Goal: Contribute content: Contribute content

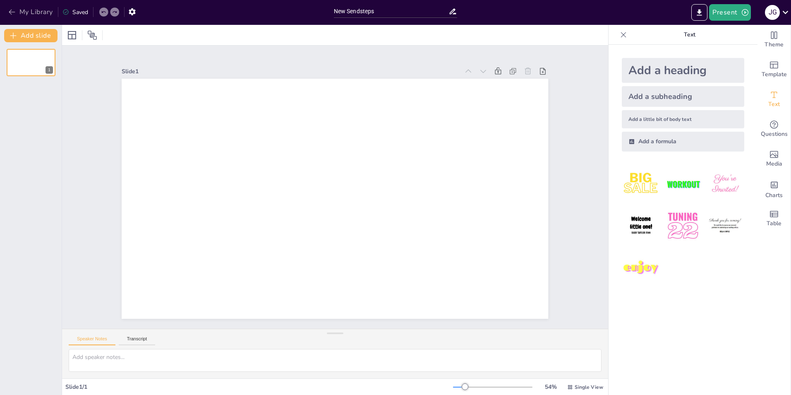
click at [13, 12] on icon "button" at bounding box center [12, 12] width 8 height 8
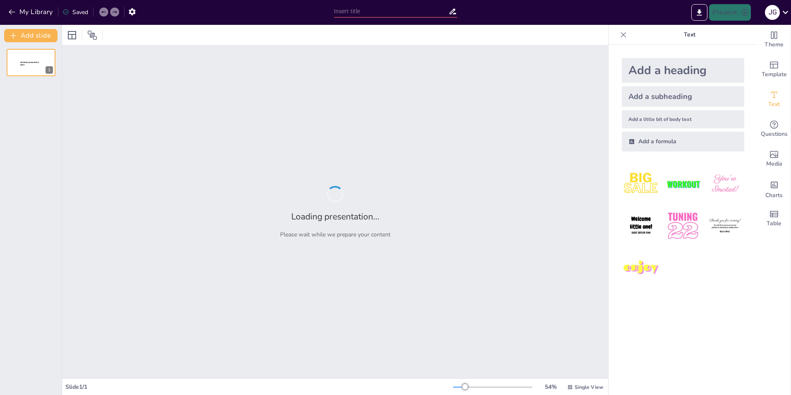
type input "New Sendsteps"
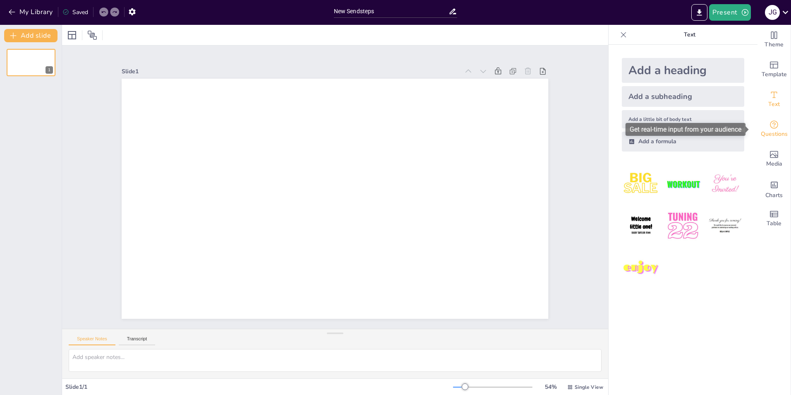
click at [764, 135] on span "Questions" at bounding box center [774, 134] width 27 height 9
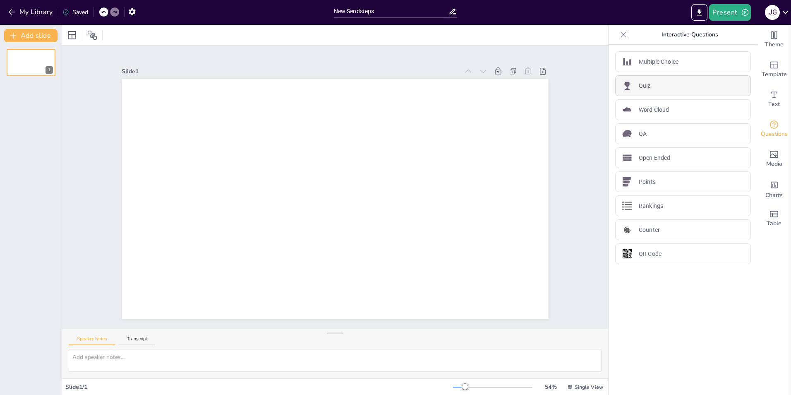
click at [652, 83] on div "Quiz" at bounding box center [683, 85] width 136 height 21
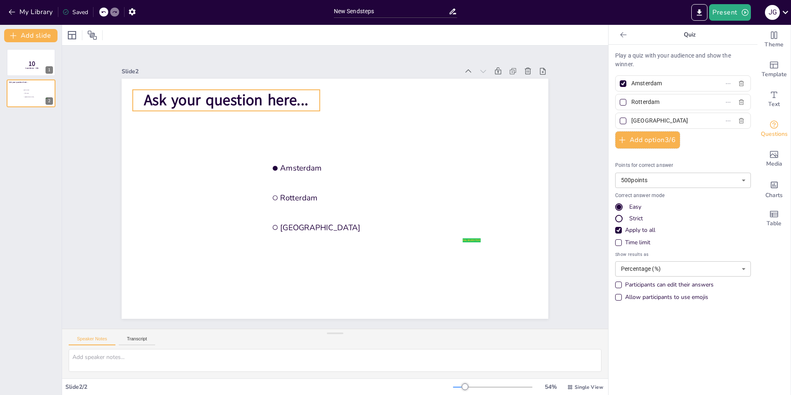
click at [306, 96] on span "Ask your question here..." at bounding box center [356, 49] width 100 height 153
click at [224, 98] on span "Ask your question here..." at bounding box center [236, 90] width 166 height 38
click at [327, 94] on span "Ask your question here..." at bounding box center [370, 53] width 86 height 159
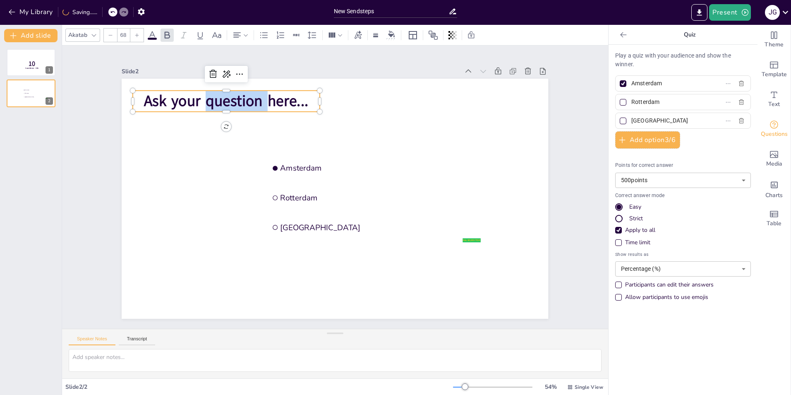
click at [226, 94] on span "Ask your question here..." at bounding box center [246, 80] width 165 height 54
click at [228, 94] on span "Ask your question here..." at bounding box center [283, 58] width 153 height 100
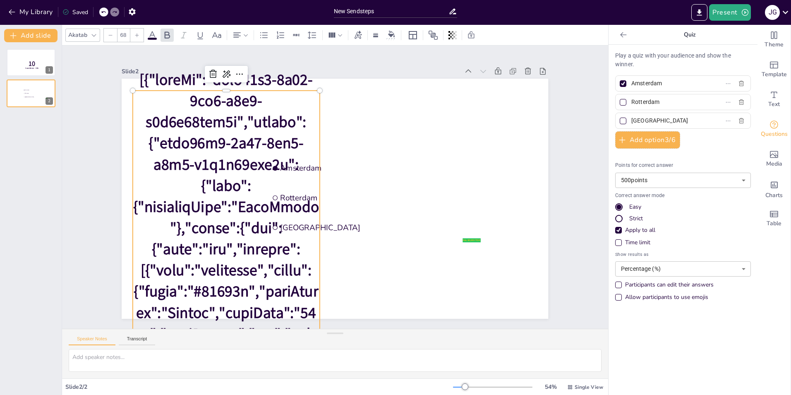
scroll to position [252, 0]
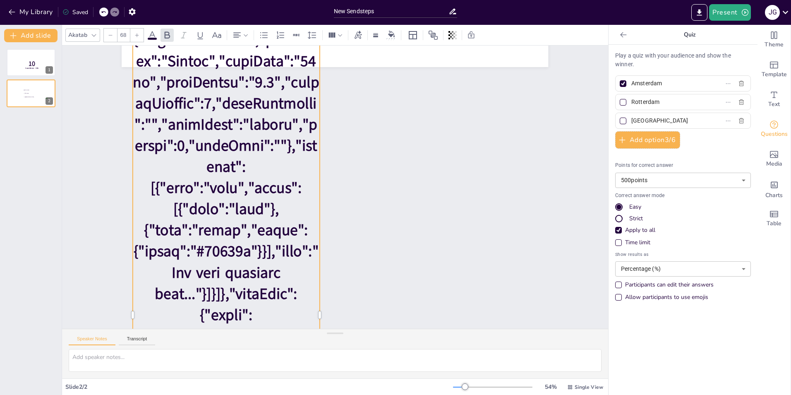
click at [105, 11] on icon at bounding box center [103, 12] width 5 height 5
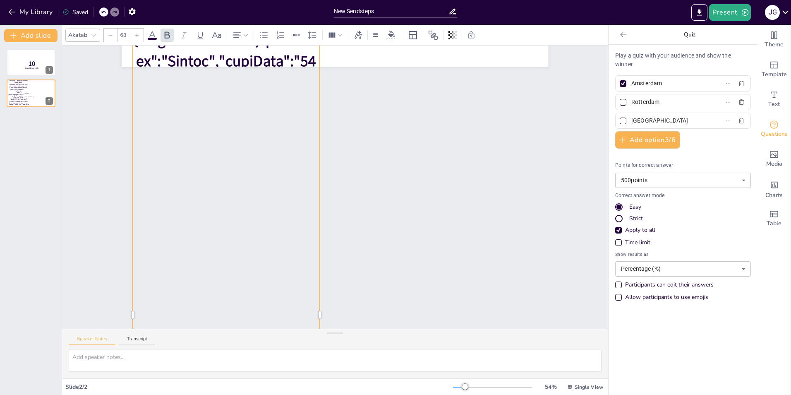
click at [105, 11] on icon at bounding box center [103, 12] width 5 height 5
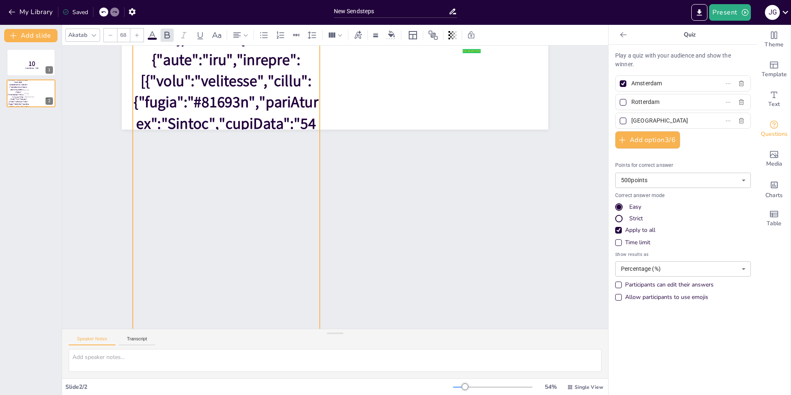
drag, startPoint x: 161, startPoint y: 131, endPoint x: 161, endPoint y: 142, distance: 11.2
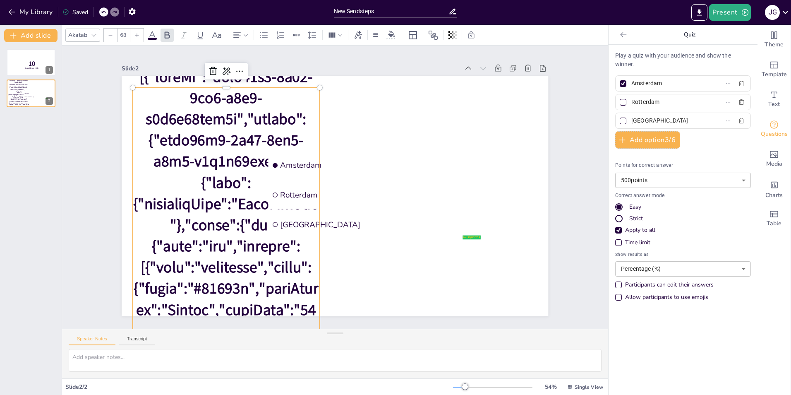
scroll to position [0, 0]
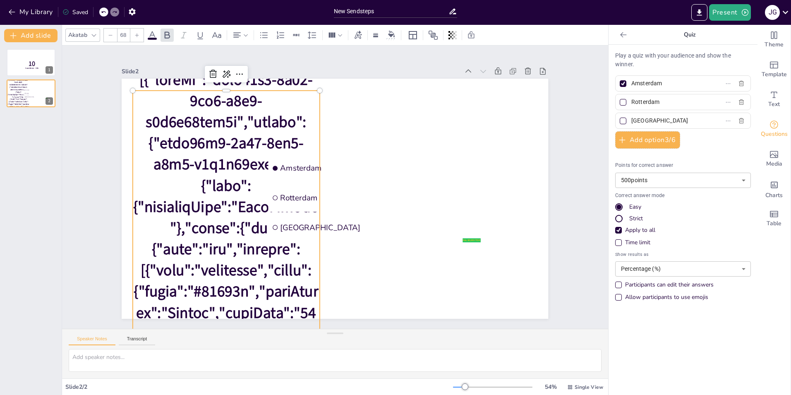
click at [208, 70] on icon at bounding box center [213, 74] width 10 height 10
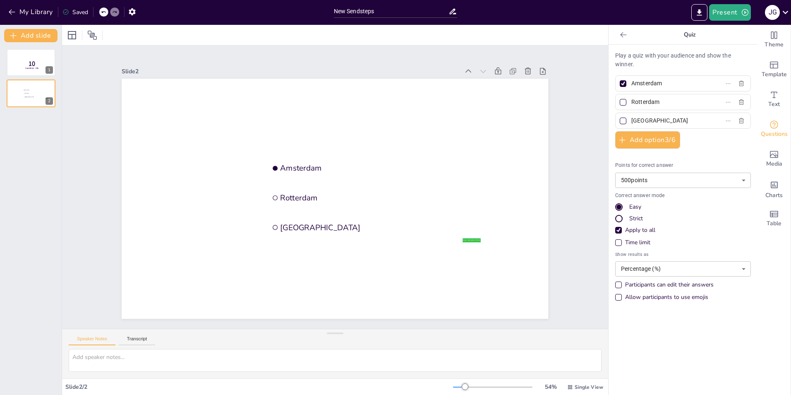
click at [107, 12] on div at bounding box center [103, 11] width 9 height 9
click at [106, 12] on icon at bounding box center [103, 12] width 4 height 2
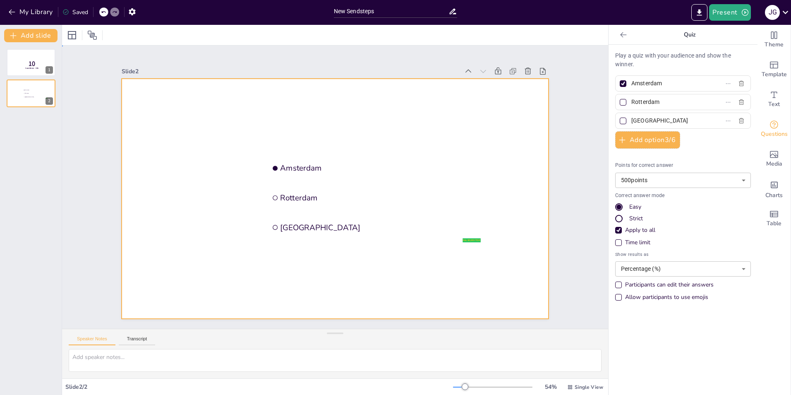
click at [244, 101] on div at bounding box center [333, 198] width 449 height 283
click at [769, 123] on icon "Get real-time input from your audience" at bounding box center [774, 125] width 10 height 10
click at [524, 67] on icon at bounding box center [528, 71] width 8 height 8
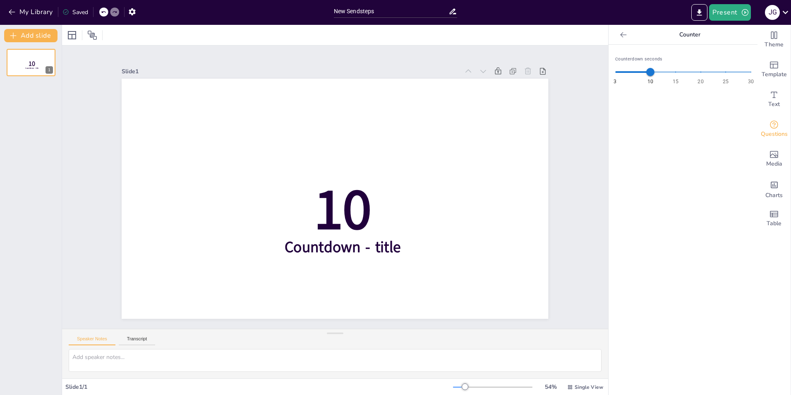
click at [92, 9] on div "My Library Saved" at bounding box center [70, 11] width 140 height 15
click at [99, 10] on div "My Library Saved" at bounding box center [70, 11] width 140 height 15
click at [103, 11] on icon at bounding box center [103, 12] width 5 height 5
click at [104, 11] on icon at bounding box center [103, 12] width 5 height 5
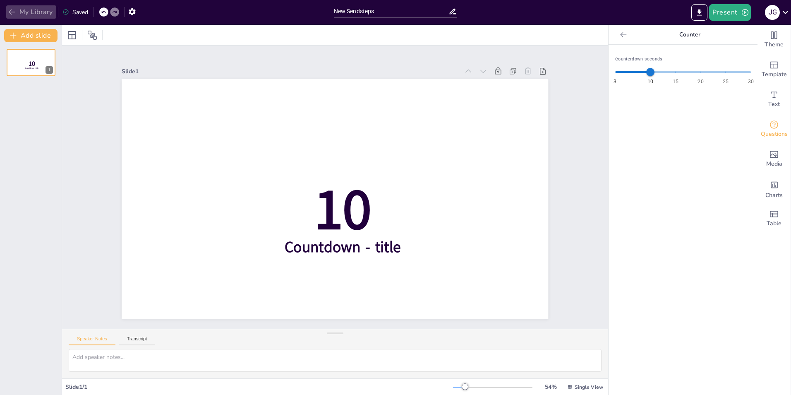
click at [10, 16] on icon "button" at bounding box center [12, 12] width 8 height 8
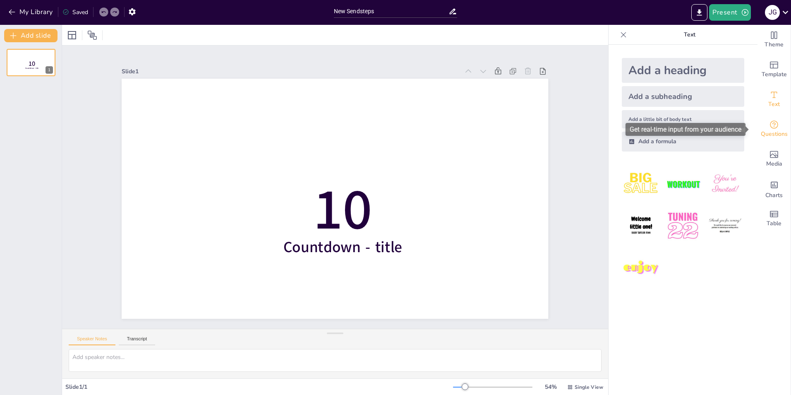
click at [773, 130] on span "Questions" at bounding box center [774, 134] width 27 height 9
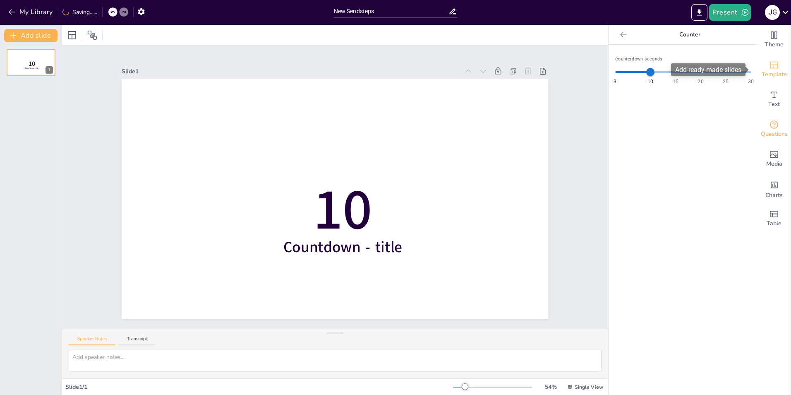
click at [770, 72] on span "Template" at bounding box center [774, 74] width 25 height 9
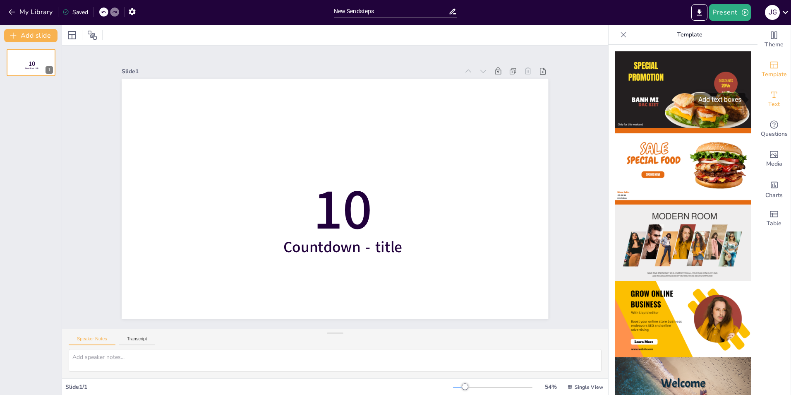
click at [770, 99] on icon "Add text boxes" at bounding box center [774, 95] width 10 height 10
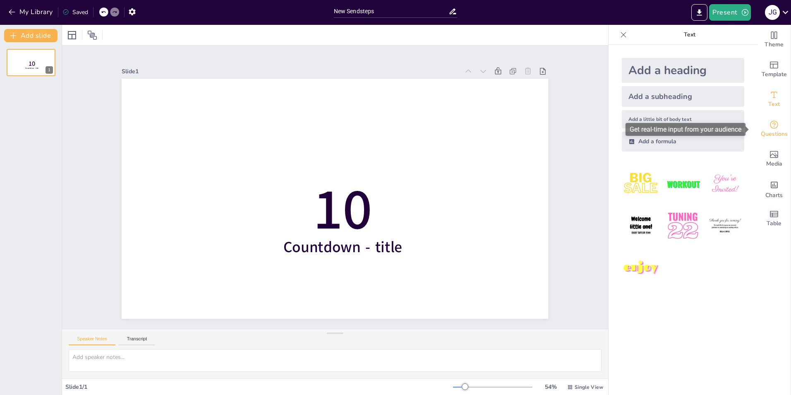
click at [775, 132] on span "Questions" at bounding box center [774, 134] width 27 height 9
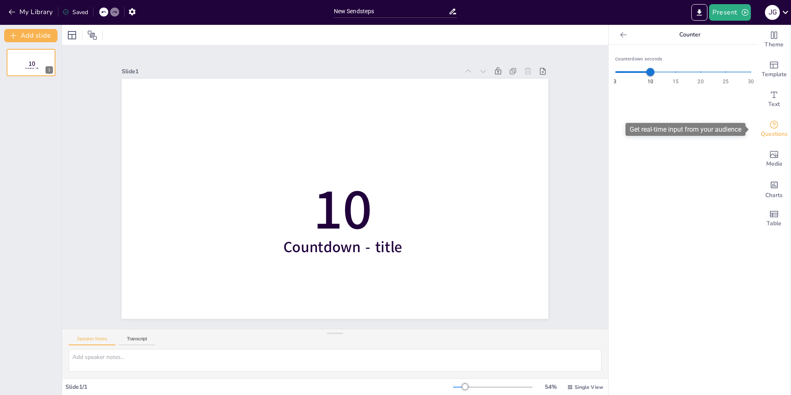
click at [773, 127] on icon "Get real-time input from your audience" at bounding box center [774, 125] width 10 height 10
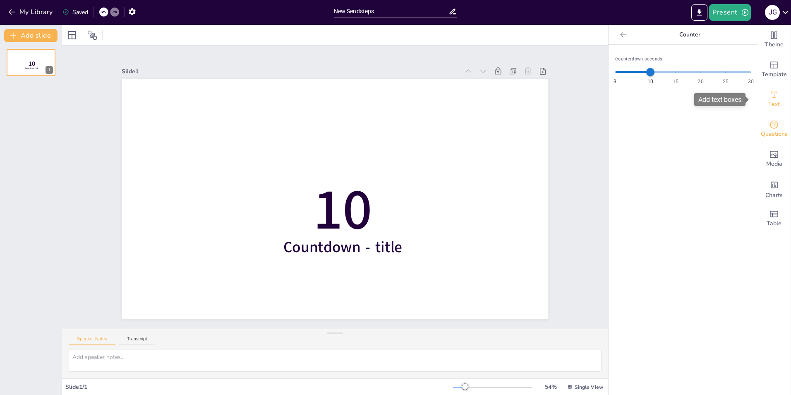
click at [770, 101] on span "Text" at bounding box center [775, 104] width 12 height 9
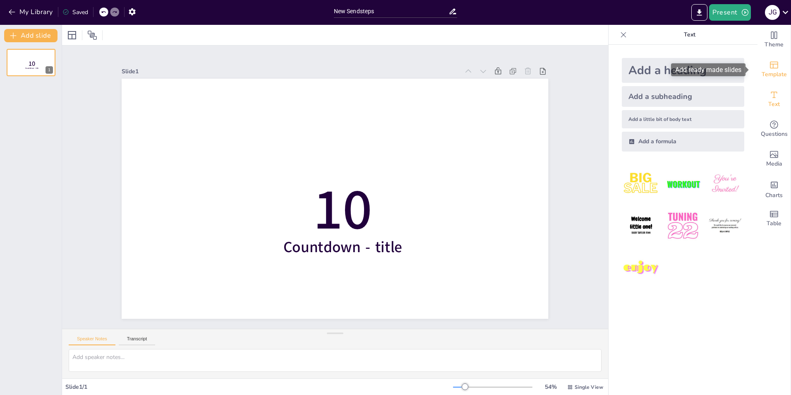
click at [771, 68] on icon "Add ready made slides" at bounding box center [774, 65] width 8 height 7
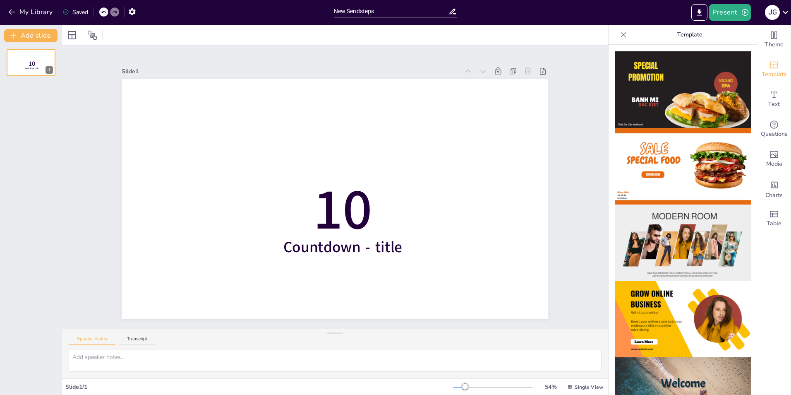
click at [524, 68] on icon at bounding box center [528, 71] width 8 height 8
click at [770, 213] on icon "Add a table" at bounding box center [774, 214] width 8 height 6
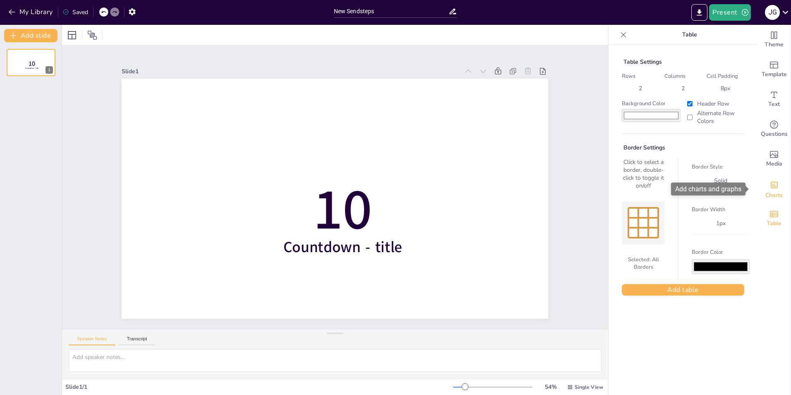
click at [771, 182] on icon "Add charts and graphs" at bounding box center [774, 185] width 7 height 7
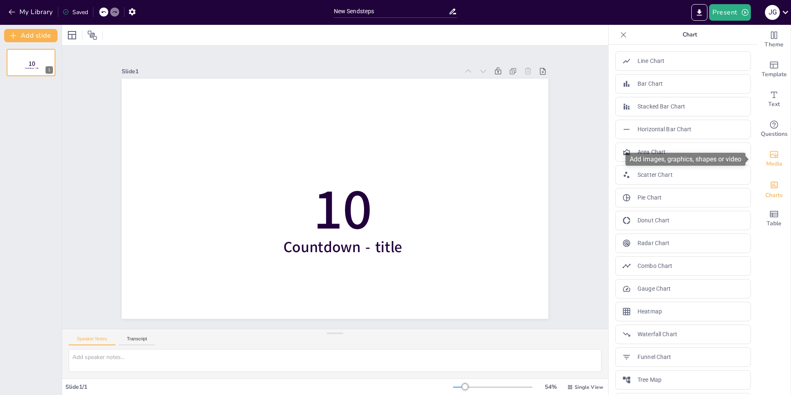
click at [778, 150] on div "Media" at bounding box center [774, 159] width 33 height 30
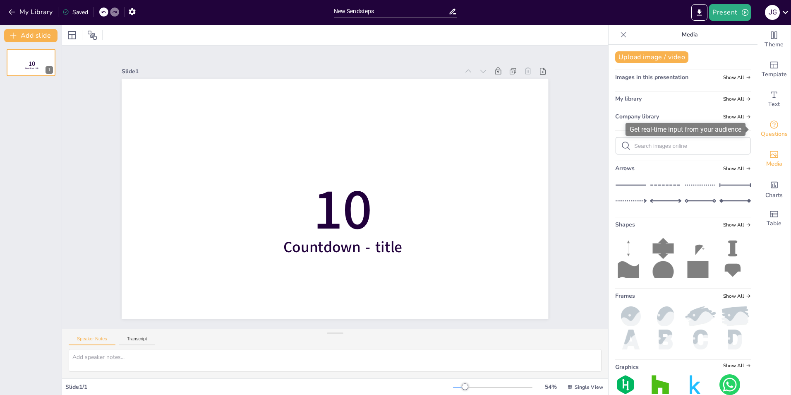
click at [777, 128] on div "Questions" at bounding box center [774, 129] width 33 height 30
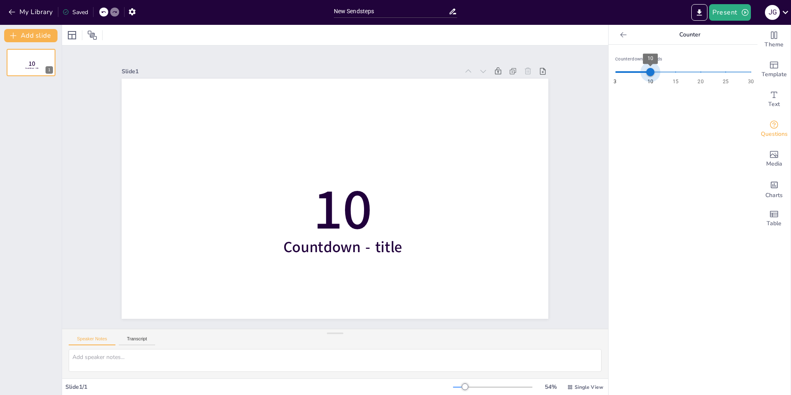
click at [647, 76] on span "10" at bounding box center [651, 72] width 8 height 8
click at [767, 131] on span "Questions" at bounding box center [774, 134] width 27 height 9
click at [92, 77] on div "New Slide" at bounding box center [74, 76] width 38 height 8
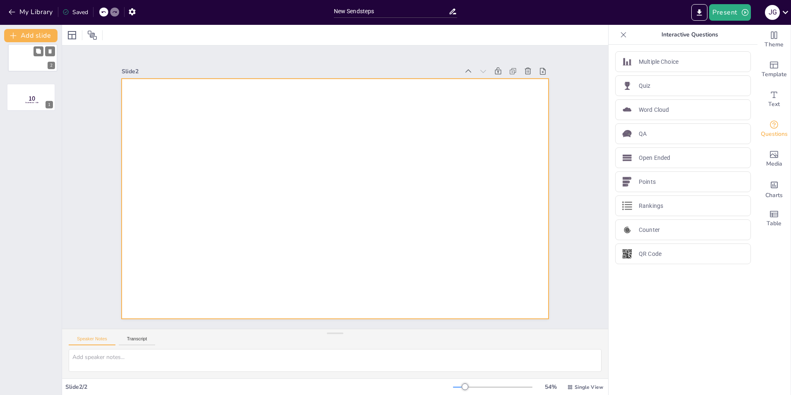
drag, startPoint x: 38, startPoint y: 80, endPoint x: 39, endPoint y: 50, distance: 29.4
click at [39, 50] on div "2" at bounding box center [33, 58] width 50 height 28
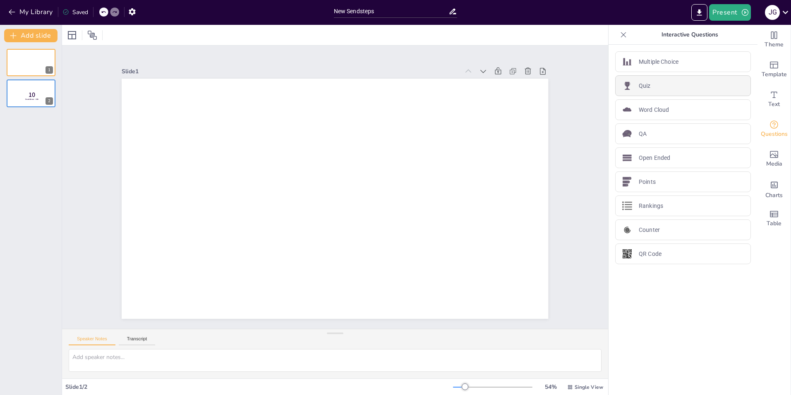
click at [650, 84] on div "Quiz" at bounding box center [683, 85] width 136 height 21
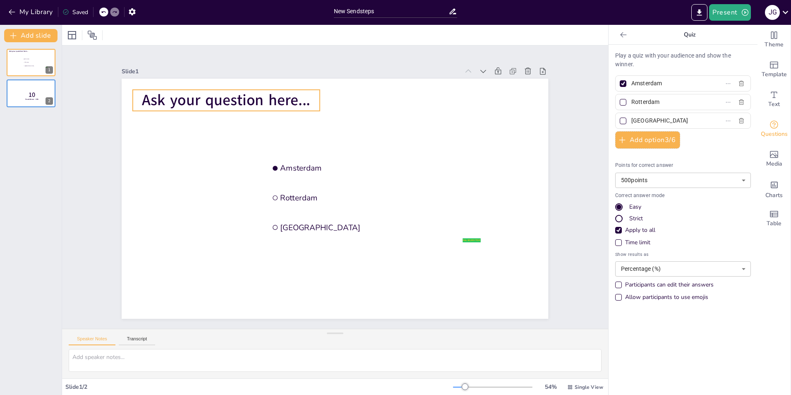
click at [267, 93] on span "Ask your question here..." at bounding box center [226, 100] width 168 height 21
click at [266, 93] on span "Ask your question here..." at bounding box center [225, 100] width 168 height 21
click at [262, 98] on span "Ask your question here..." at bounding box center [224, 100] width 168 height 21
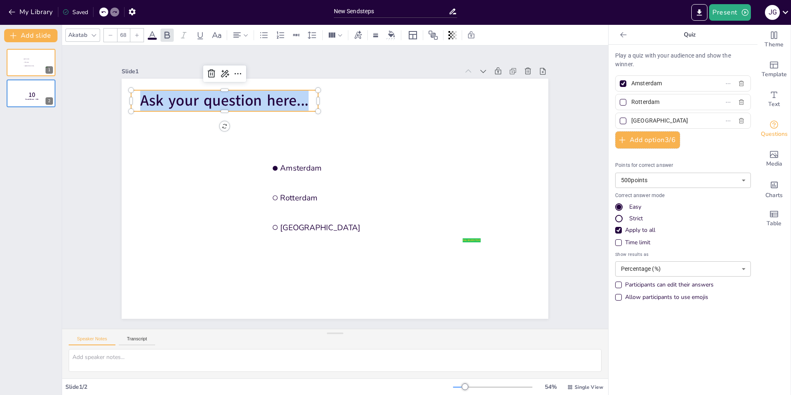
click at [262, 98] on span "Ask your question here..." at bounding box center [224, 100] width 168 height 21
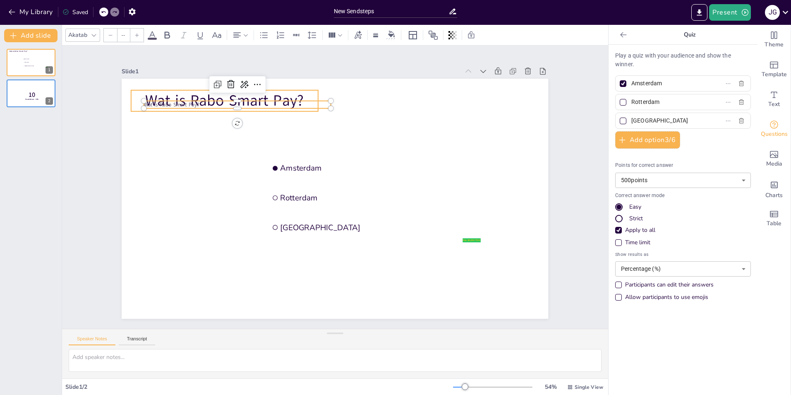
type input "24"
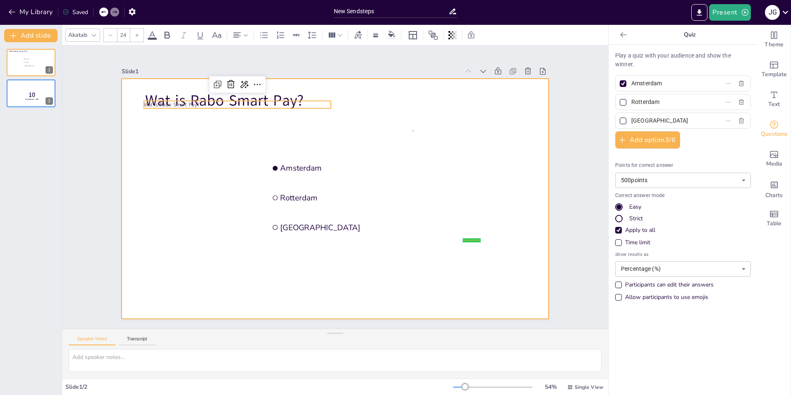
click at [413, 131] on div at bounding box center [335, 199] width 427 height 240
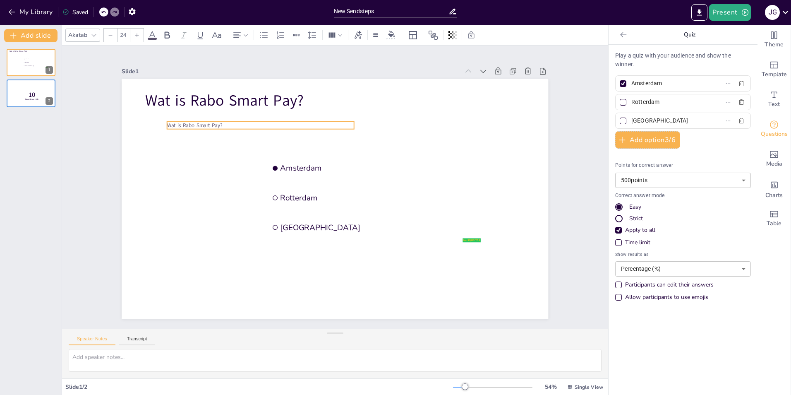
drag, startPoint x: 211, startPoint y: 100, endPoint x: 231, endPoint y: 123, distance: 30.5
click at [231, 123] on p "Wat is Rabo Smart Pay?" at bounding box center [260, 125] width 187 height 7
click at [205, 124] on span "Wat is Rabo Smart Pay?" at bounding box center [192, 127] width 55 height 7
click at [204, 124] on span "Wat is Rabo Smart Pay?" at bounding box center [191, 127] width 55 height 7
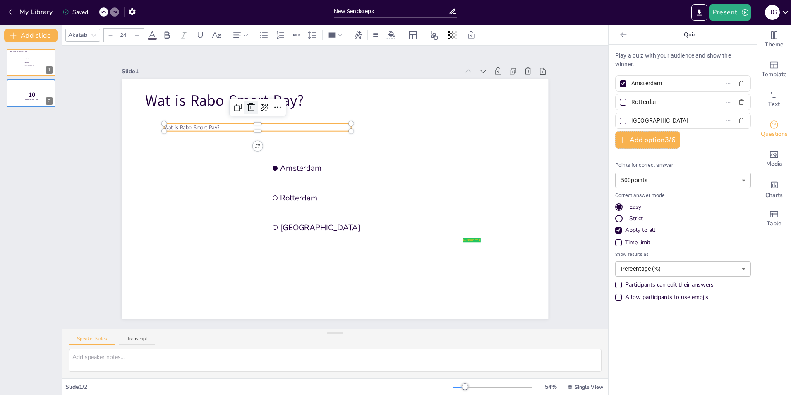
click at [248, 103] on icon at bounding box center [251, 107] width 7 height 8
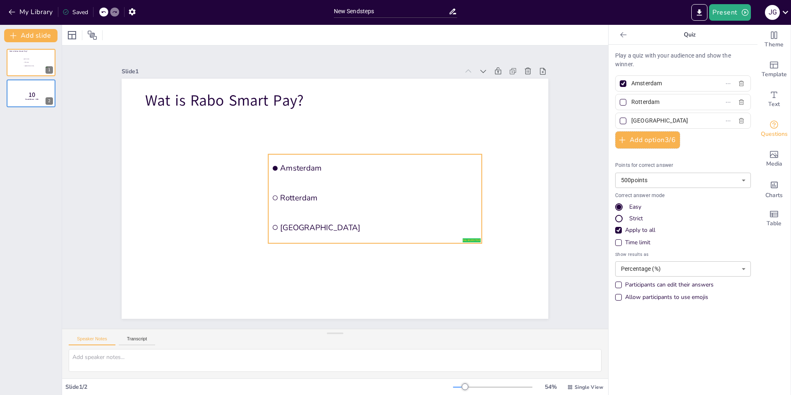
click at [293, 164] on span "Amsterdam" at bounding box center [380, 168] width 198 height 10
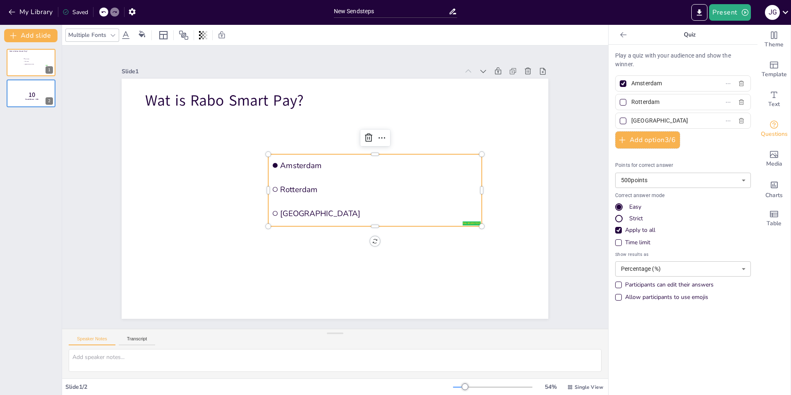
click at [669, 85] on input "Amsterdam" at bounding box center [670, 83] width 77 height 12
click at [669, 84] on input "Amsterdam" at bounding box center [670, 83] width 77 height 12
click at [651, 87] on input "Amsterdam" at bounding box center [670, 83] width 77 height 12
paste input "Een spaarproduct"
type input "Een spaarproduct"
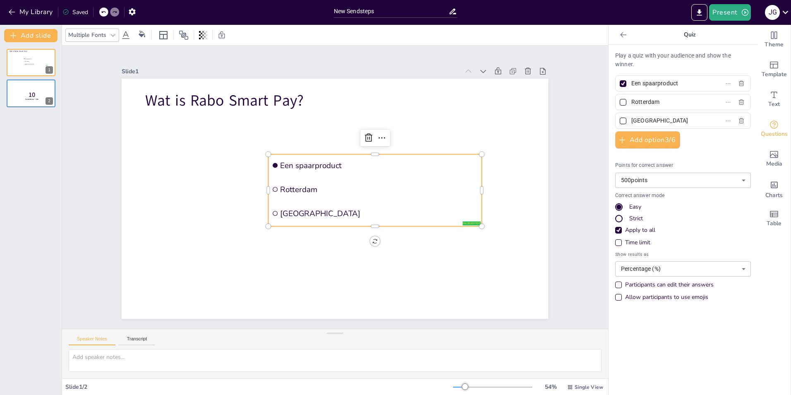
click at [652, 102] on input "Rotterdam" at bounding box center [670, 102] width 77 height 12
type input "Een"
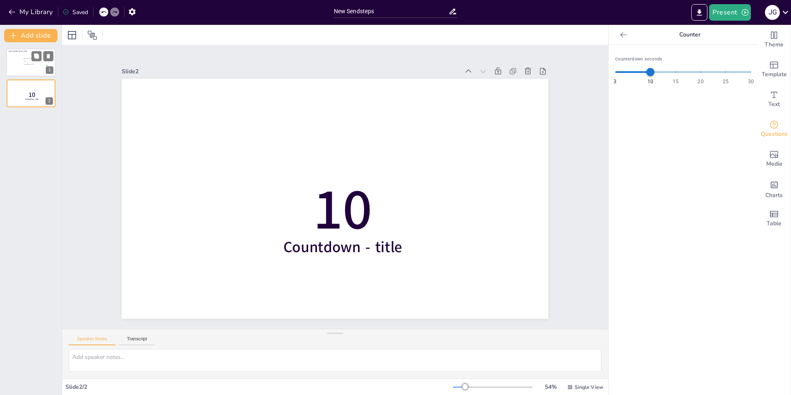
click at [19, 65] on div at bounding box center [31, 62] width 50 height 28
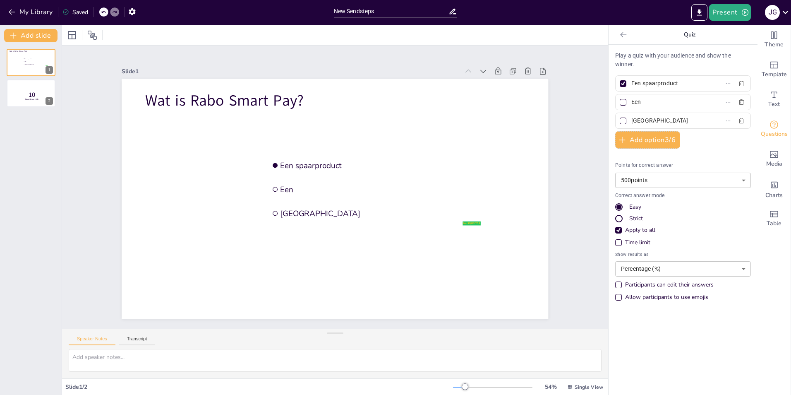
click at [653, 104] on input "Een" at bounding box center [670, 102] width 77 height 12
click at [667, 102] on input "Eenu" at bounding box center [670, 102] width 77 height 12
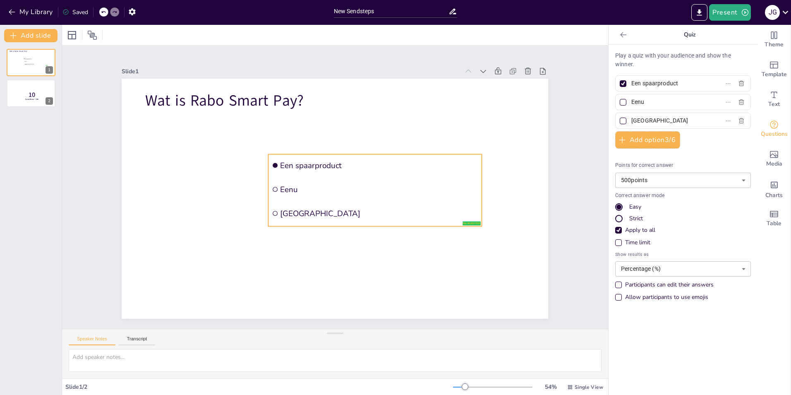
click at [315, 191] on span "Eenu" at bounding box center [380, 189] width 198 height 10
click at [660, 97] on input "Eenu" at bounding box center [670, 102] width 77 height 12
click at [666, 96] on input "Eenu" at bounding box center [670, 102] width 77 height 12
click at [647, 99] on input "Eenu" at bounding box center [670, 102] width 77 height 12
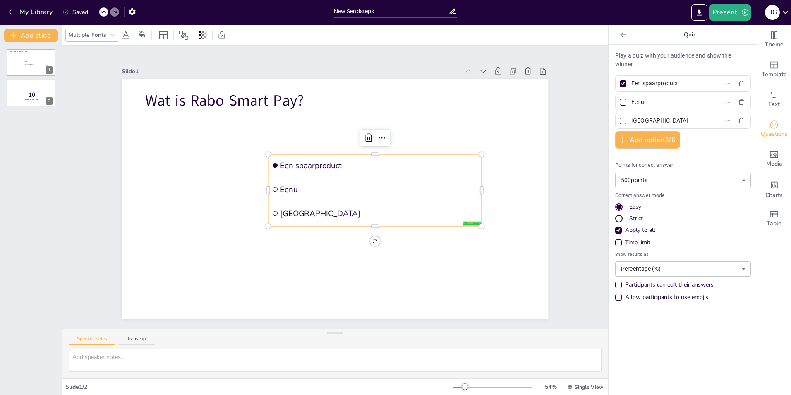
click at [647, 99] on input "Eenu" at bounding box center [670, 102] width 77 height 12
click at [646, 104] on input "Eenu" at bounding box center [670, 102] width 77 height 12
click at [571, 151] on div "Slide 1 Wat is Rabo Smart Pay? false | editor Een spaarproduct Eenu The Hague S…" at bounding box center [335, 187] width 546 height 283
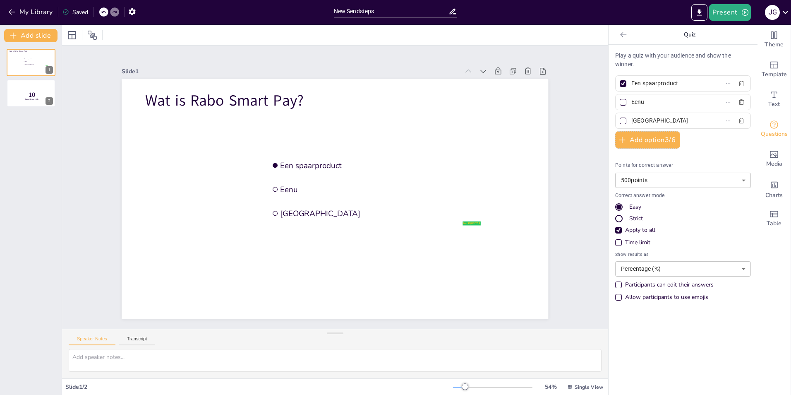
click at [673, 118] on input "The Hague" at bounding box center [670, 121] width 77 height 12
click at [672, 118] on input "The Hague" at bounding box center [670, 121] width 77 height 12
click at [638, 100] on input "Eenu" at bounding box center [670, 102] width 77 height 12
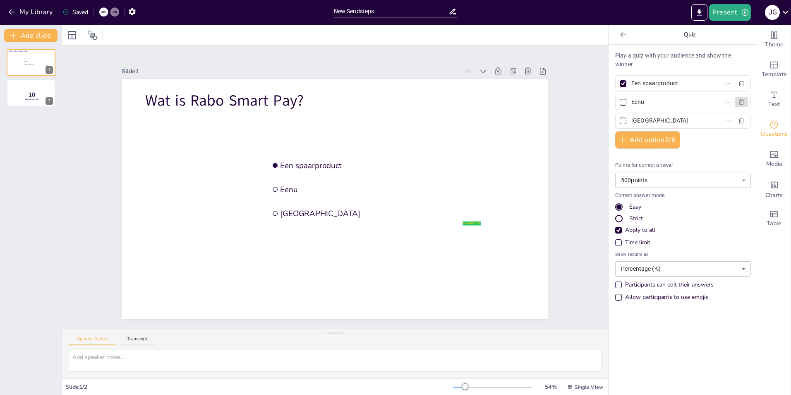
click at [738, 101] on icon "button" at bounding box center [741, 102] width 7 height 7
type input "The Hague"
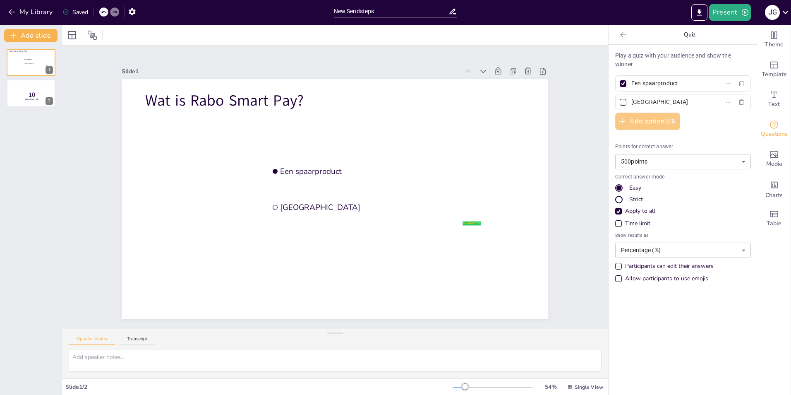
click at [644, 118] on button "Add option 2 / 6" at bounding box center [647, 121] width 65 height 17
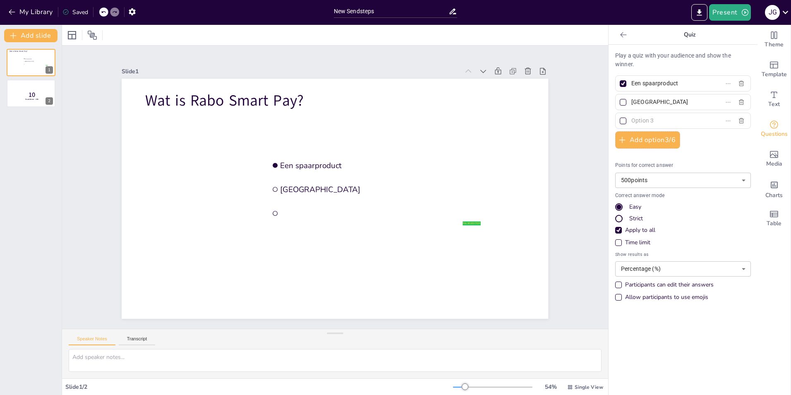
click at [651, 119] on input "text" at bounding box center [670, 121] width 77 height 12
click at [651, 120] on input "text" at bounding box center [670, 121] width 77 height 12
click at [769, 96] on icon "Add text boxes" at bounding box center [774, 95] width 10 height 10
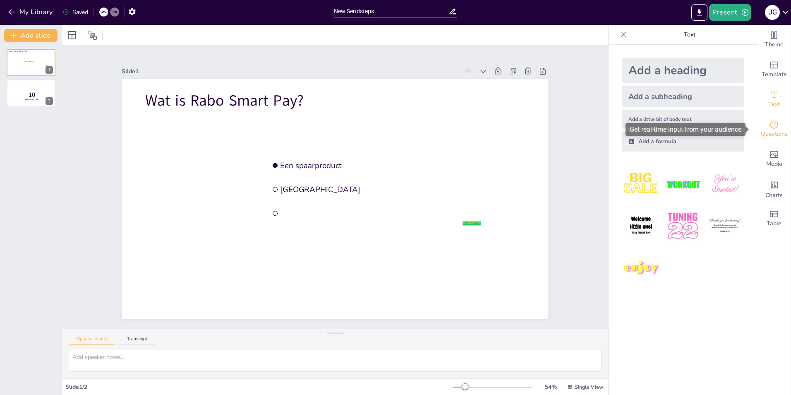
click at [770, 126] on icon "Get real-time input from your audience" at bounding box center [774, 125] width 10 height 10
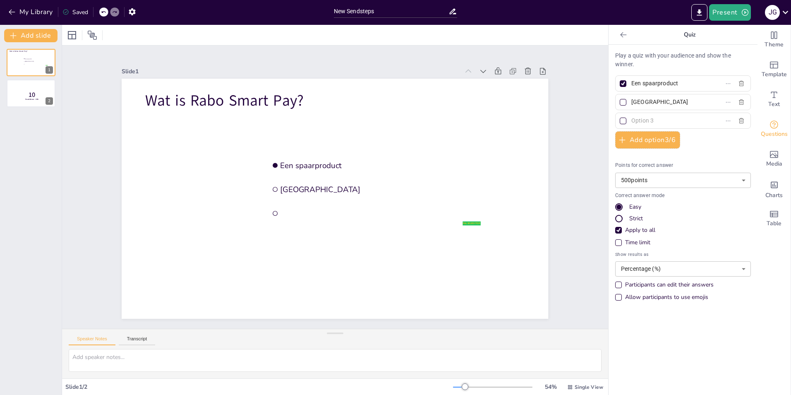
click at [645, 117] on input "text" at bounding box center [670, 121] width 77 height 12
type input "x"
paste input "Een totaaloplossing voor zakelijke betalingen"
type input "Een totaaloplossing voor zakelijke betalingen"
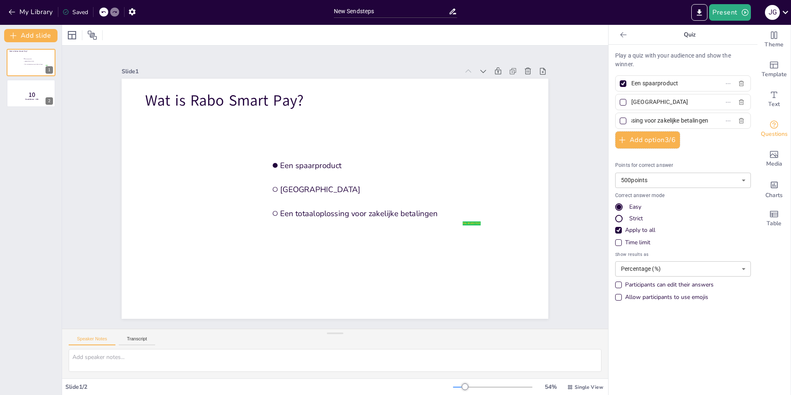
scroll to position [0, 0]
click at [655, 103] on input "The Hague" at bounding box center [670, 102] width 77 height 12
click at [656, 103] on input "The Hague" at bounding box center [670, 102] width 77 height 12
paste input "Een boekhoudprogramma"
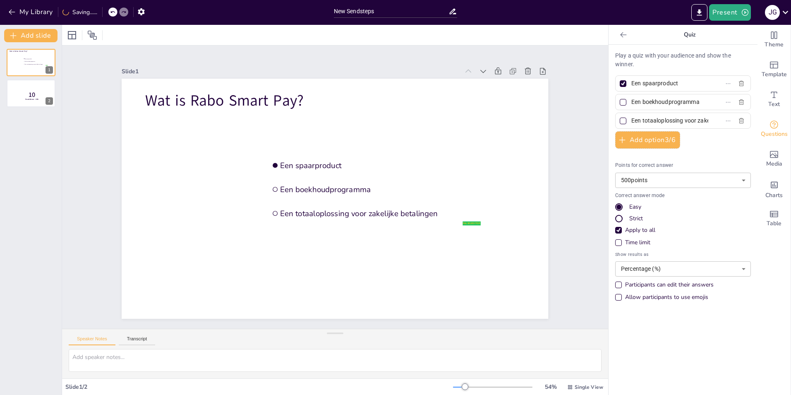
type input "Een boekhoudprogramma"
click at [621, 121] on div at bounding box center [623, 121] width 4 height 4
click at [632, 121] on input "Een totaaloplossing voor zakelijke betalingen" at bounding box center [670, 121] width 77 height 12
checkbox input "true"
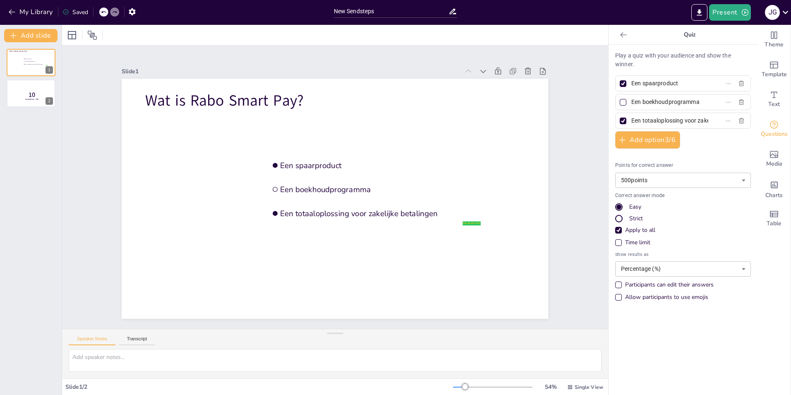
scroll to position [0, 49]
click at [621, 84] on div at bounding box center [623, 84] width 4 height 4
click at [632, 84] on input "Een spaarproduct" at bounding box center [670, 83] width 77 height 12
checkbox input "false"
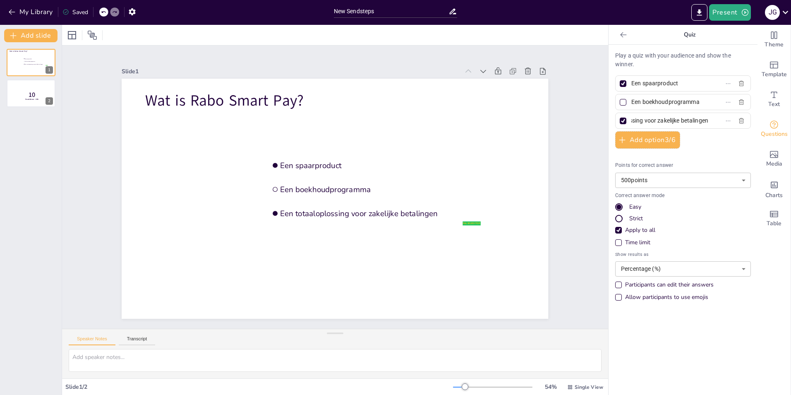
scroll to position [0, 0]
click at [707, 156] on div "Points for correct answer 500 points 500 ​ Correct answer mode Easy Strict Appl…" at bounding box center [683, 230] width 136 height 150
click at [671, 178] on body "My Library Saved New Sendsteps Present J G Document fonts Akatab Recently used …" at bounding box center [395, 197] width 791 height 395
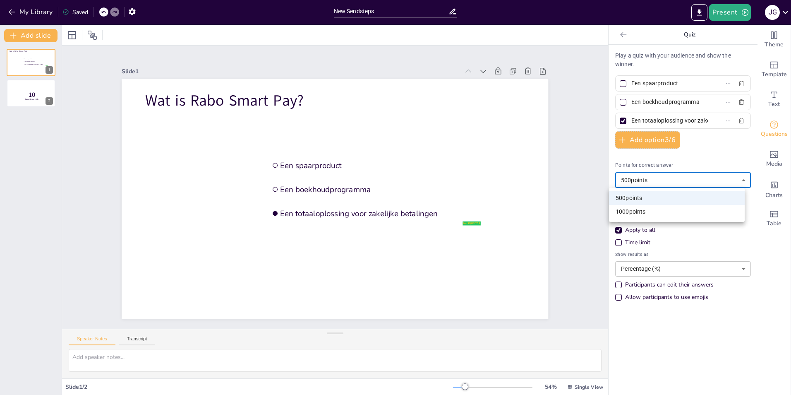
click at [660, 198] on li "500 points" at bounding box center [677, 198] width 136 height 14
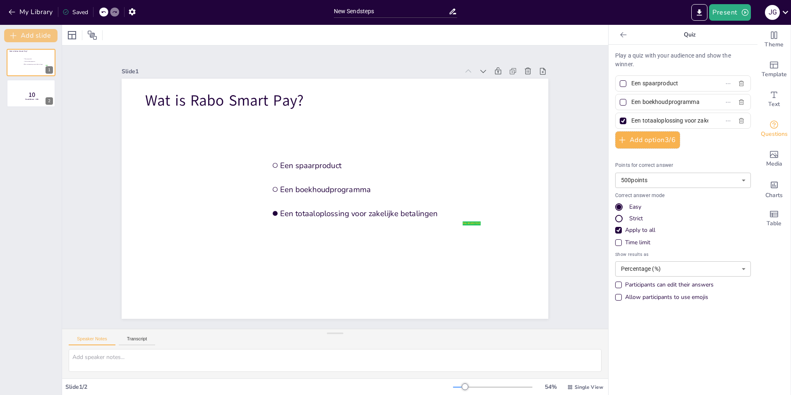
click at [28, 33] on button "Add slide" at bounding box center [30, 35] width 53 height 13
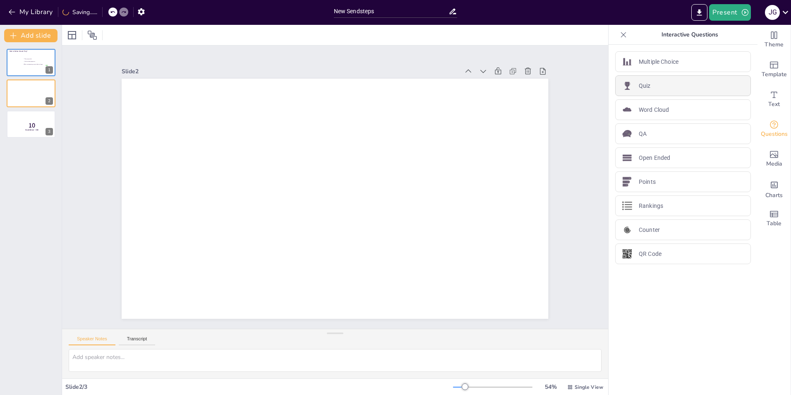
click at [651, 92] on div "Quiz" at bounding box center [683, 85] width 136 height 21
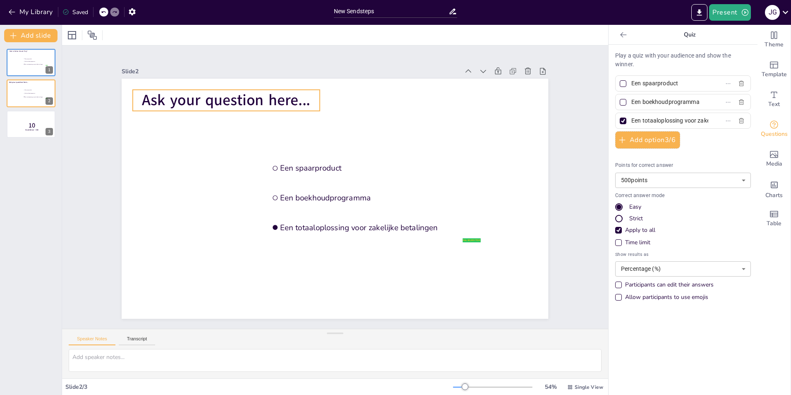
click at [272, 94] on span "Ask your question here..." at bounding box center [226, 100] width 168 height 21
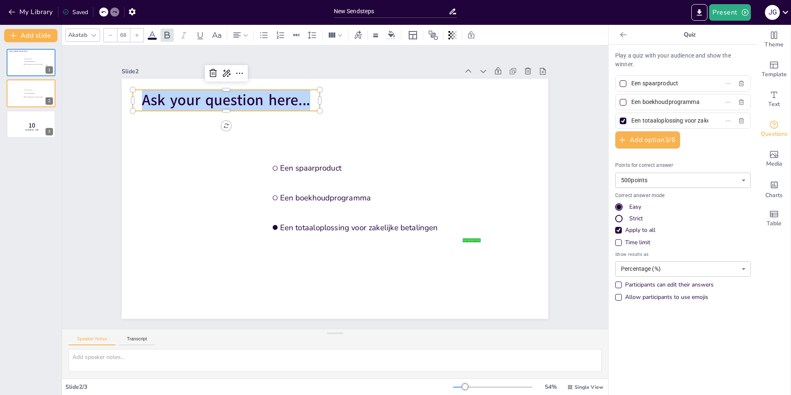
click at [272, 94] on span "Ask your question here..." at bounding box center [226, 100] width 168 height 21
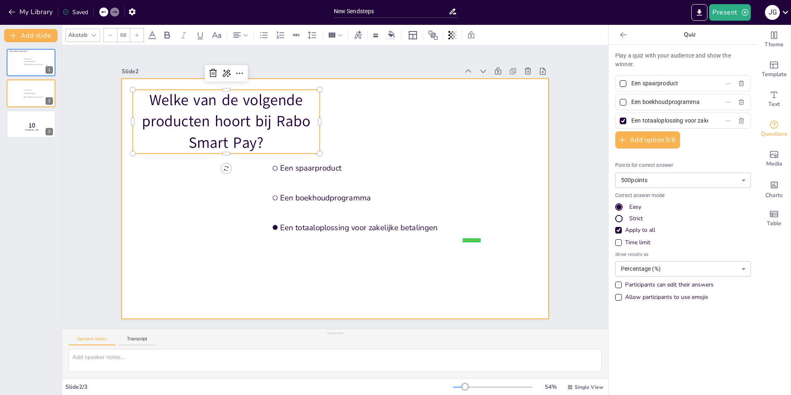
click at [361, 115] on div at bounding box center [335, 199] width 427 height 240
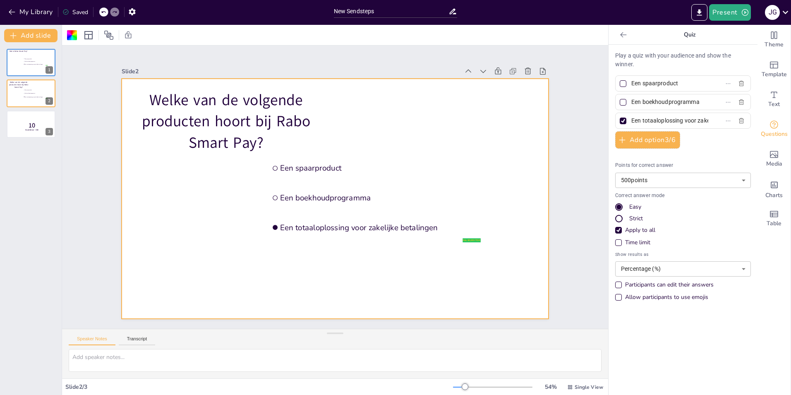
click at [659, 82] on input "Een spaarproduct" at bounding box center [670, 83] width 77 height 12
paste input "Rabo Hypotheek"
type input "Rabo Hypotheek"
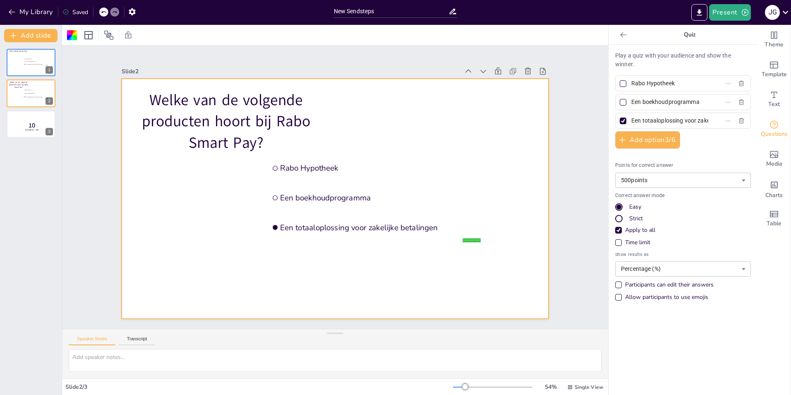
click at [677, 100] on input "Een boekhoudprogramma" at bounding box center [670, 102] width 77 height 12
paste input "Rabo SmartPin"
type input "Rabo SmartPin"
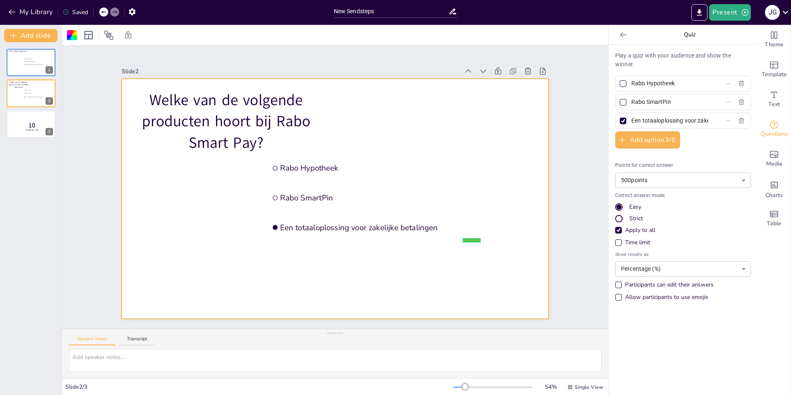
click at [661, 118] on input "Een totaaloplossing voor zakelijke betalingen" at bounding box center [670, 121] width 77 height 12
paste input "Rabo Lease"
type input "Rabo Lease"
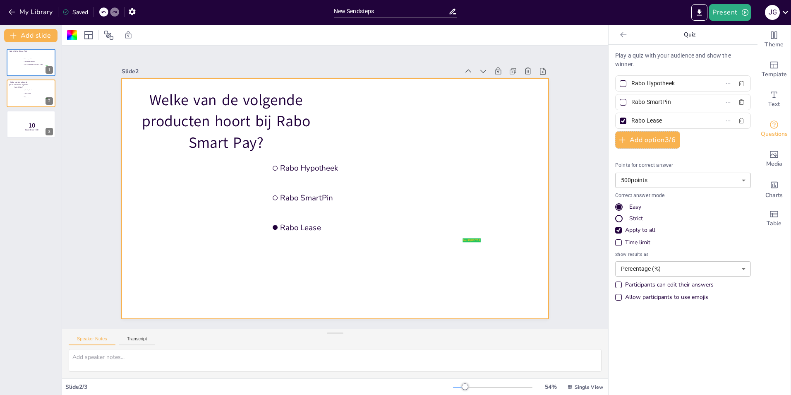
click at [620, 100] on div at bounding box center [623, 102] width 7 height 7
click at [632, 100] on input "Rabo SmartPin" at bounding box center [670, 102] width 77 height 12
checkbox input "true"
click at [620, 123] on div at bounding box center [623, 121] width 7 height 7
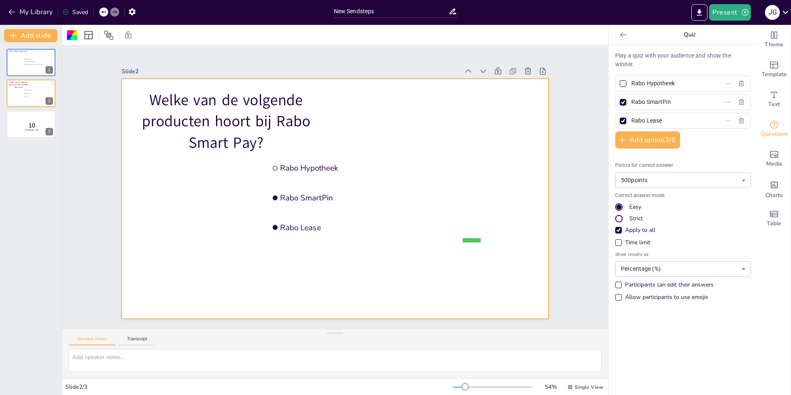
click at [632, 123] on input "Rabo Lease" at bounding box center [670, 121] width 77 height 12
checkbox input "false"
click at [41, 37] on button "Add slide" at bounding box center [30, 35] width 53 height 13
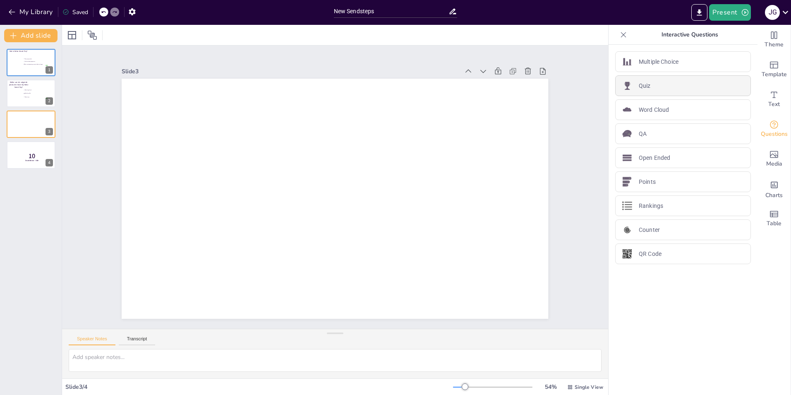
click at [639, 87] on p "Quiz" at bounding box center [645, 86] width 12 height 9
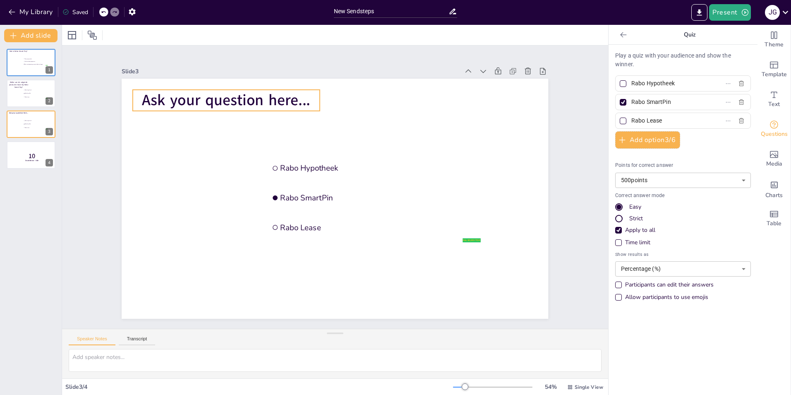
click at [244, 99] on span "Ask your question here..." at bounding box center [226, 100] width 168 height 21
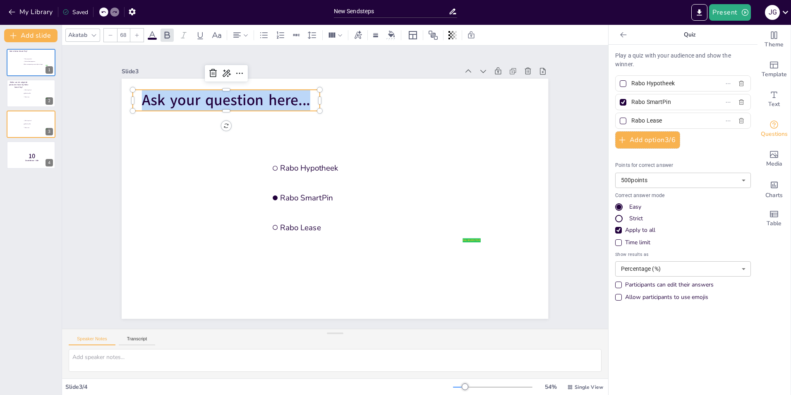
click at [244, 99] on span "Ask your question here..." at bounding box center [226, 100] width 168 height 21
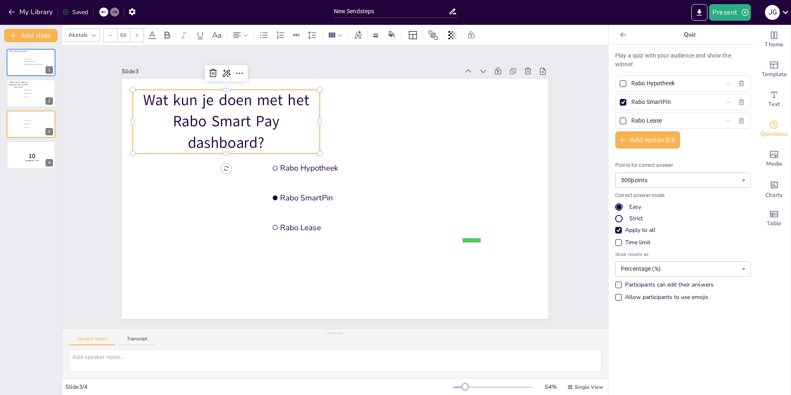
click at [647, 79] on input "Rabo Hypotheek" at bounding box center [670, 83] width 77 height 12
click at [647, 82] on input "Rabo Hypotheek" at bounding box center [670, 83] width 77 height 12
click at [647, 83] on input "Rabo Hypotheek" at bounding box center [670, 83] width 77 height 12
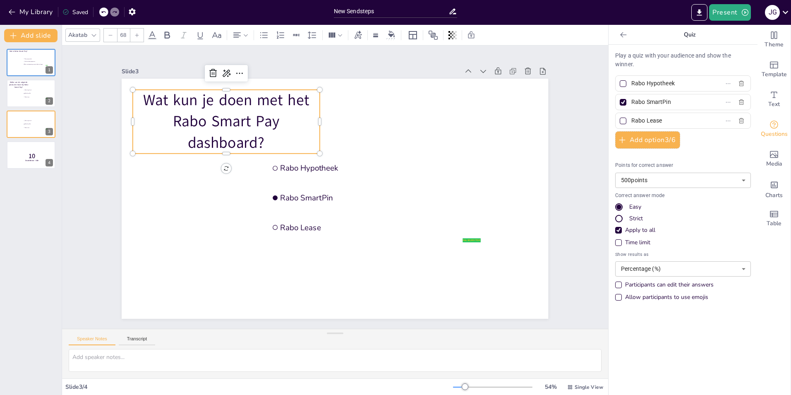
click at [647, 83] on input "Rabo Hypotheek" at bounding box center [670, 83] width 77 height 12
paste input "Alleen je saldo bekijken"
type input "Alleen je saldo bekijken"
click at [667, 117] on input "Rabo Lease" at bounding box center [670, 121] width 77 height 12
click at [666, 119] on input "Rabo Lease" at bounding box center [670, 121] width 77 height 12
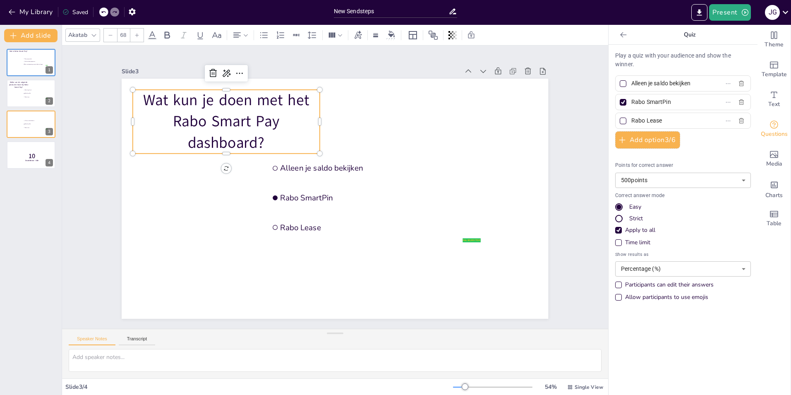
click at [666, 119] on input "Rabo Lease" at bounding box center [670, 121] width 77 height 12
paste input "Klanten bellen"
click at [686, 119] on input "Klanten bellen" at bounding box center [670, 121] width 77 height 12
type input "Klanten bellen"
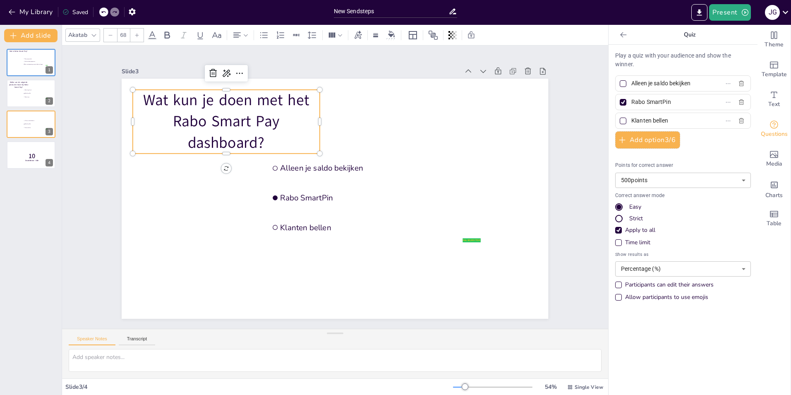
click at [696, 143] on div "Play a quiz with your audience and show the winner. Alleen je saldo bekijken Ra…" at bounding box center [683, 178] width 136 height 254
click at [668, 121] on input "Klanten bellen" at bounding box center [670, 121] width 77 height 12
click at [668, 122] on input "Klanten bellen" at bounding box center [670, 121] width 77 height 12
click at [672, 87] on input "Alleen je saldo bekijken" at bounding box center [670, 83] width 77 height 12
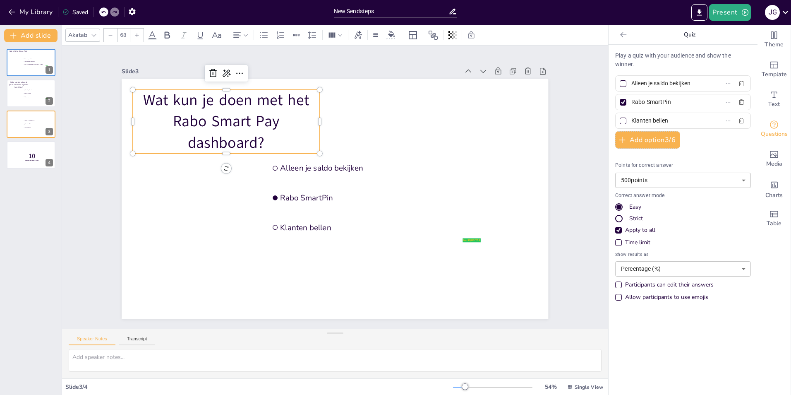
click at [672, 86] on input "Alleen je saldo bekijken" at bounding box center [670, 83] width 77 height 12
paste input "Betaalmethoden toevoegen en beher"
type input "Betaalmethoden toevoegen en beheren"
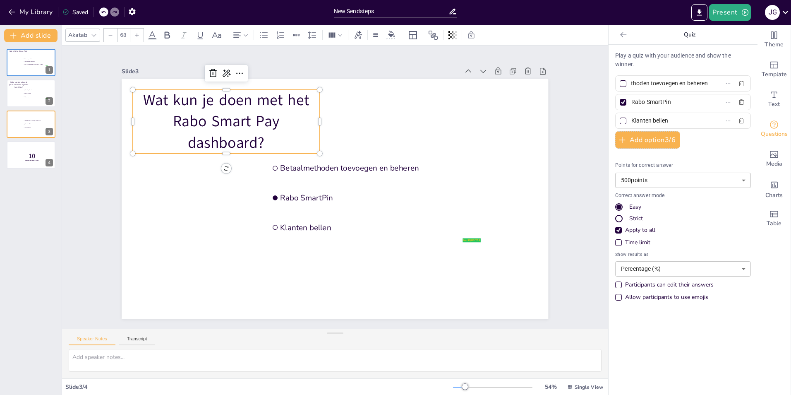
scroll to position [0, 0]
click at [673, 82] on input "Betaalmethoden toevoegen en beheren" at bounding box center [670, 83] width 77 height 12
click at [673, 81] on input "Betaalmethoden toevoegen en beheren" at bounding box center [670, 83] width 77 height 12
click at [658, 99] on input "Rabo SmartPin" at bounding box center [670, 102] width 77 height 12
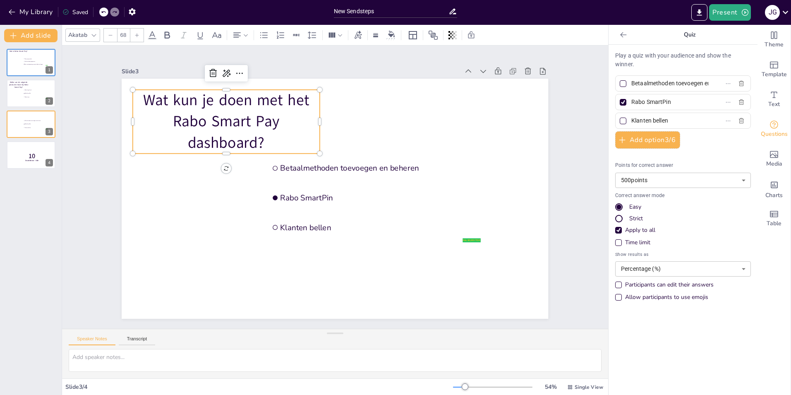
click at [657, 100] on input "Rabo SmartPin" at bounding box center [670, 102] width 77 height 12
paste input "Hypotheken aanvrage"
type input "Hypotheken aanvragen"
click at [621, 121] on div at bounding box center [623, 121] width 4 height 4
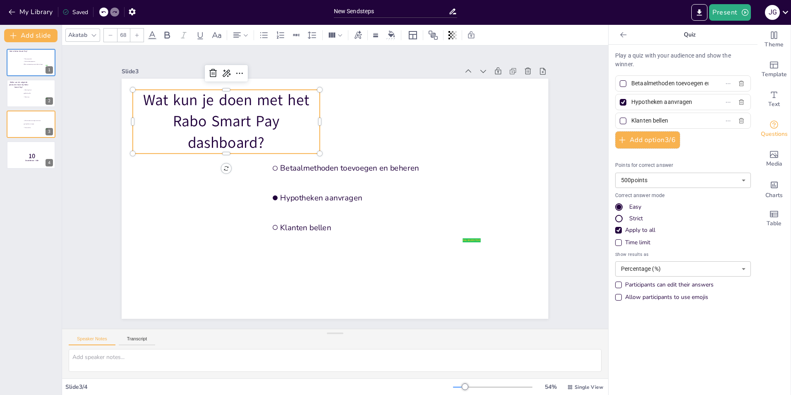
click at [632, 121] on input "Klanten bellen" at bounding box center [670, 121] width 77 height 12
checkbox input "true"
click at [620, 119] on div at bounding box center [623, 121] width 7 height 7
click at [632, 119] on input "Klanten bellen" at bounding box center [670, 121] width 77 height 12
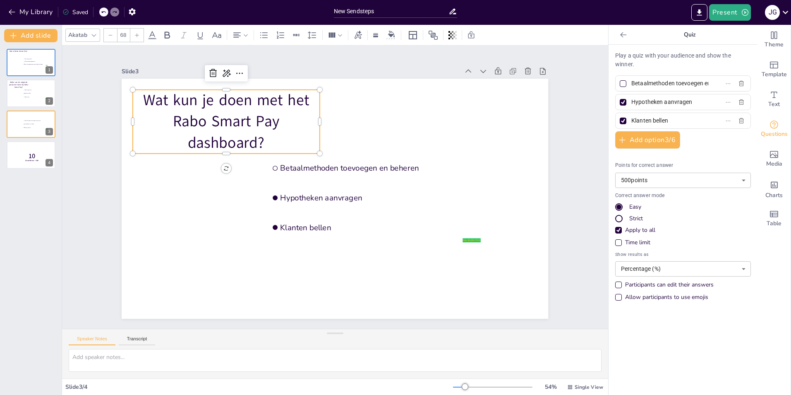
checkbox input "false"
click at [620, 82] on div at bounding box center [623, 83] width 7 height 7
click at [632, 82] on input "Betaalmethoden toevoegen en beheren" at bounding box center [670, 83] width 77 height 12
checkbox input "true"
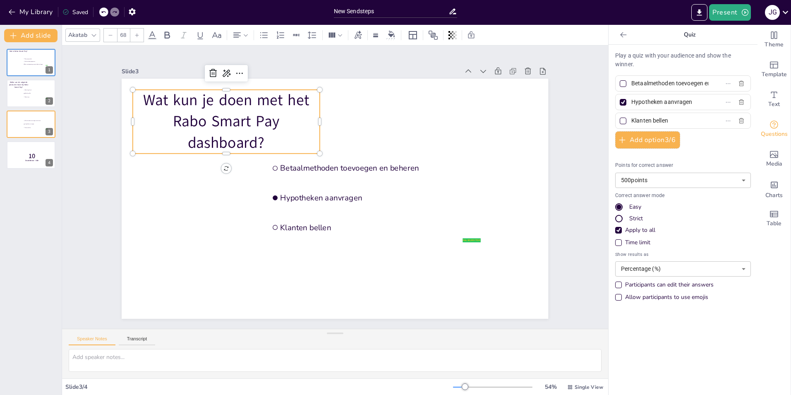
checkbox input "true"
click at [621, 104] on div at bounding box center [623, 102] width 4 height 4
click at [632, 104] on input "Hypotheken aanvragen" at bounding box center [670, 102] width 77 height 12
checkbox input "false"
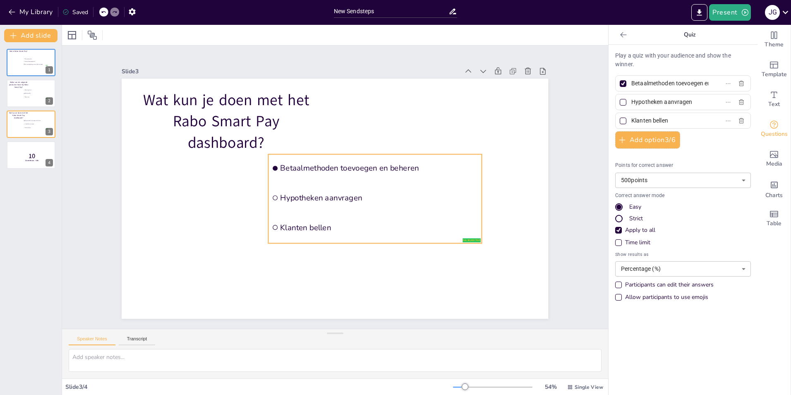
click at [466, 79] on div "Wat kun je doen met het Rabo Smart Pay dashboard? false | editor Betaalmethoden…" at bounding box center [335, 79] width 427 height 0
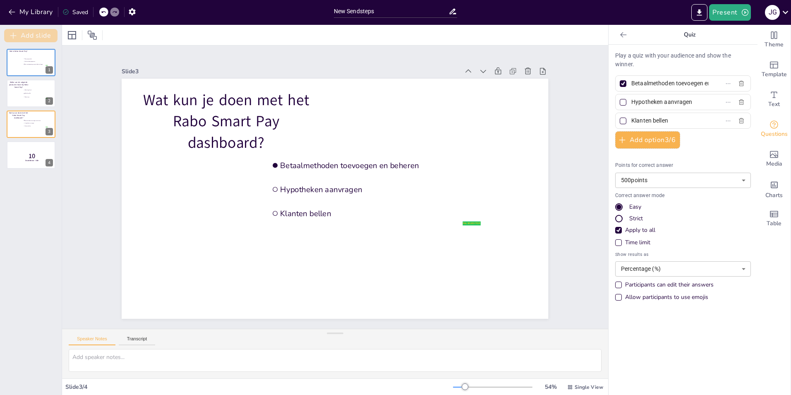
click at [39, 32] on button "Add slide" at bounding box center [30, 35] width 53 height 13
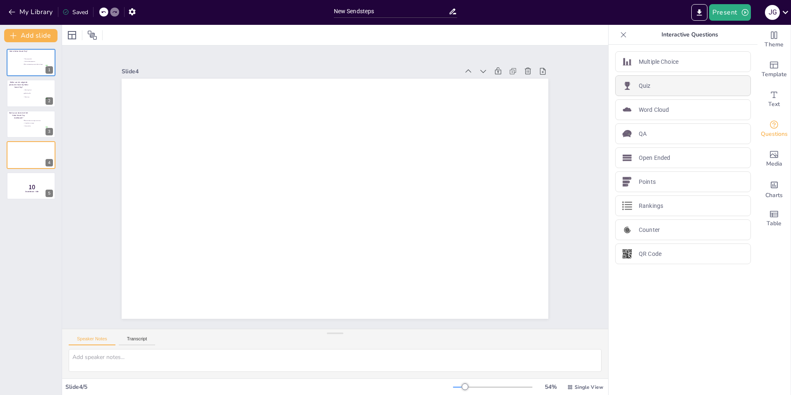
click at [639, 82] on p "Quiz" at bounding box center [645, 86] width 12 height 9
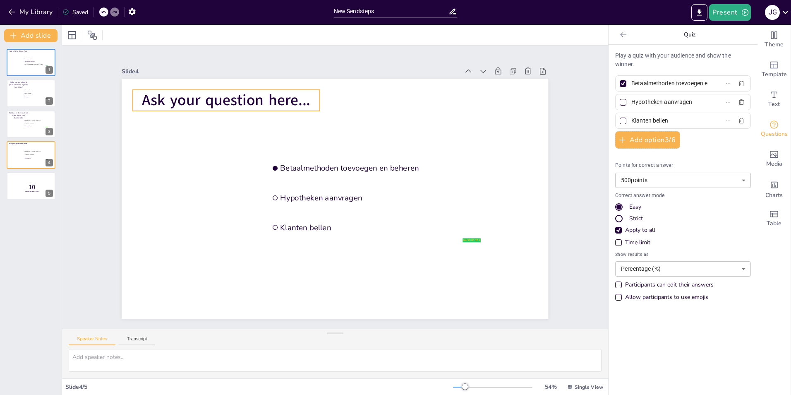
click at [246, 99] on span "Ask your question here..." at bounding box center [226, 100] width 168 height 21
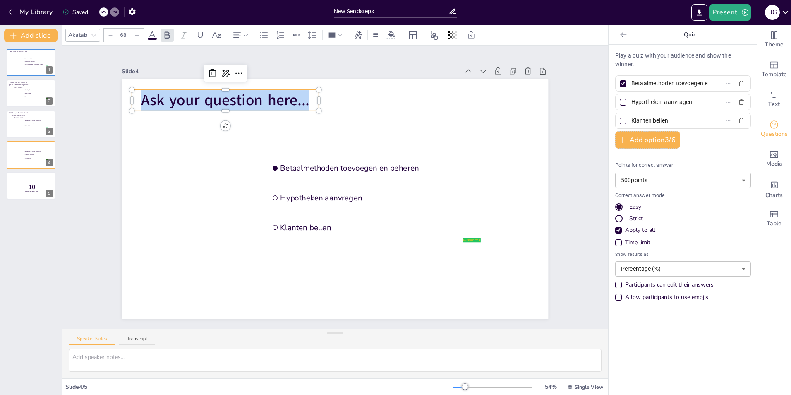
click at [246, 99] on span "Ask your question here..." at bounding box center [225, 100] width 168 height 21
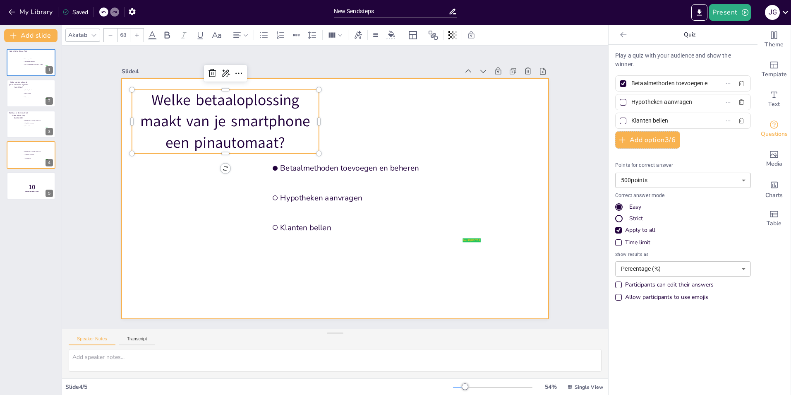
click at [377, 131] on div at bounding box center [335, 199] width 427 height 240
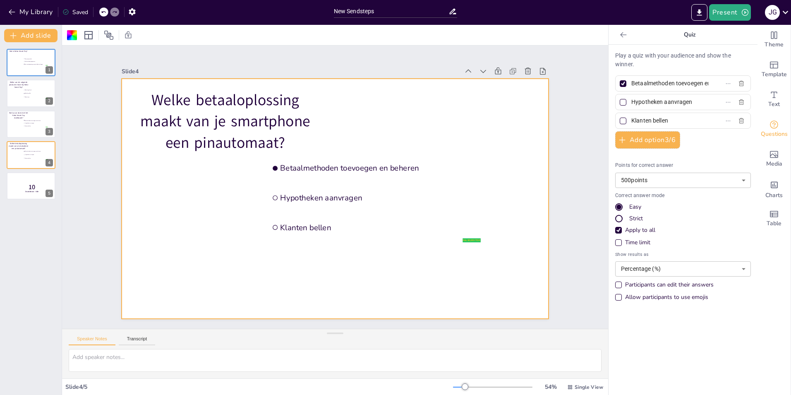
click at [651, 82] on input "Betaalmethoden toevoegen en beheren" at bounding box center [670, 83] width 77 height 12
paste input "Rabo OnlineKassa"
type input "Rabo OnlineKassa"
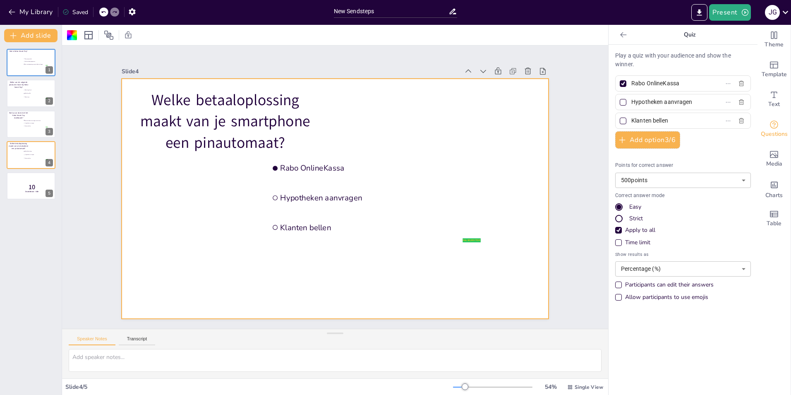
click at [645, 123] on input "Klanten bellen" at bounding box center [670, 121] width 77 height 12
paste input "Rabo SmartPi"
type input "Rabo SmartPin"
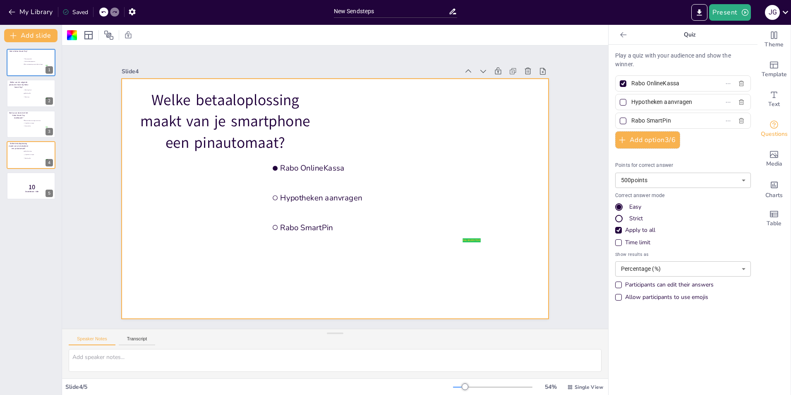
click at [665, 106] on input "Hypotheken aanvragen" at bounding box center [670, 102] width 77 height 12
paste input "Rabo Betaalverzoek Plus"
type input "Rabo Betaalverzoek Plus"
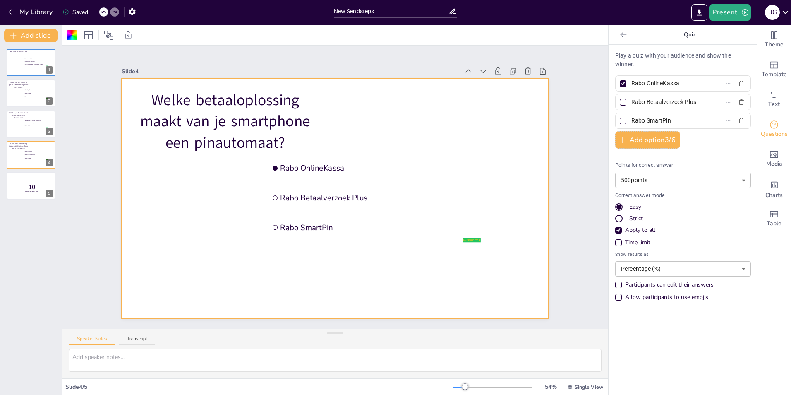
click at [620, 120] on div at bounding box center [623, 121] width 7 height 7
click at [632, 120] on input "Rabo SmartPin" at bounding box center [670, 121] width 77 height 12
checkbox input "true"
click at [618, 87] on div at bounding box center [623, 84] width 10 height 10
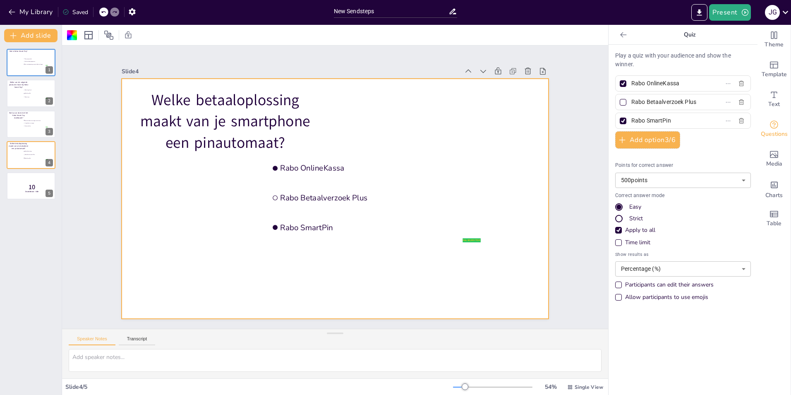
click at [632, 87] on input "Rabo OnlineKassa" at bounding box center [670, 83] width 77 height 12
checkbox input "false"
click at [31, 34] on button "Add slide" at bounding box center [30, 35] width 53 height 13
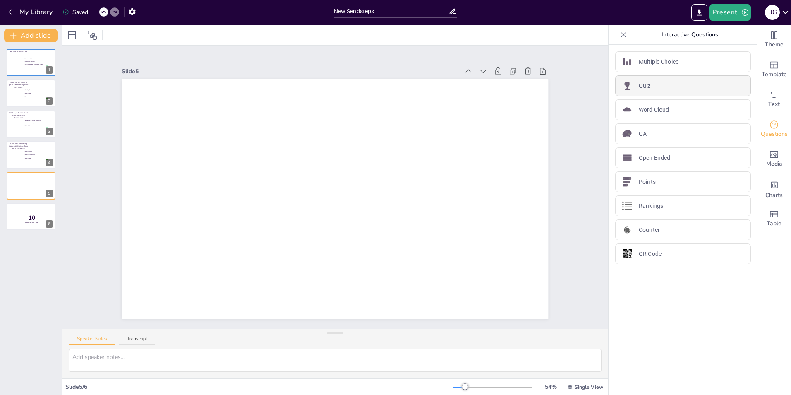
click at [660, 88] on div "Quiz" at bounding box center [683, 85] width 136 height 21
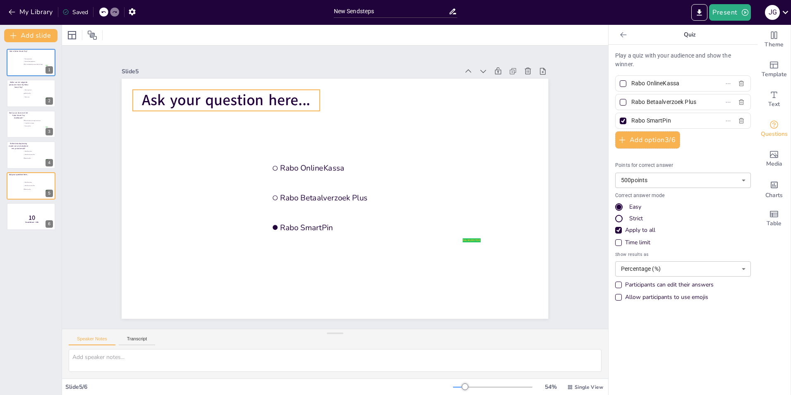
click at [227, 93] on span "Ask your question here..." at bounding box center [226, 100] width 168 height 21
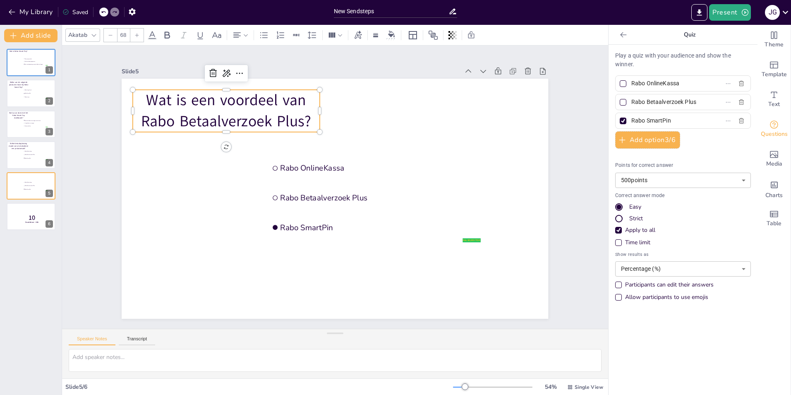
click at [650, 75] on div "Play a quiz with your audience and show the winner. Rabo OnlineKassa Rabo Betaa…" at bounding box center [683, 178] width 136 height 254
click at [651, 84] on input "Rabo OnlineKassa" at bounding box center [670, 83] width 77 height 12
click at [651, 85] on input "Rabo OnlineKassa" at bounding box center [670, 83] width 77 height 12
paste input "Je krijgt sneller je geld, ook vanuit het buitenland"
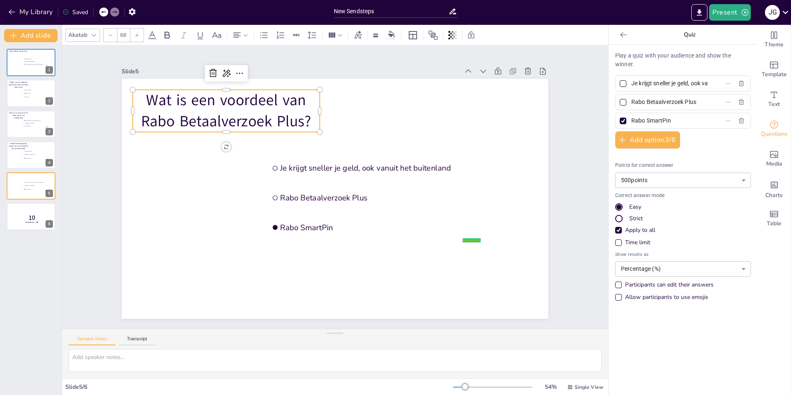
scroll to position [0, 58]
type input "Je krijgt sneller je geld, ook vanuit het buitenland"
click at [620, 83] on div at bounding box center [623, 83] width 7 height 7
click at [632, 83] on input "Je krijgt sneller je geld, ook vanuit het buitenland" at bounding box center [670, 83] width 77 height 12
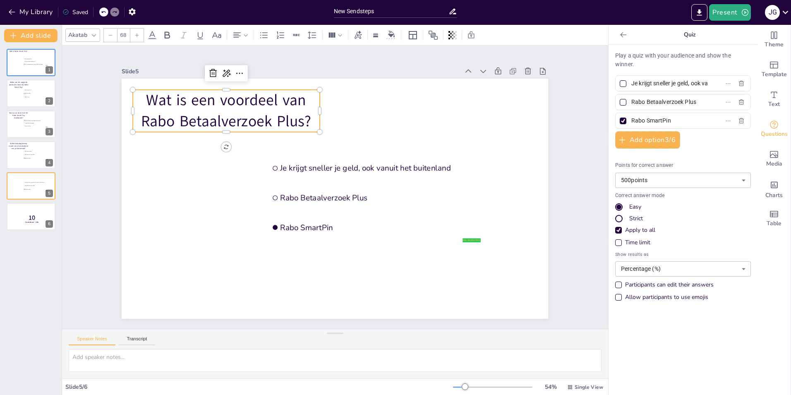
checkbox input "true"
click at [652, 120] on input "Rabo SmartPin" at bounding box center [670, 121] width 77 height 12
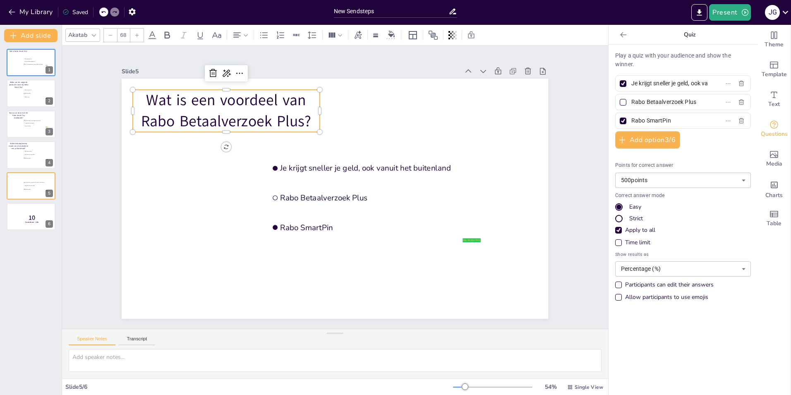
paste input "Je betaalt geen transactiekoste"
type input "Je betaalt geen transactiekosten"
click at [620, 119] on div at bounding box center [623, 121] width 7 height 7
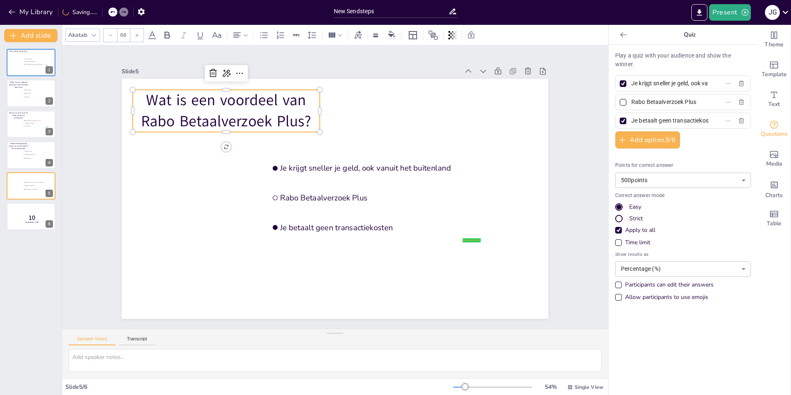
click at [632, 119] on input "Je betaalt geen transactiekosten" at bounding box center [670, 121] width 77 height 12
checkbox input "false"
click at [651, 102] on input "Rabo Betaalverzoek Plus" at bounding box center [670, 102] width 77 height 12
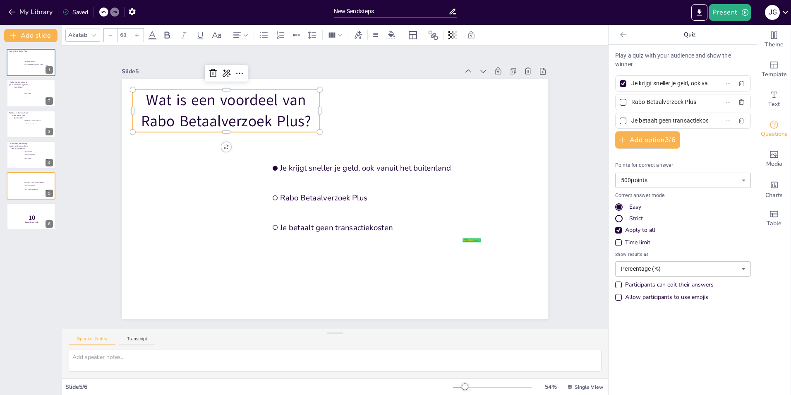
click at [654, 101] on input "Rabo Betaalverzoek Plus" at bounding box center [670, 102] width 77 height 12
paste input "Het werkt alleen met contant geld"
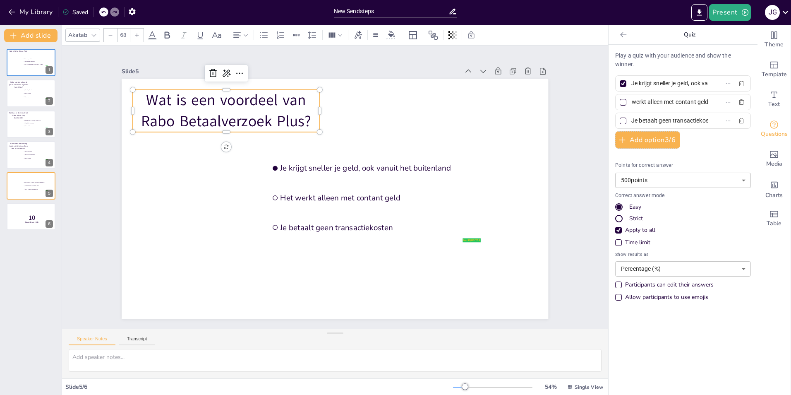
type input "Het werkt alleen met contant geld"
click at [574, 161] on div "Slide 1 Wat is Rabo Smart Pay? false | editor Een spaarproduct Een boekhoudprog…" at bounding box center [335, 187] width 546 height 283
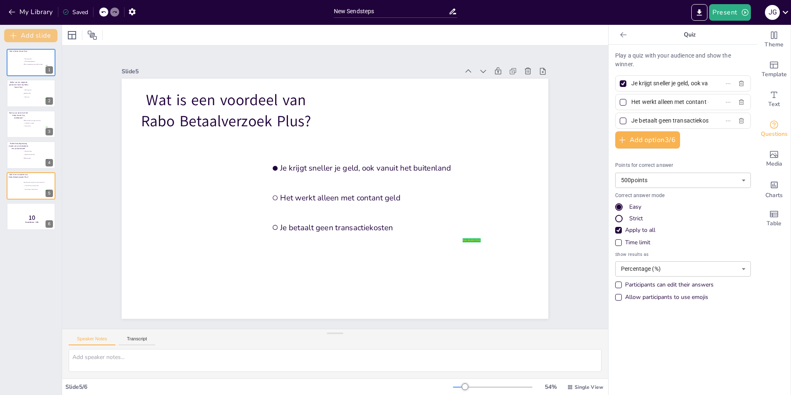
click at [36, 40] on button "Add slide" at bounding box center [30, 35] width 53 height 13
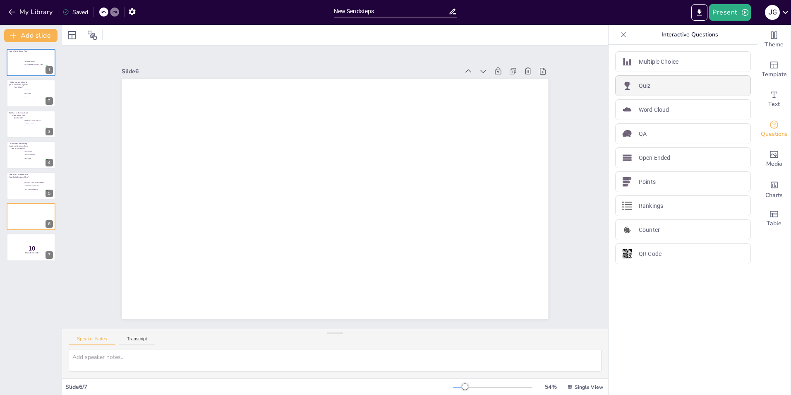
click at [660, 85] on div "Quiz" at bounding box center [683, 85] width 136 height 21
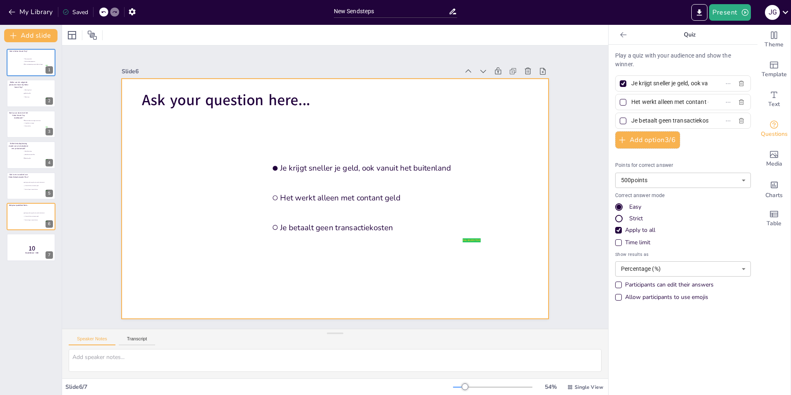
click at [251, 102] on span "Ask your question here..." at bounding box center [226, 100] width 168 height 21
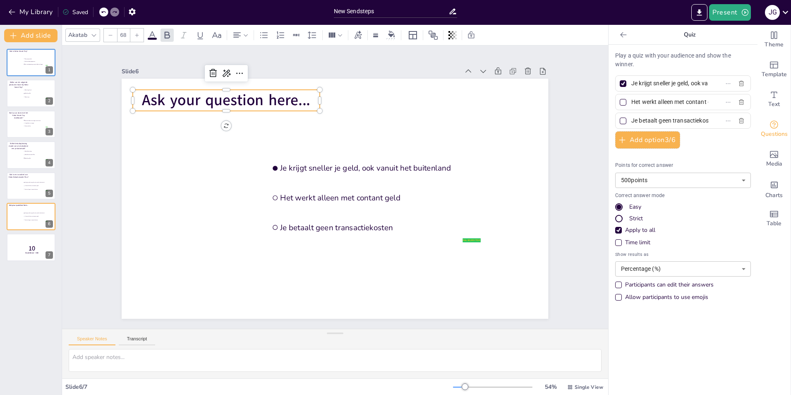
click at [251, 103] on span "Ask your question here..." at bounding box center [226, 100] width 168 height 21
click at [251, 102] on span "Ask your question here..." at bounding box center [226, 100] width 168 height 21
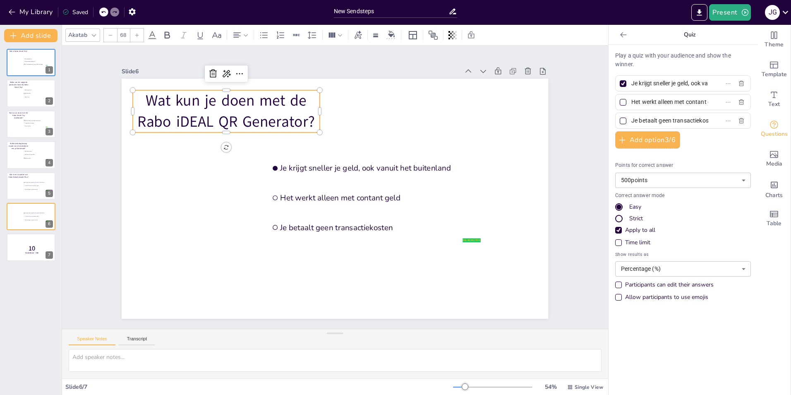
click at [645, 102] on input "Het werkt alleen met contant geld" at bounding box center [670, 102] width 77 height 12
click at [620, 101] on div at bounding box center [623, 102] width 7 height 7
click at [632, 101] on input "Het werkt alleen met contant geld" at bounding box center [670, 102] width 77 height 12
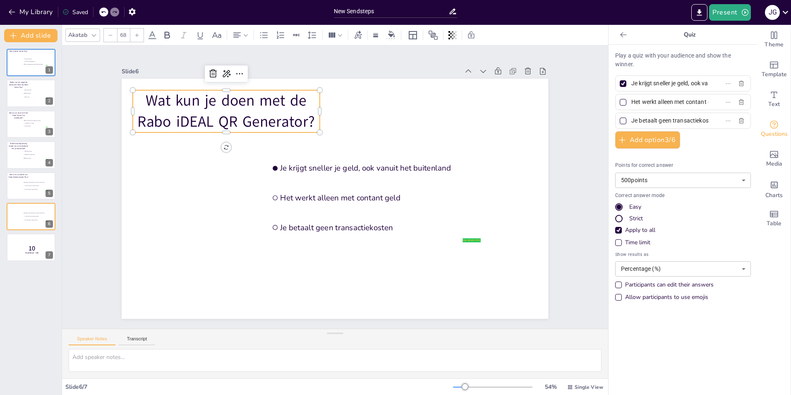
checkbox input "true"
click at [620, 82] on div at bounding box center [623, 83] width 7 height 7
click at [632, 82] on input "Je krijgt sneller je geld, ook vanuit het buitenland" at bounding box center [670, 83] width 77 height 12
checkbox input "false"
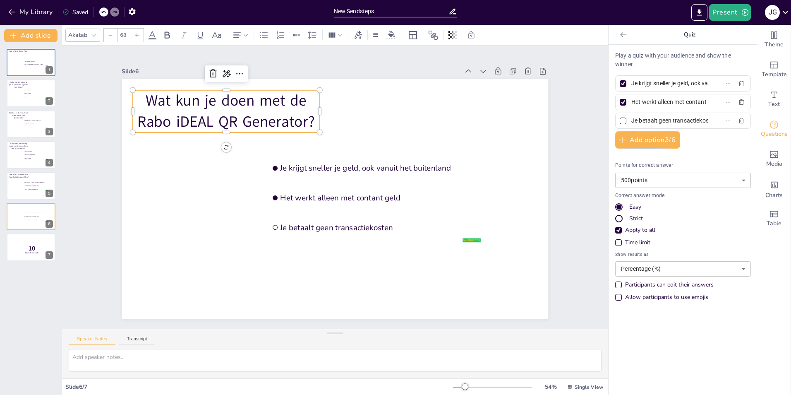
checkbox input "false"
click at [639, 100] on input "Het werkt alleen met contant geld" at bounding box center [670, 102] width 77 height 12
click at [639, 101] on input "Het werkt alleen met contant geld" at bounding box center [670, 102] width 77 height 12
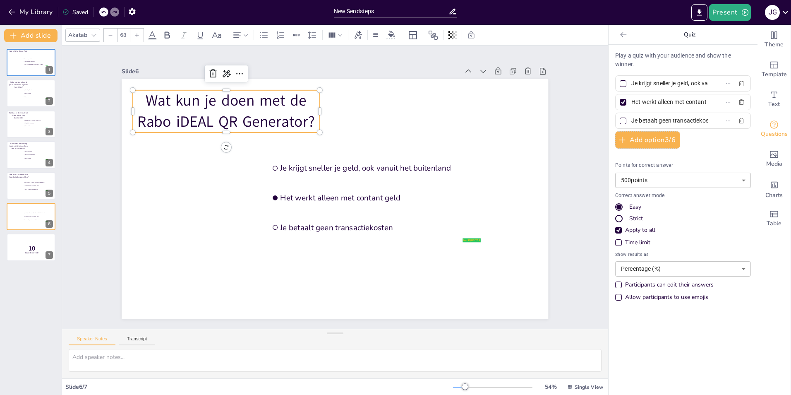
click at [639, 101] on input "Het werkt alleen met contant geld" at bounding box center [670, 102] width 77 height 12
click at [660, 105] on input "Het werkt alleen met contant geld" at bounding box center [670, 102] width 77 height 12
click at [660, 106] on input "Het werkt alleen met contant geld" at bounding box center [670, 102] width 77 height 12
click at [659, 106] on input "Het werkt alleen met contant geld" at bounding box center [670, 102] width 77 height 12
paste input "QR-codes maken voor betalingen"
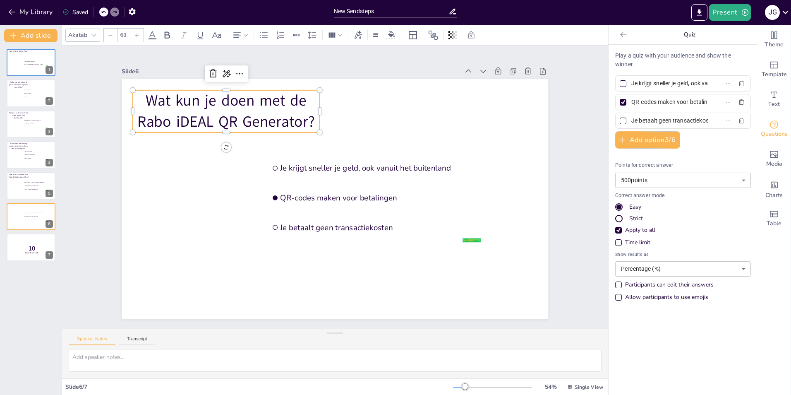
scroll to position [0, 17]
type input "QR-codes maken voor betalingen"
click at [652, 124] on input "Je betaalt geen transactiekosten" at bounding box center [670, 121] width 77 height 12
click at [652, 123] on input "Je betaalt geen transactiekosten" at bounding box center [670, 121] width 77 height 12
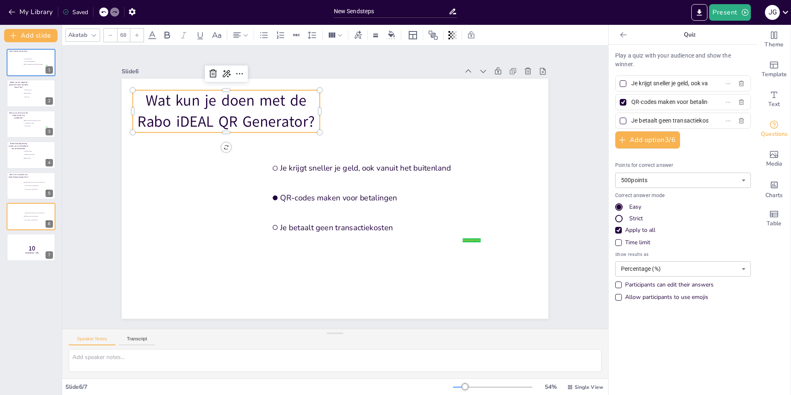
click at [652, 123] on input "Je betaalt geen transactiekosten" at bounding box center [670, 121] width 77 height 12
paste input "QR-codes maken voor klantenservice"
type input "QR-codes maken voor klantenservice"
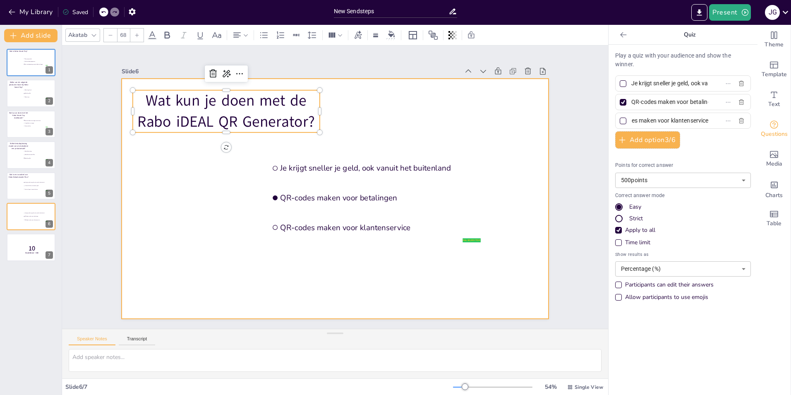
scroll to position [0, 0]
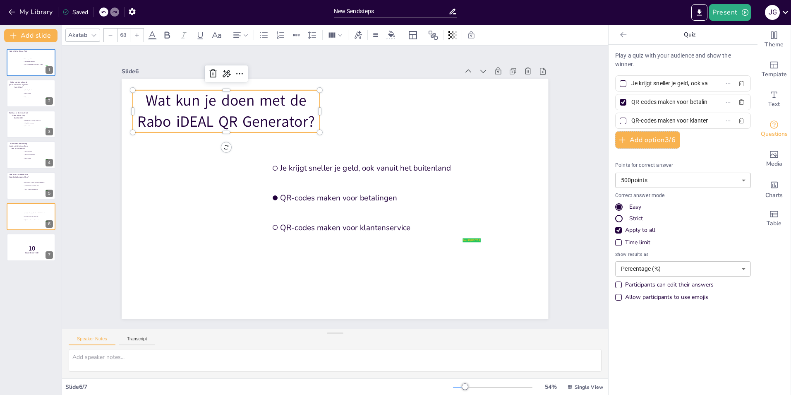
click at [662, 84] on input "Je krijgt sneller je geld, ook vanuit het buitenland" at bounding box center [670, 83] width 77 height 12
paste input "QR-codes scannen voor toegang tot je rekening"
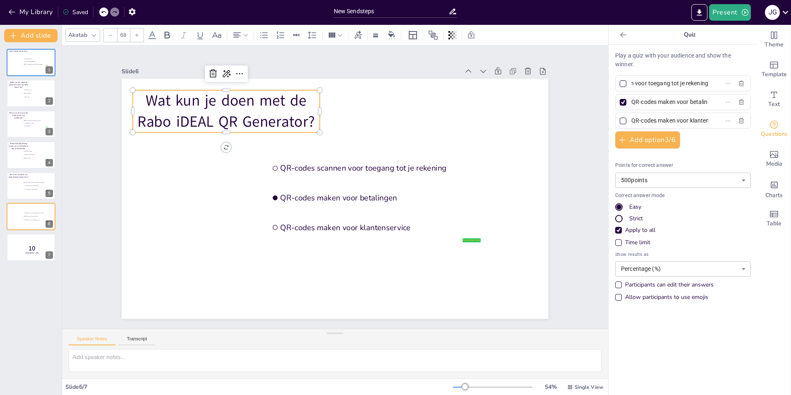
type input "QR-codes scannen voor toegang tot je rekening"
click at [27, 36] on button "Add slide" at bounding box center [30, 35] width 53 height 13
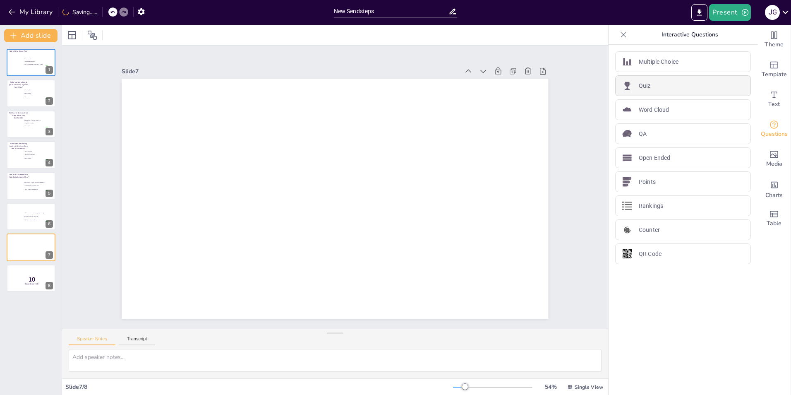
click at [652, 93] on div "Quiz" at bounding box center [683, 85] width 136 height 21
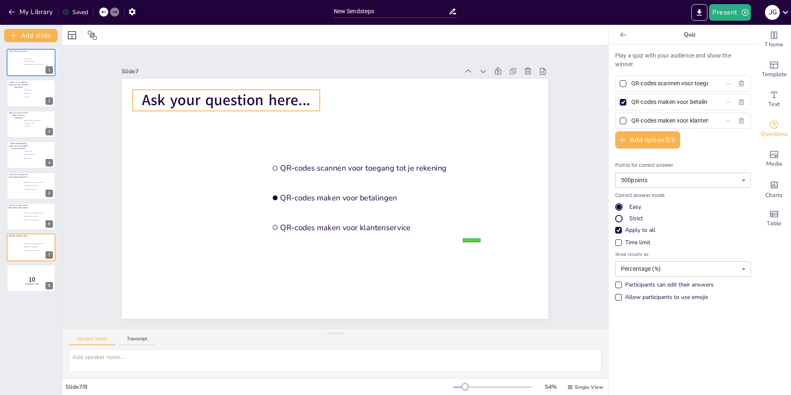
click at [292, 102] on span "Ask your question here..." at bounding box center [226, 100] width 168 height 21
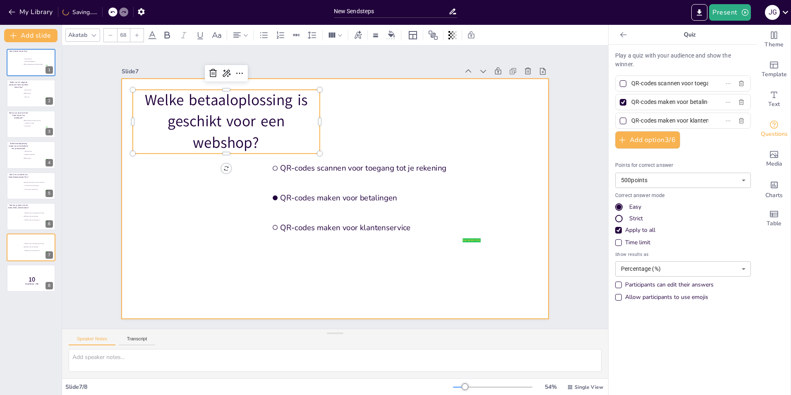
click at [364, 133] on div at bounding box center [335, 199] width 427 height 240
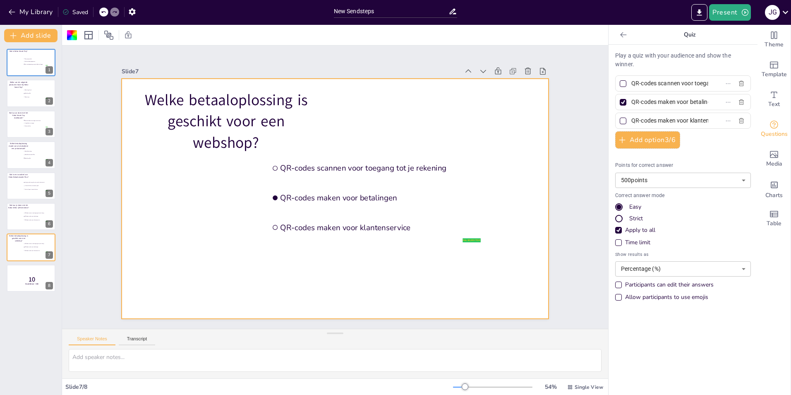
click at [669, 87] on input "QR-codes scannen voor toegang tot je rekening" at bounding box center [670, 83] width 77 height 12
click at [668, 87] on input "QR-codes scannen voor toegang tot je rekening" at bounding box center [670, 83] width 77 height 12
paste input "Rabo OnlineKassa"
type input "Rabo OnlineKassa"
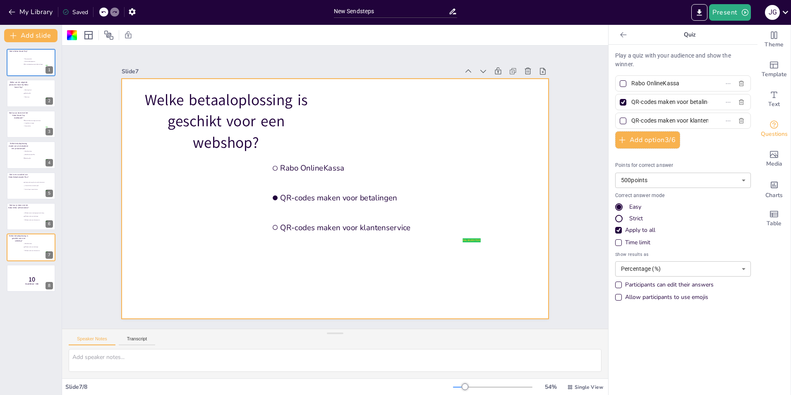
click at [620, 82] on div at bounding box center [623, 83] width 7 height 7
click at [632, 82] on input "Rabo OnlineKassa" at bounding box center [670, 83] width 77 height 12
checkbox input "true"
click at [621, 103] on div at bounding box center [623, 102] width 4 height 4
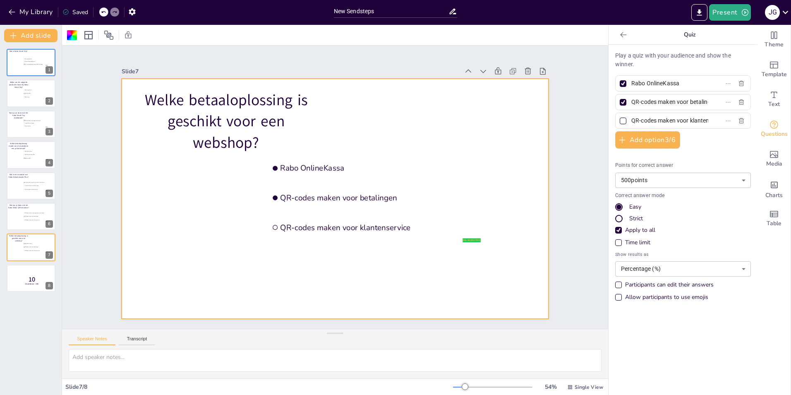
click at [632, 103] on input "QR-codes maken voor betalingen" at bounding box center [670, 102] width 77 height 12
checkbox input "false"
click at [669, 100] on input "QR-codes maken voor betalingen" at bounding box center [670, 102] width 77 height 12
click at [669, 101] on input "QR-codes maken voor betalingen" at bounding box center [670, 102] width 77 height 12
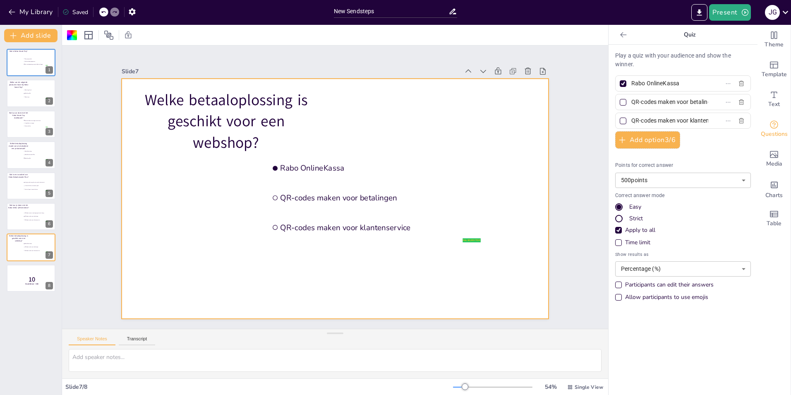
click at [669, 101] on input "QR-codes maken voor betalingen" at bounding box center [670, 102] width 77 height 12
paste input "Rabo SmartPi"
type input "Rabo SmartPin"
click at [674, 122] on input "QR-codes maken voor klantenservice" at bounding box center [670, 121] width 77 height 12
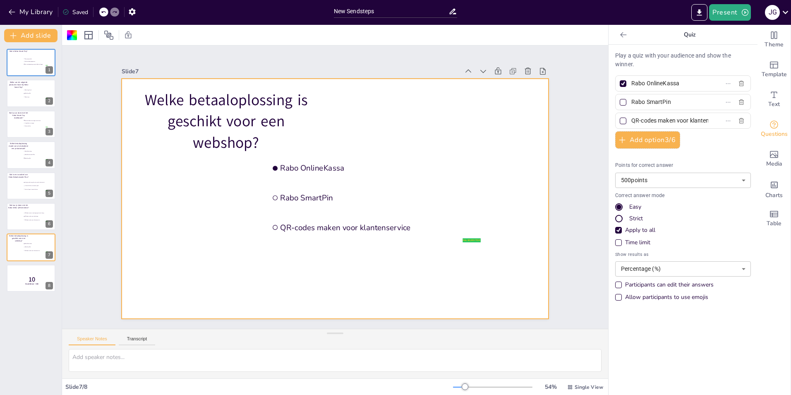
click at [674, 122] on input "QR-codes maken voor klantenservice" at bounding box center [670, 121] width 77 height 12
paste input "Rabo PinBox"
type input "Rabo PinBox"
click at [26, 36] on button "Add slide" at bounding box center [30, 35] width 53 height 13
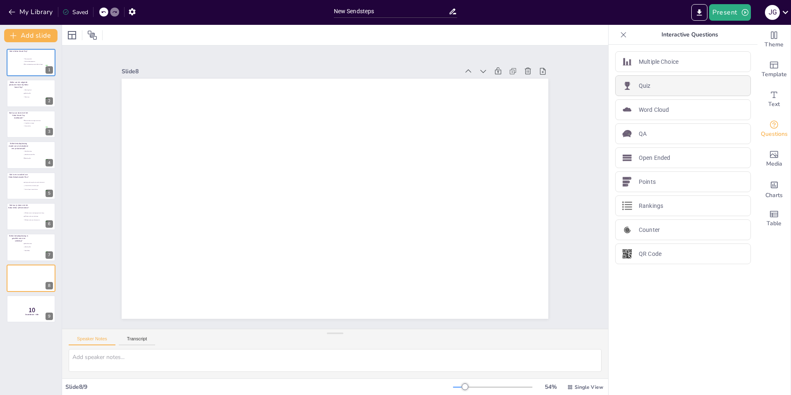
click at [656, 82] on div "Quiz" at bounding box center [683, 85] width 136 height 21
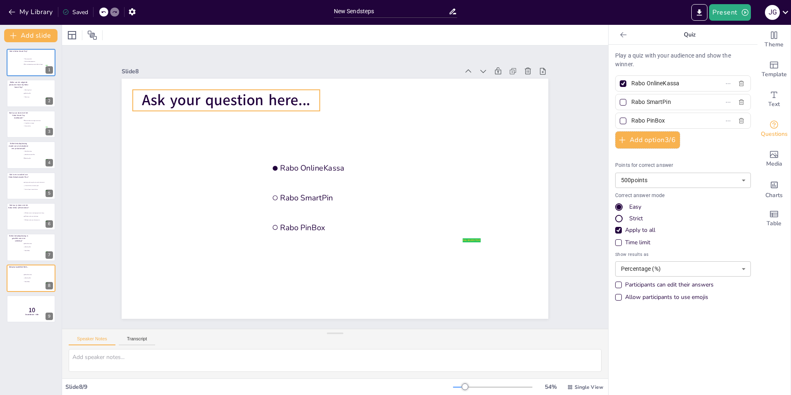
click at [250, 101] on span "Ask your question here..." at bounding box center [226, 100] width 168 height 21
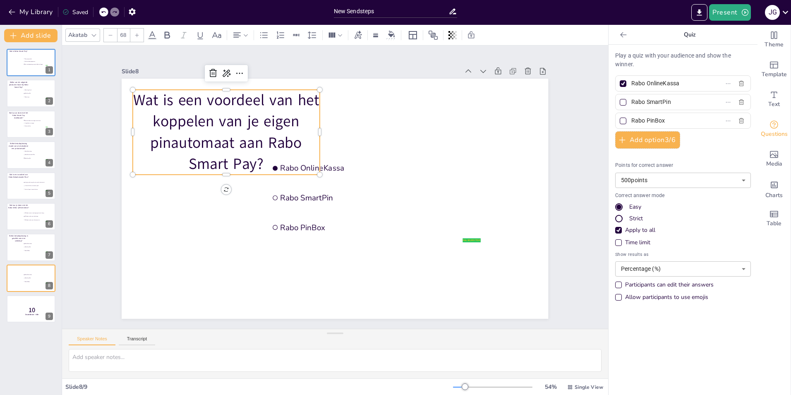
click at [662, 86] on input "Rabo OnlineKassa" at bounding box center [670, 83] width 77 height 12
paste input "Je krijgt korting op je zakelijke rekening"
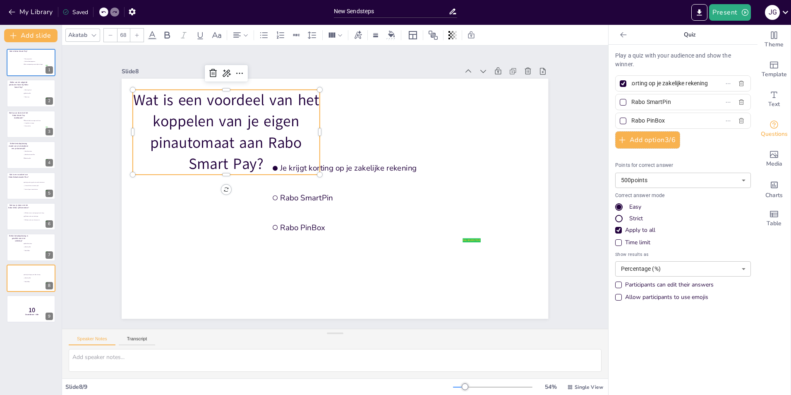
type input "Je krijgt korting op je zakelijke rekening"
click at [645, 103] on input "Rabo SmartPin" at bounding box center [670, 102] width 77 height 12
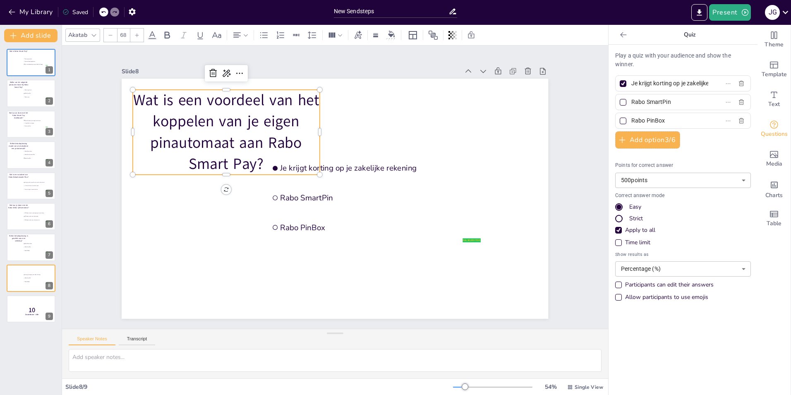
paste input "Je hebt meer inzicht in je transacties"
type input "Je hebt meer inzicht in je transacties"
click at [620, 86] on div at bounding box center [623, 83] width 7 height 7
click at [632, 86] on input "Je krijgt korting op je zakelijke rekening" at bounding box center [670, 83] width 77 height 12
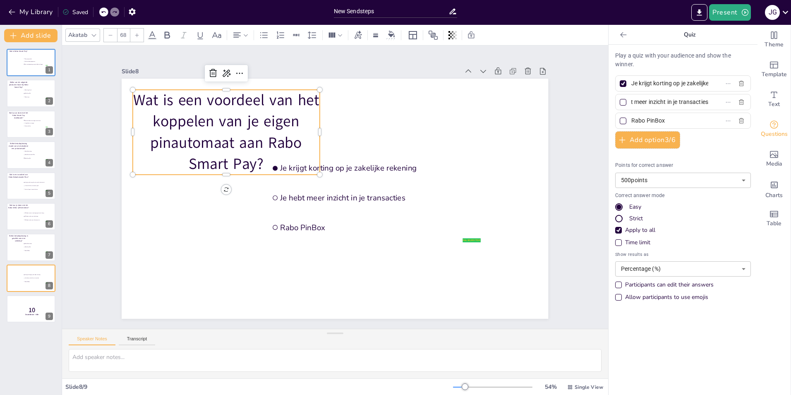
checkbox input "false"
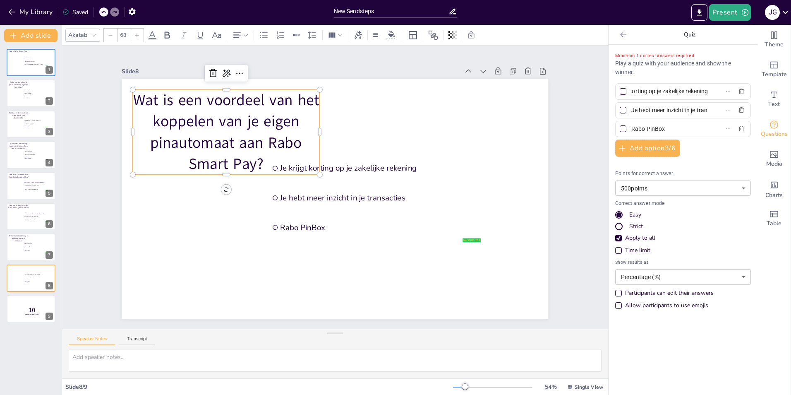
click at [620, 112] on div at bounding box center [623, 110] width 7 height 7
click at [632, 112] on input "Je hebt meer inzicht in je transacties" at bounding box center [670, 110] width 77 height 12
checkbox input "true"
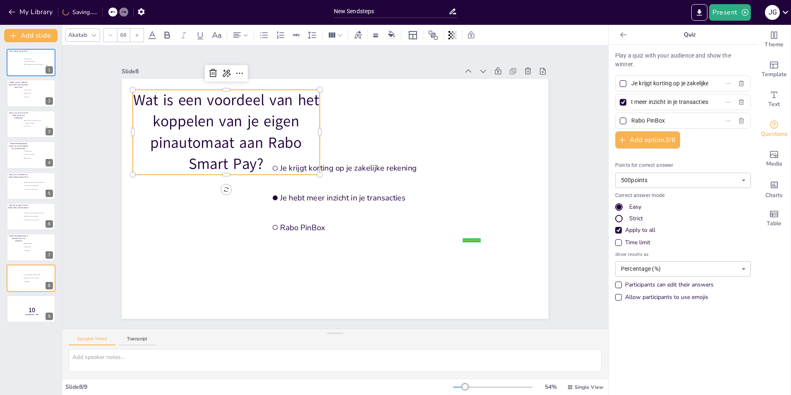
scroll to position [0, 0]
click at [657, 121] on input "Rabo PinBox" at bounding box center [670, 121] width 77 height 12
paste input "Je hoeft geen dashboard te gebruiken"
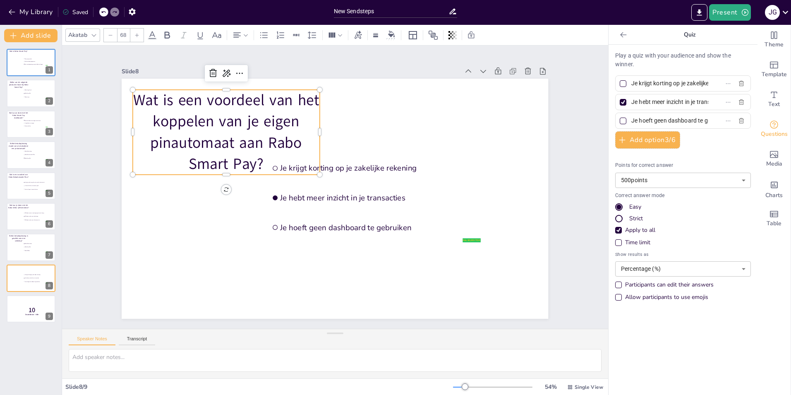
scroll to position [0, 30]
type input "Je hoeft geen dashboard te gebruiken"
click at [38, 39] on button "Add slide" at bounding box center [30, 35] width 53 height 13
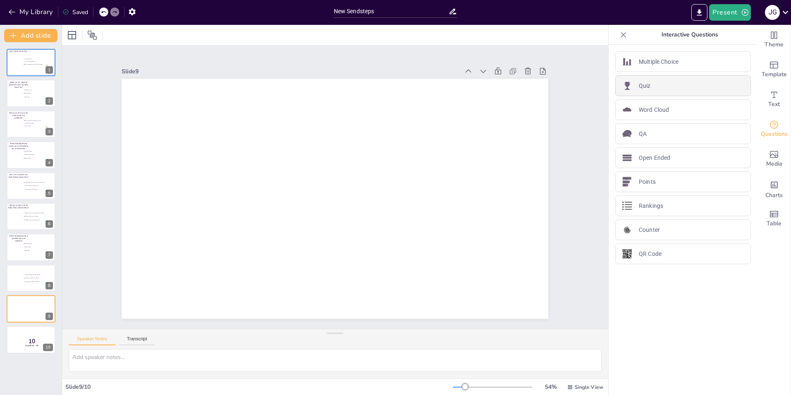
click at [641, 89] on p "Quiz" at bounding box center [645, 86] width 12 height 9
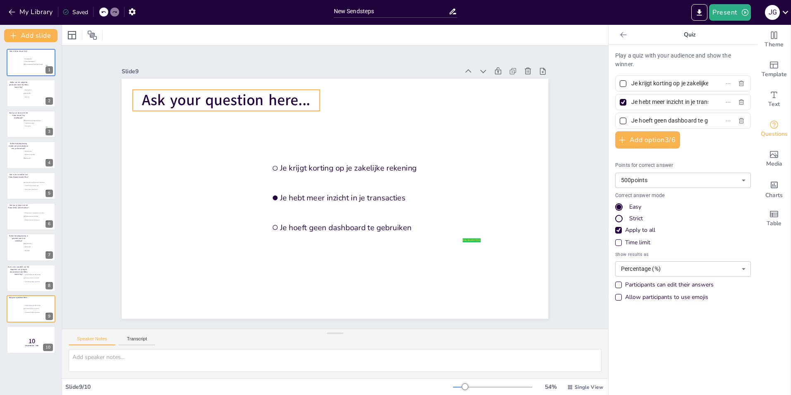
click at [266, 105] on span "Ask your question here..." at bounding box center [226, 100] width 168 height 21
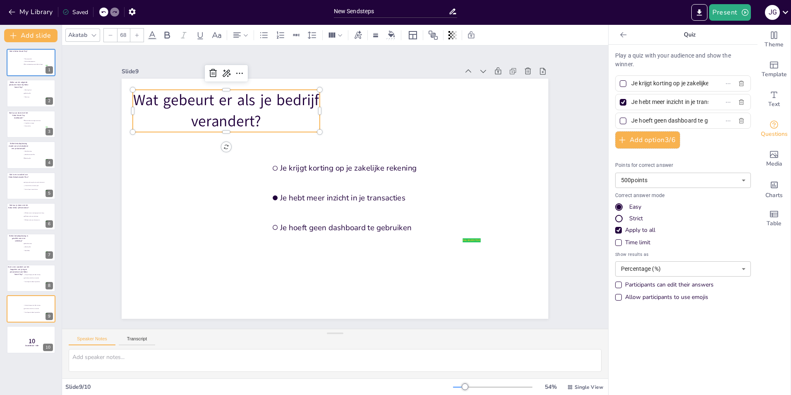
click at [677, 82] on input "Je krijgt korting op je zakelijke rekening" at bounding box center [670, 83] width 77 height 12
click at [677, 83] on input "Je krijgt korting op je zakelijke rekening" at bounding box center [670, 83] width 77 height 12
paste input "moet een nieuw contract afsluiten"
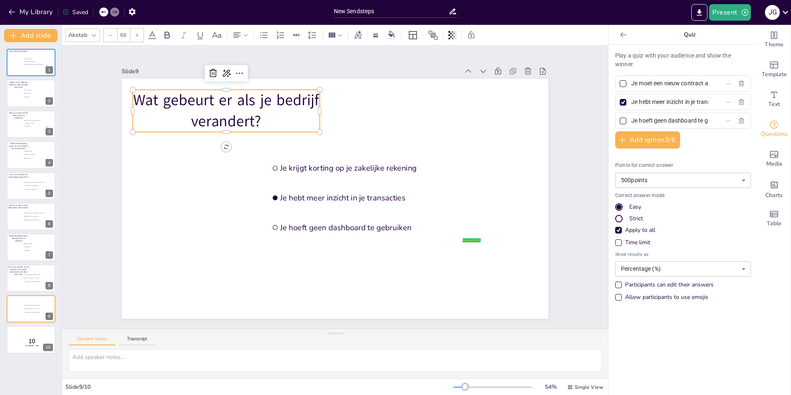
scroll to position [0, 28]
type input "Je moet een nieuw contract afsluiten"
click at [675, 101] on input "Je hebt meer inzicht in je transacties" at bounding box center [670, 102] width 77 height 12
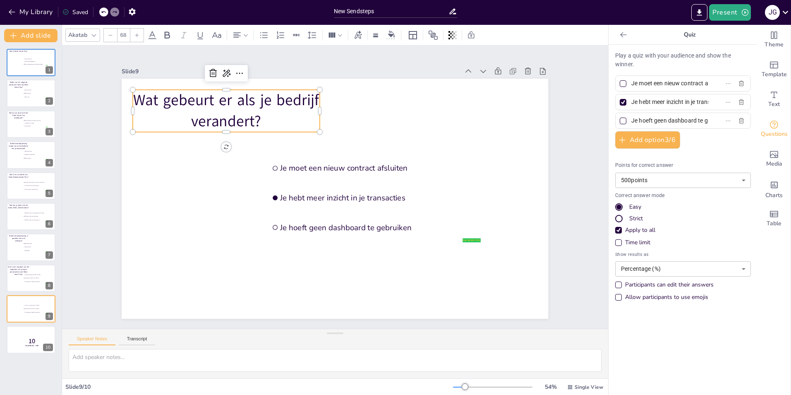
click at [675, 101] on input "Je hebt meer inzicht in je transacties" at bounding box center [670, 102] width 77 height 12
paste input "moet contact opnemen met de klantenservice"
type input "Je moet contact opnemen met de klantenservice"
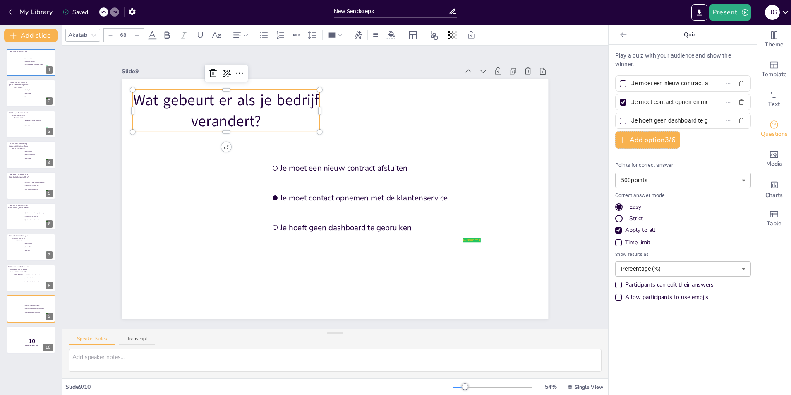
click at [677, 111] on div "Play a quiz with your audience and show the winner. Je moet een nieuw contract …" at bounding box center [683, 178] width 136 height 254
click at [675, 119] on input "Je hoeft geen dashboard te gebruiken" at bounding box center [670, 121] width 77 height 12
paste input "kunt je betaalmethoden eenvoudig aanpassen in het dashboard"
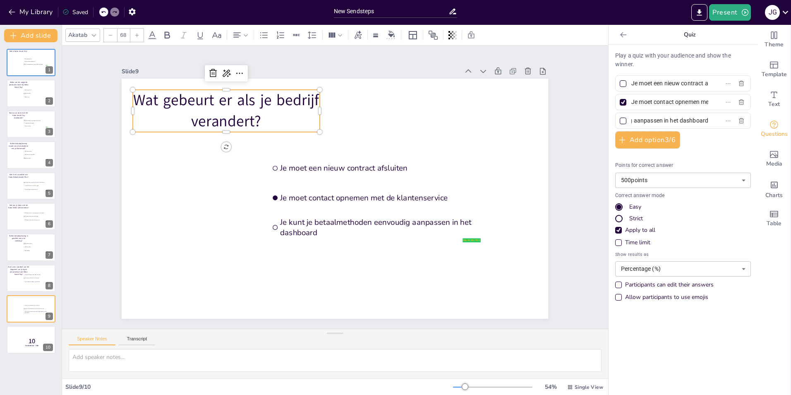
type input "Je kunt je betaalmethoden eenvoudig aanpassen in het dashboard"
click at [620, 122] on div at bounding box center [623, 121] width 7 height 7
click at [632, 122] on input "Je kunt je betaalmethoden eenvoudig aanpassen in het dashboard" at bounding box center [670, 121] width 77 height 12
checkbox input "true"
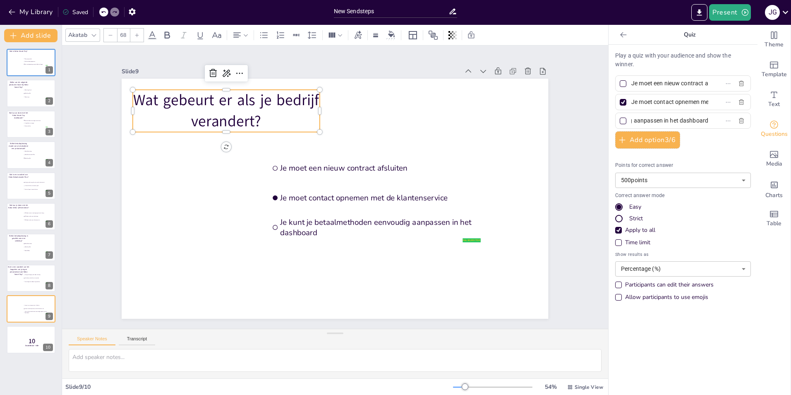
scroll to position [0, 105]
click at [621, 101] on div at bounding box center [623, 102] width 4 height 4
click at [632, 101] on input "Je moet contact opnemen met de klantenservice" at bounding box center [670, 102] width 77 height 12
checkbox input "false"
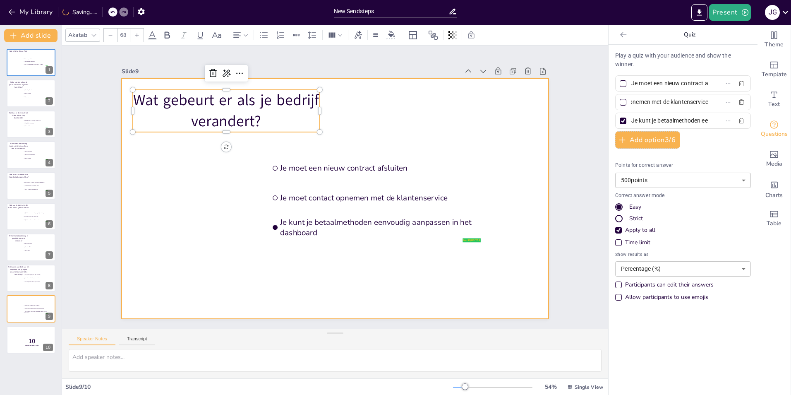
scroll to position [0, 0]
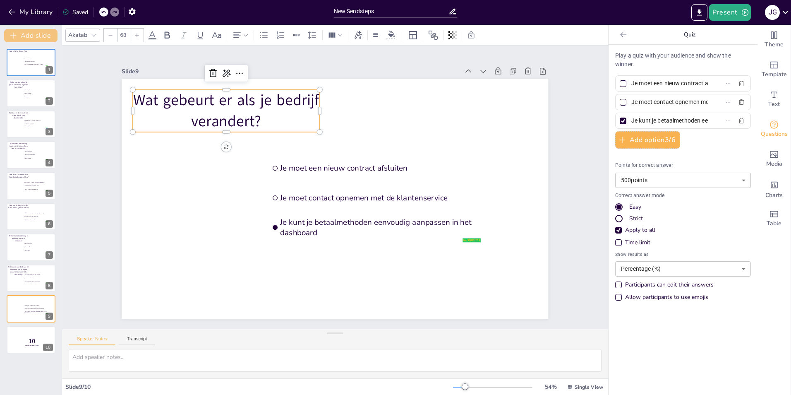
click at [32, 36] on button "Add slide" at bounding box center [30, 35] width 53 height 13
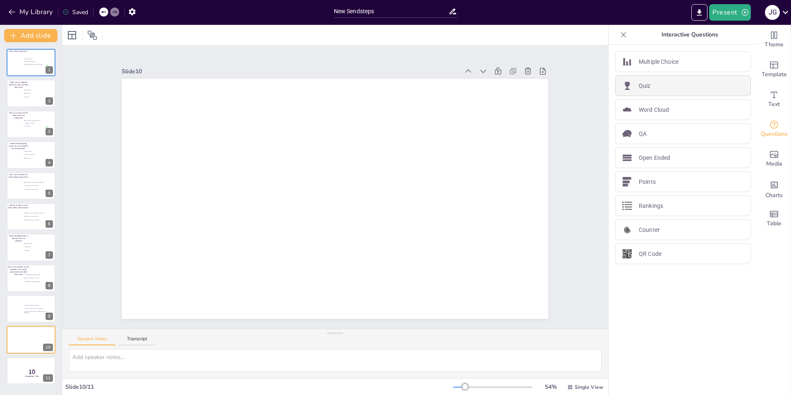
click at [658, 91] on div "Quiz" at bounding box center [683, 85] width 136 height 21
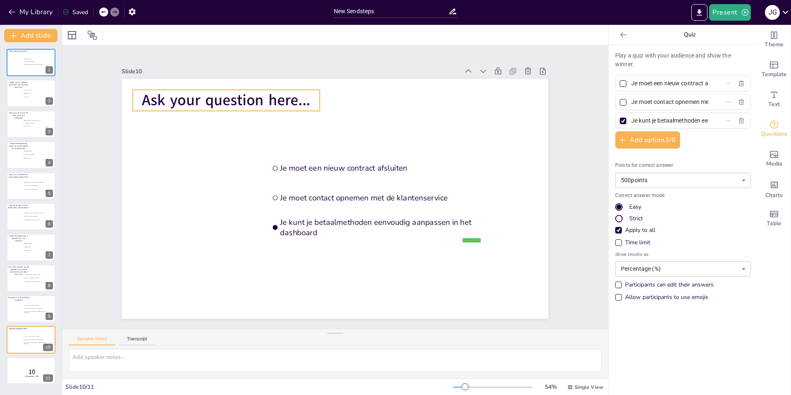
click at [241, 98] on span "Ask your question here..." at bounding box center [226, 100] width 168 height 21
click at [241, 98] on span "Ask your question here..." at bounding box center [226, 99] width 168 height 21
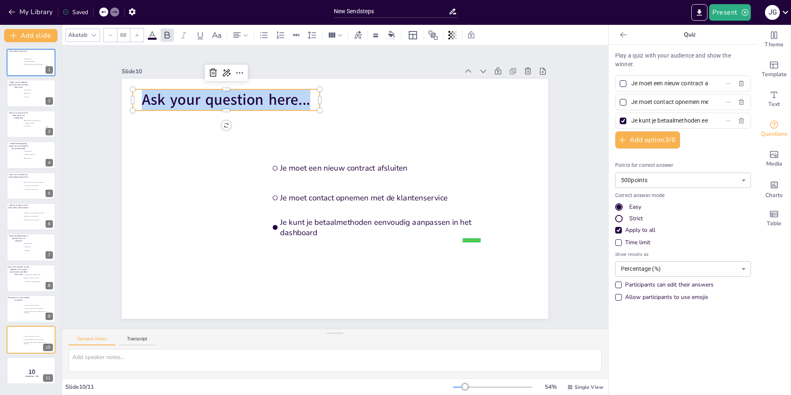
click at [241, 98] on span "Ask your question here..." at bounding box center [226, 99] width 168 height 21
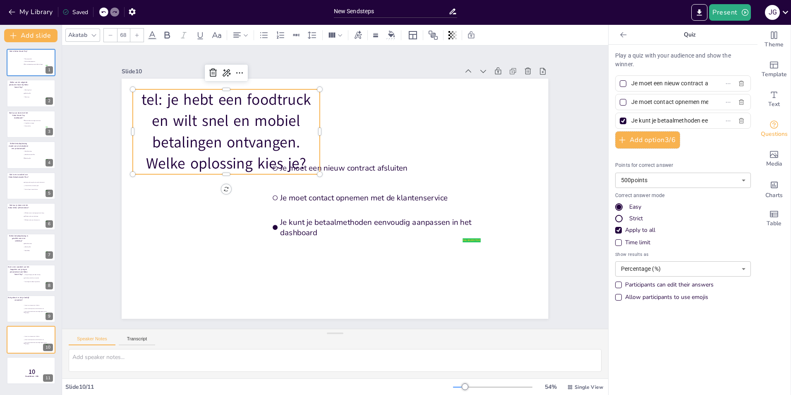
click at [658, 89] on input "Je moet een nieuw contract afsluiten" at bounding box center [670, 83] width 77 height 12
click at [658, 87] on input "Je moet een nieuw contract afsluiten" at bounding box center [670, 83] width 77 height 12
paste input "Rabo Afstor"
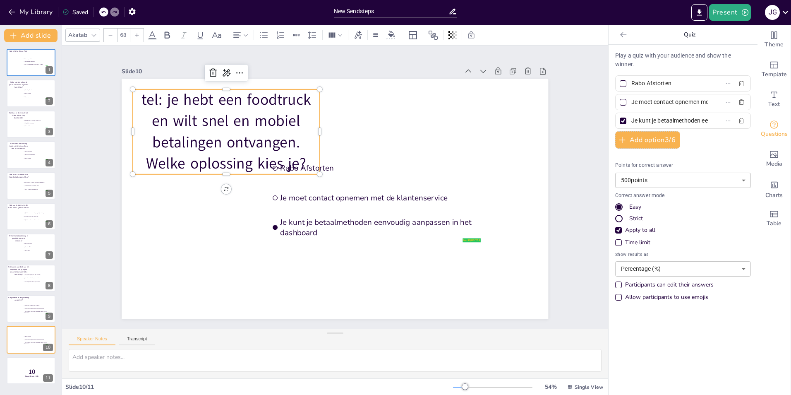
type input "Rabo Afstorten"
click at [656, 103] on input "Je moet contact opnemen met de klantenservice" at bounding box center [670, 102] width 77 height 12
type input "ta"
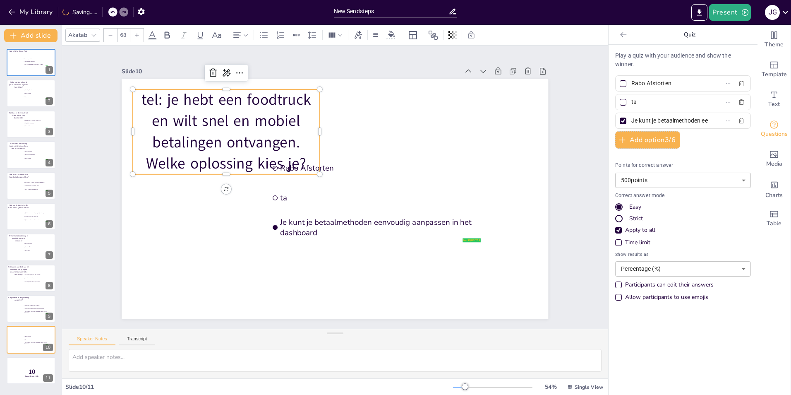
type input "Betaalmethoden toevoegen en beheren"
type input "Hypotheken aanvragen"
type input "Klanten bellen"
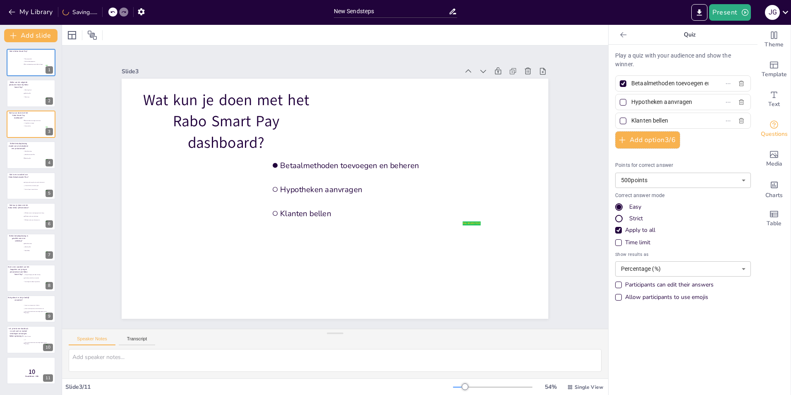
click at [657, 103] on input "Hypotheken aanvragen" at bounding box center [670, 102] width 77 height 12
type input "t"
type input "T"
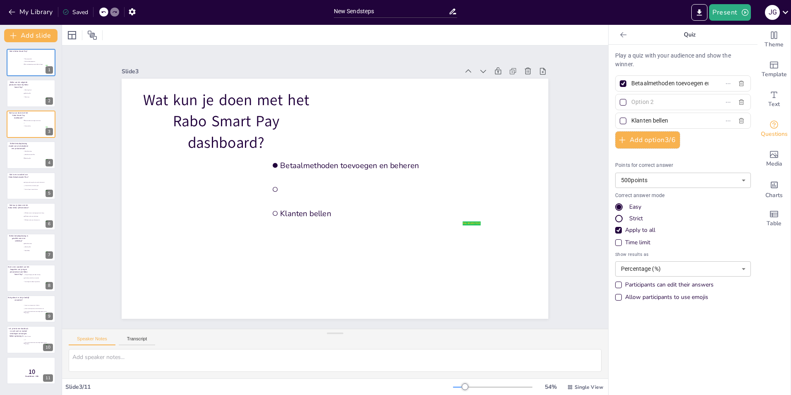
paste input "Rabo Afstorten"
click at [644, 99] on input "Rabo Afstorten" at bounding box center [670, 102] width 77 height 12
click at [643, 101] on input "Rabo Afstorten" at bounding box center [670, 102] width 77 height 12
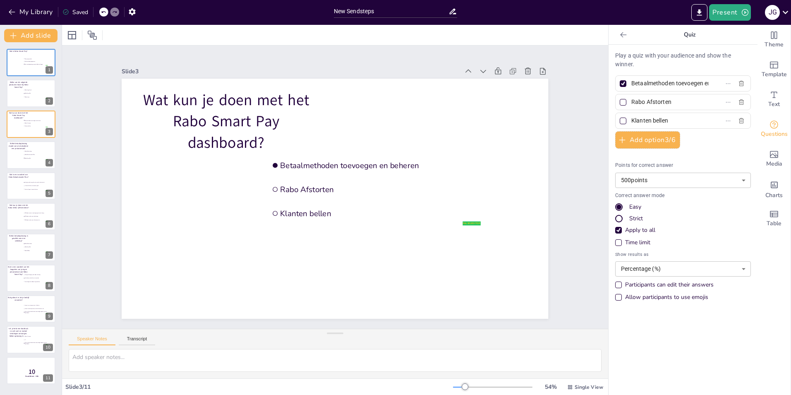
click at [642, 101] on input "Rabo Afstorten" at bounding box center [670, 102] width 77 height 12
paste input "Tap to Pay"
type input "Tap to Pay"
click at [644, 119] on input "Klanten bellen" at bounding box center [670, 121] width 77 height 12
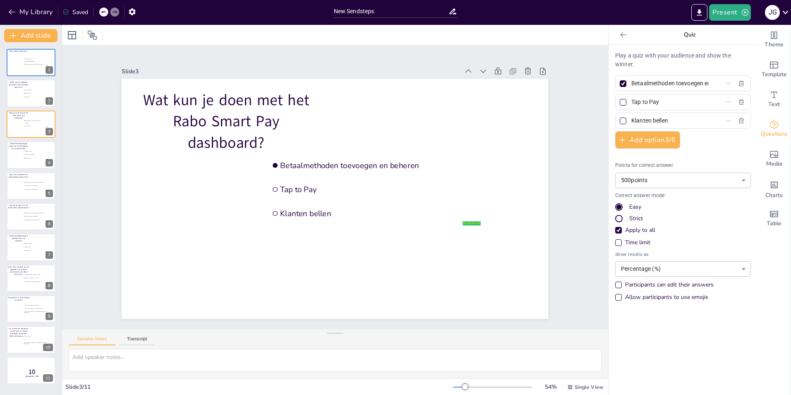
click at [664, 118] on input "Klanten bellen" at bounding box center [670, 121] width 77 height 12
paste input "Rabo SmartPi"
type input "Rabo SmartPin"
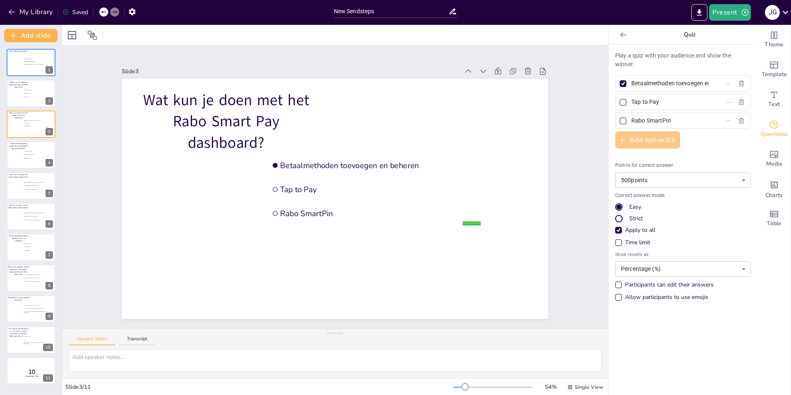
click at [642, 140] on button "Add option 3 / 6" at bounding box center [647, 139] width 65 height 17
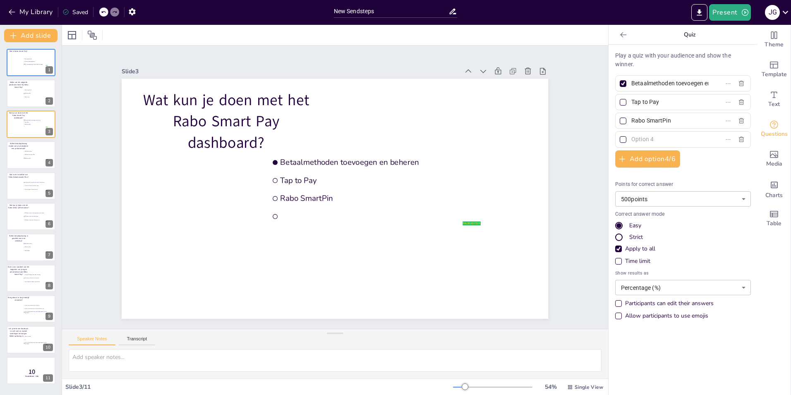
click at [643, 141] on input "text" at bounding box center [670, 139] width 77 height 12
click at [632, 135] on input "text" at bounding box center [670, 139] width 77 height 12
paste input "Rabo SmartPin / Tap to Pay"
type input "Rabo SmartPin / Tap to Pay"
click at [620, 138] on div at bounding box center [623, 139] width 7 height 7
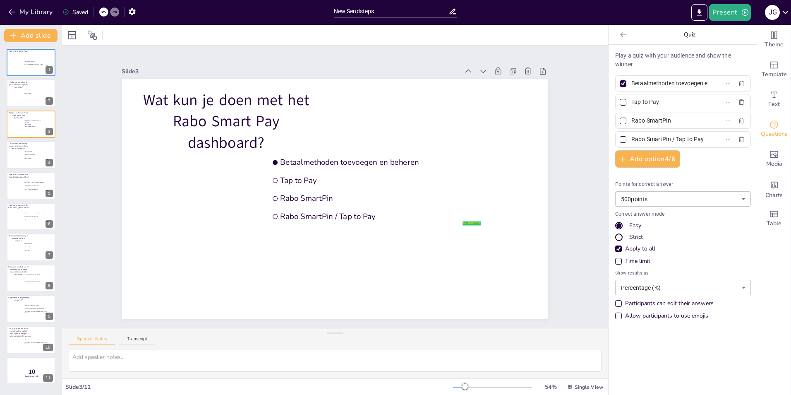
click at [632, 138] on input "Rabo SmartPin / Tap to Pay" at bounding box center [670, 139] width 77 height 12
checkbox input "true"
click at [37, 36] on button "Add slide" at bounding box center [30, 35] width 53 height 13
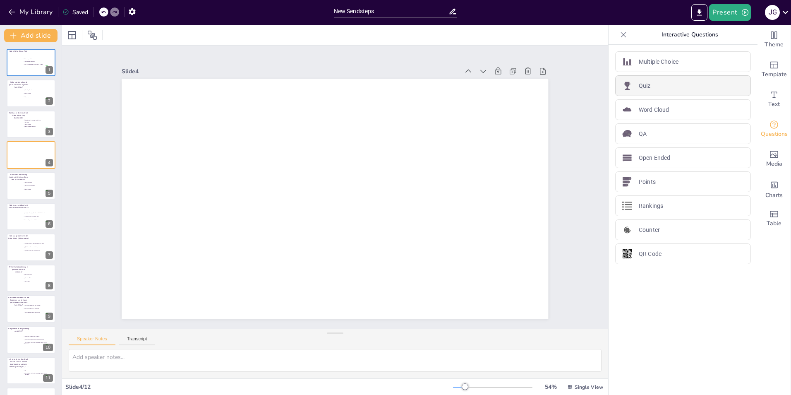
click at [654, 89] on div "Quiz" at bounding box center [683, 85] width 136 height 21
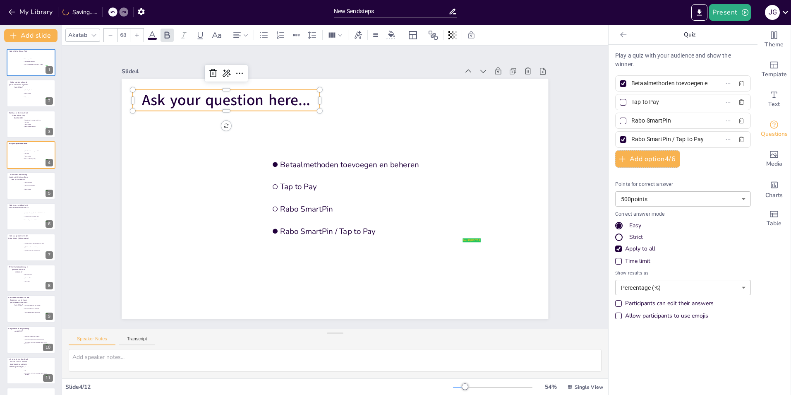
click at [278, 97] on span "Ask your question here..." at bounding box center [226, 100] width 168 height 21
click at [277, 98] on span "Ask your question here..." at bounding box center [226, 100] width 168 height 21
type input "24"
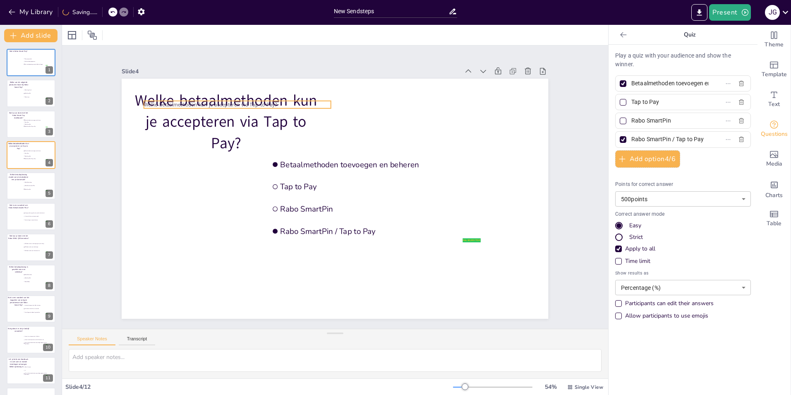
click at [166, 102] on span "Welke betaalmethoden kun je accepteren via Tap to Pay?" at bounding box center [210, 104] width 133 height 7
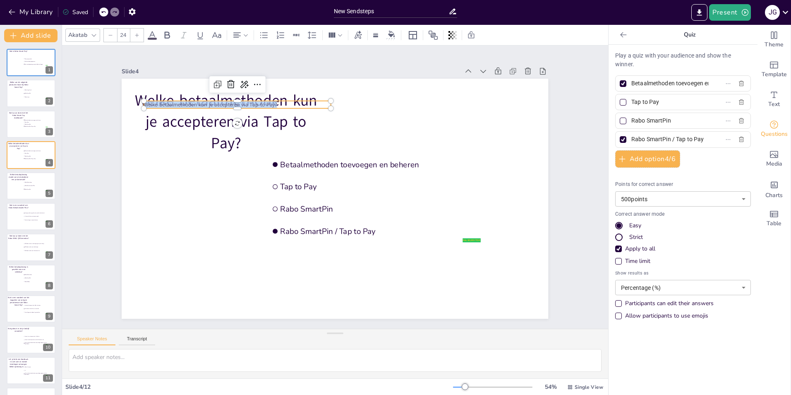
click at [166, 102] on span "Welke betaalmethoden kun je accepteren via Tap to Pay?" at bounding box center [210, 104] width 133 height 7
click at [658, 85] on input "Betaalmethoden toevoegen en beheren" at bounding box center [670, 83] width 77 height 12
click at [658, 86] on input "Betaalmethoden toevoegen en beheren" at bounding box center [670, 83] width 77 height 12
paste input "Alleen pinpass"
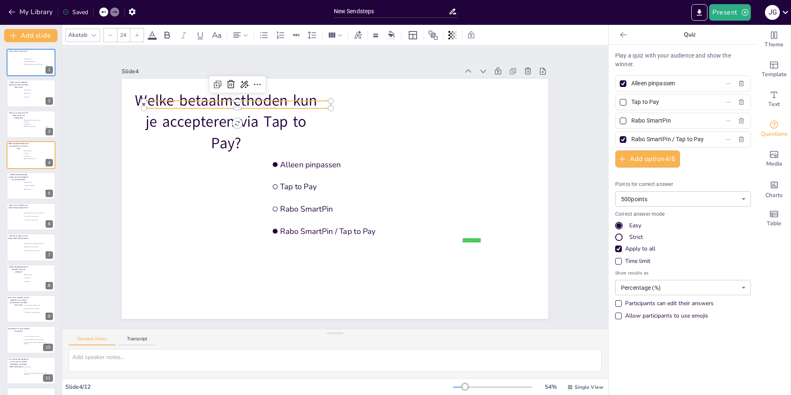
type input "Alleen pinpassen"
click at [620, 84] on div at bounding box center [623, 83] width 7 height 7
click at [632, 84] on input "Alleen pinpassen" at bounding box center [670, 83] width 77 height 12
checkbox input "false"
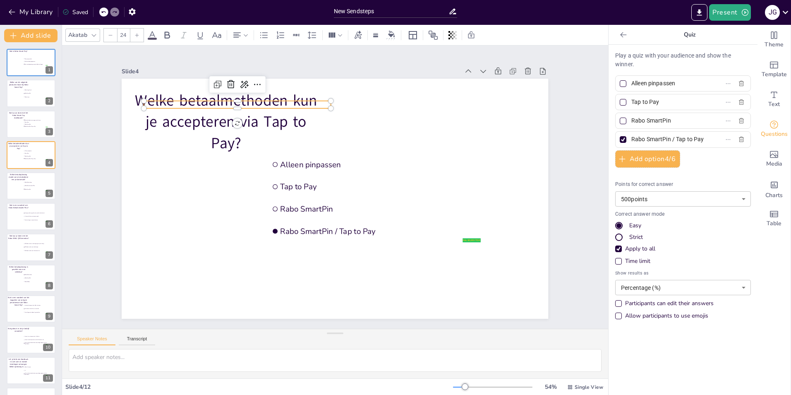
click at [664, 101] on input "Tap to Pay" at bounding box center [670, 102] width 77 height 12
paste input "Alleen Rabobank-betaalkaarten"
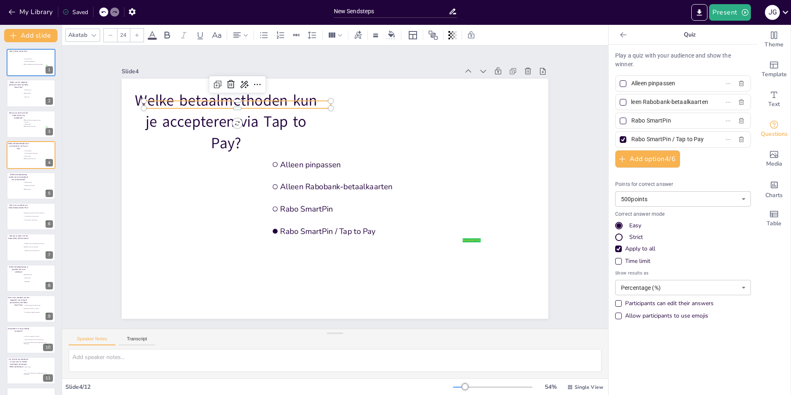
type input "Alleen Rabobank-betaalkaarten"
click at [649, 120] on input "Rabo SmartPin" at bounding box center [670, 121] width 77 height 12
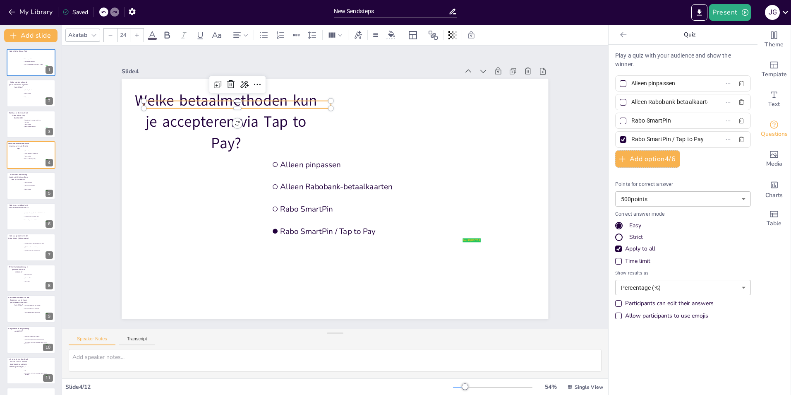
paste input "Visa, Mastercard, Apple Pay, Google Pay"
type input "Visa, Mastercard, Apple Pay, Google Pay"
click at [739, 140] on icon "button" at bounding box center [741, 139] width 5 height 5
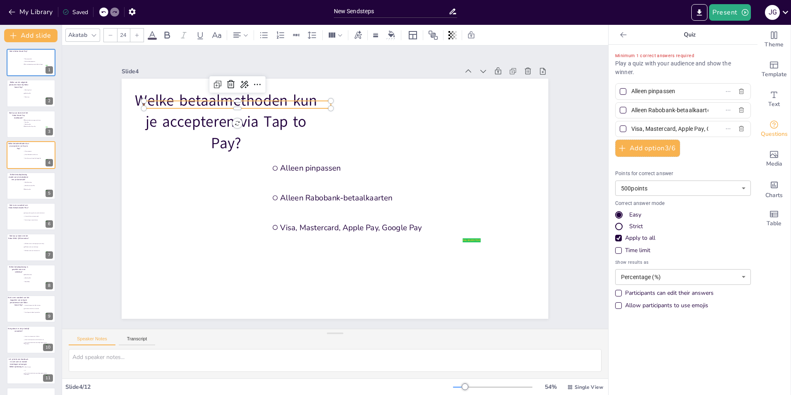
click at [618, 128] on div at bounding box center [623, 129] width 10 height 10
click at [632, 128] on input "Visa, Mastercard, Apple Pay, Google Pay" at bounding box center [670, 129] width 77 height 12
checkbox input "true"
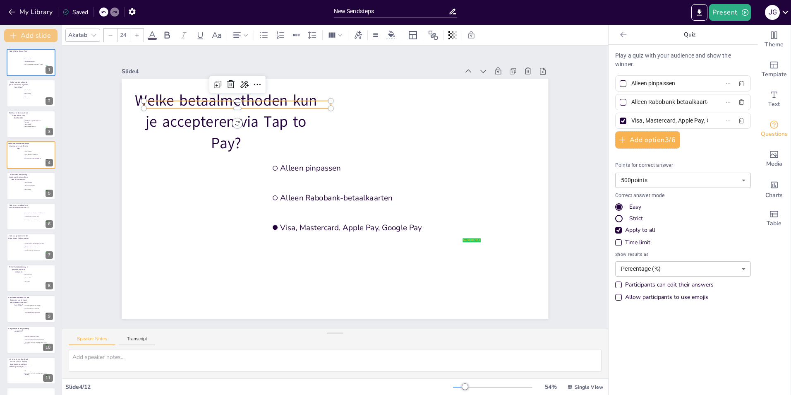
click at [29, 37] on button "Add slide" at bounding box center [30, 35] width 53 height 13
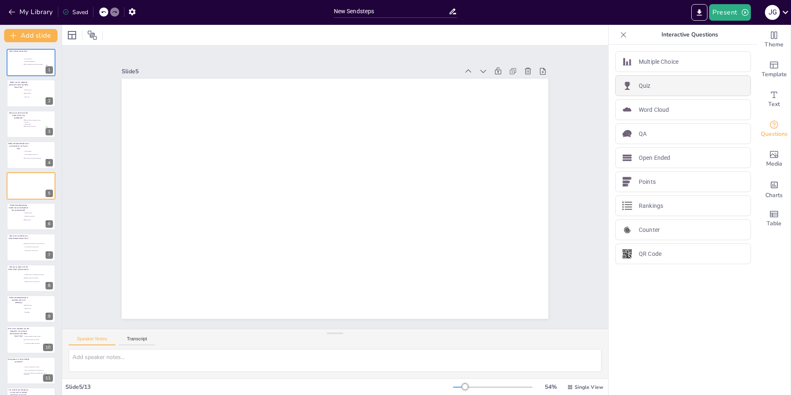
click at [656, 87] on div "Quiz" at bounding box center [683, 85] width 136 height 21
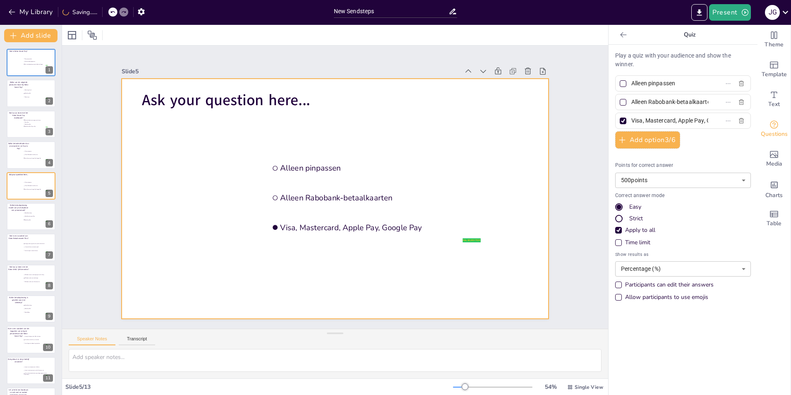
click at [240, 106] on span "Ask your question here..." at bounding box center [226, 100] width 168 height 21
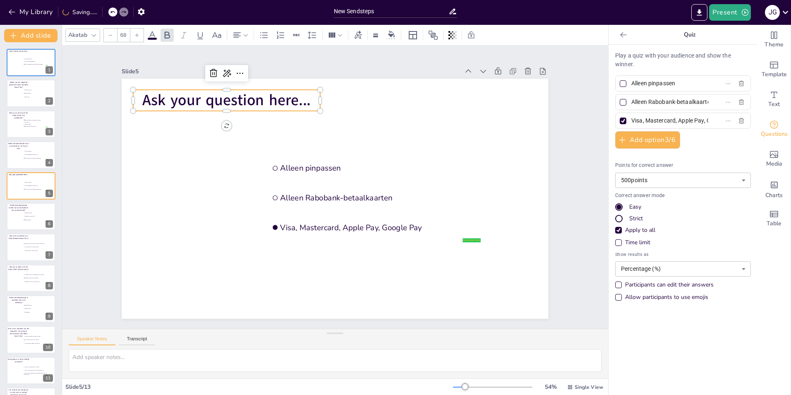
click at [240, 106] on span "Ask your question here..." at bounding box center [226, 100] width 168 height 21
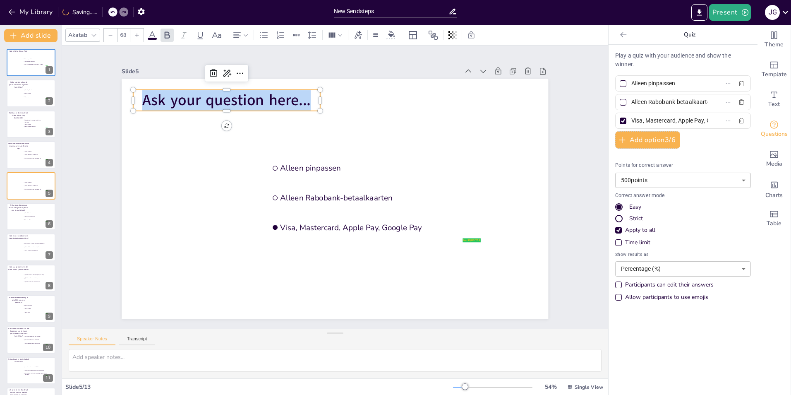
click at [240, 105] on span "Ask your question here..." at bounding box center [226, 100] width 168 height 21
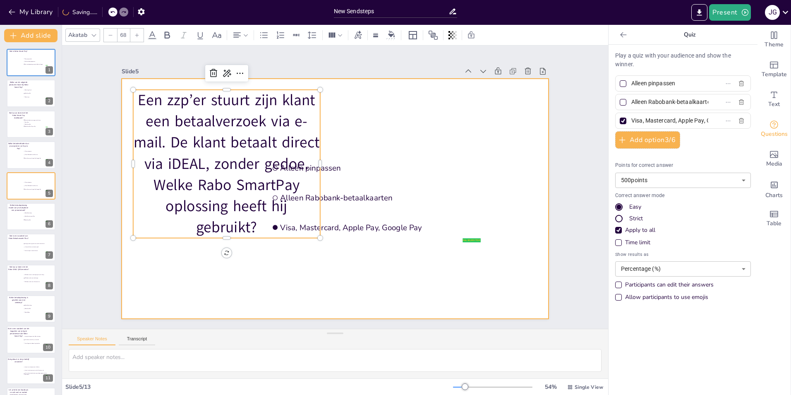
click at [374, 132] on div at bounding box center [335, 199] width 427 height 240
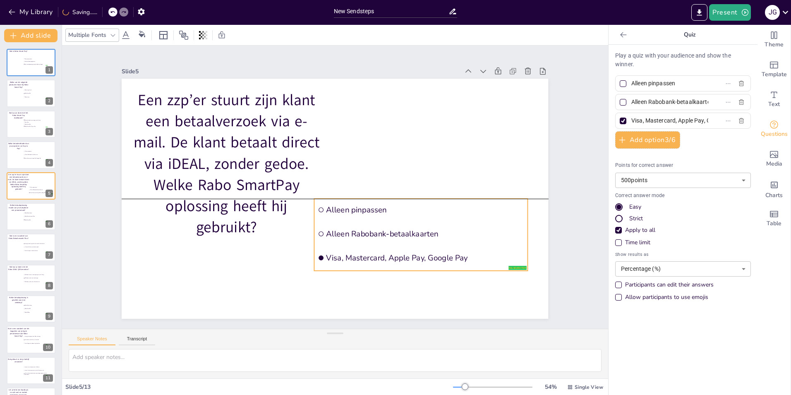
drag, startPoint x: 327, startPoint y: 184, endPoint x: 373, endPoint y: 228, distance: 63.5
click at [373, 228] on li "Alleen Rabobank-betaalkaarten" at bounding box center [422, 234] width 214 height 22
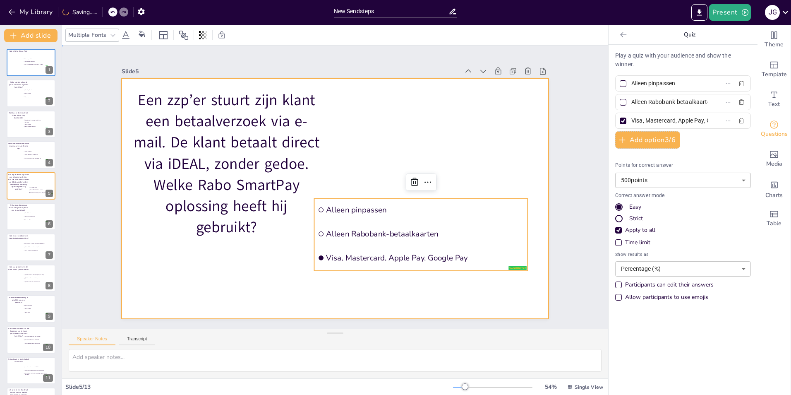
click at [400, 151] on div at bounding box center [335, 199] width 427 height 240
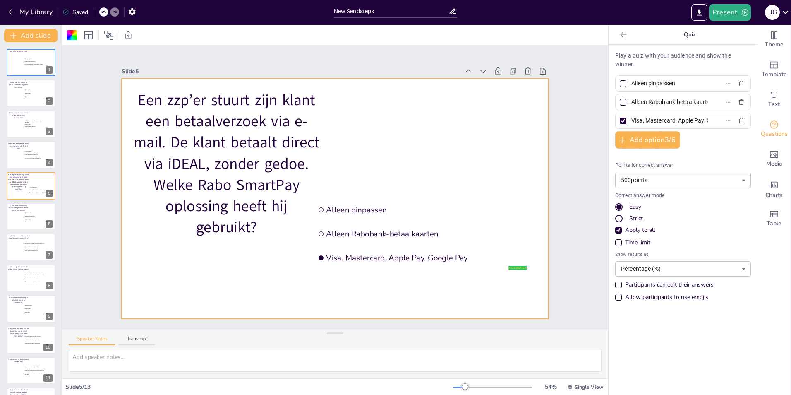
click at [666, 87] on input "Alleen pinpassen" at bounding box center [670, 83] width 77 height 12
paste input "Rabo iDEAL QR Generator"
type input "Rabo iDEAL QR Generator"
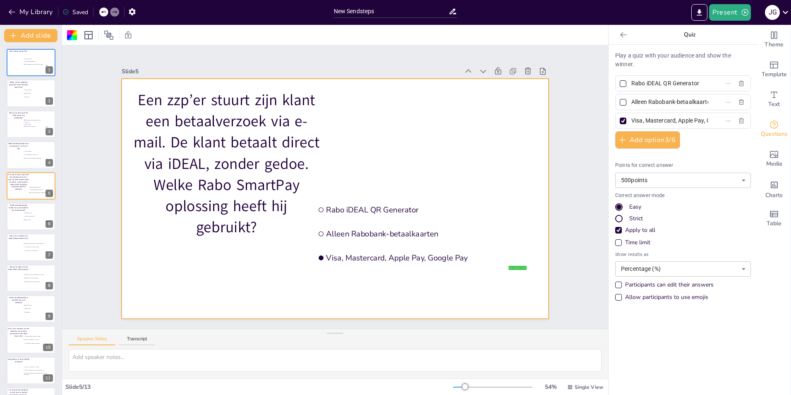
click at [643, 101] on input "Alleen Rabobank-betaalkaarten" at bounding box center [670, 102] width 77 height 12
paste input "Rabo Betaalverzoek Plus"
drag, startPoint x: 643, startPoint y: 101, endPoint x: 635, endPoint y: 104, distance: 8.4
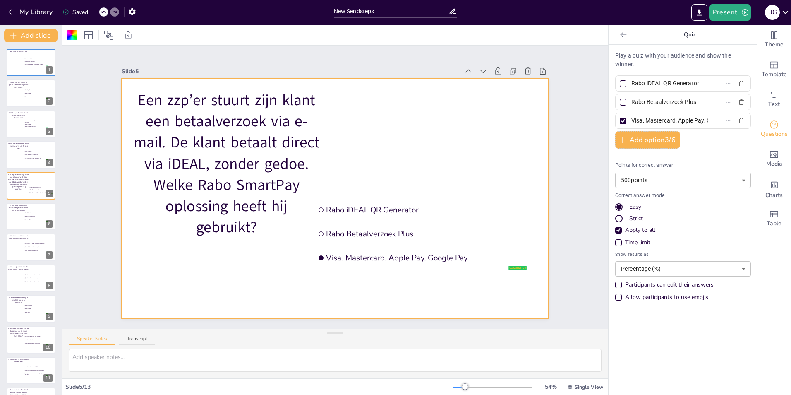
click at [641, 103] on input "Rabo Betaalverzoek Plus" at bounding box center [670, 102] width 77 height 12
type input "Rabo Betaalverzoek Plus"
click at [620, 102] on div at bounding box center [623, 102] width 7 height 7
click at [632, 102] on input "Rabo Betaalverzoek Plus" at bounding box center [670, 102] width 77 height 12
checkbox input "true"
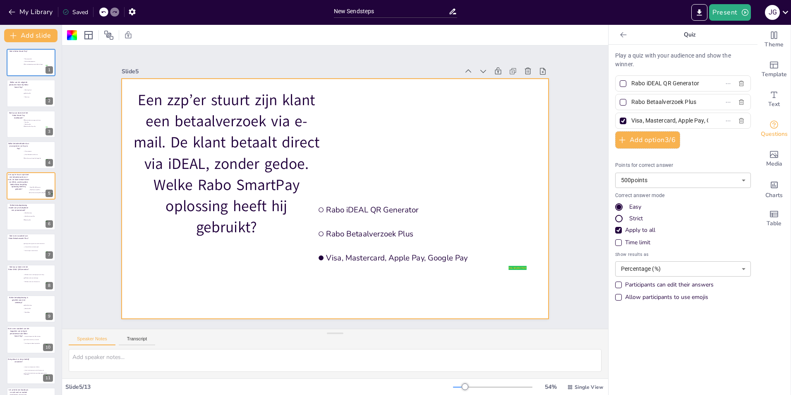
checkbox input "true"
click at [621, 121] on div at bounding box center [623, 121] width 4 height 4
click at [632, 121] on input "Visa, Mastercard, Apple Pay, Google Pay" at bounding box center [670, 121] width 77 height 12
checkbox input "false"
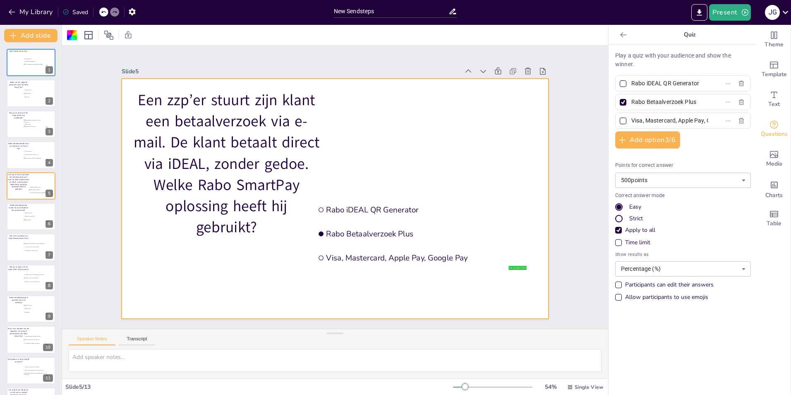
click at [667, 120] on input "Visa, Mastercard, Apple Pay, Google Pay" at bounding box center [670, 121] width 77 height 12
paste input "Rabo OnlineKassa"
type input "Rabo OnlineKassa"
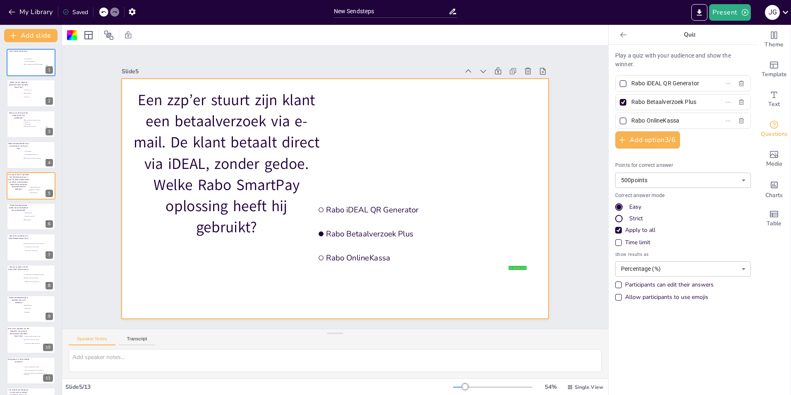
click at [692, 144] on div "Play a quiz with your audience and show the winner. Rabo iDEAL QR Generator Rab…" at bounding box center [683, 178] width 136 height 254
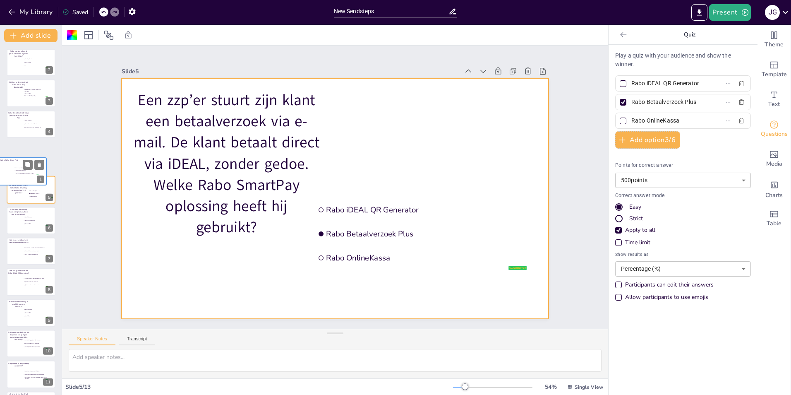
drag, startPoint x: 25, startPoint y: 61, endPoint x: 20, endPoint y: 176, distance: 114.7
click at [16, 158] on div "Wat is Rabo Smart Pay? false | editor Een spaarproduct Een boekhoudprogramma Ee…" at bounding box center [22, 158] width 49 height 0
type input "Een spaarproduct"
type input "Een boekhoudprogramma"
type input "Een totaaloplossing voor zakelijke betalingen"
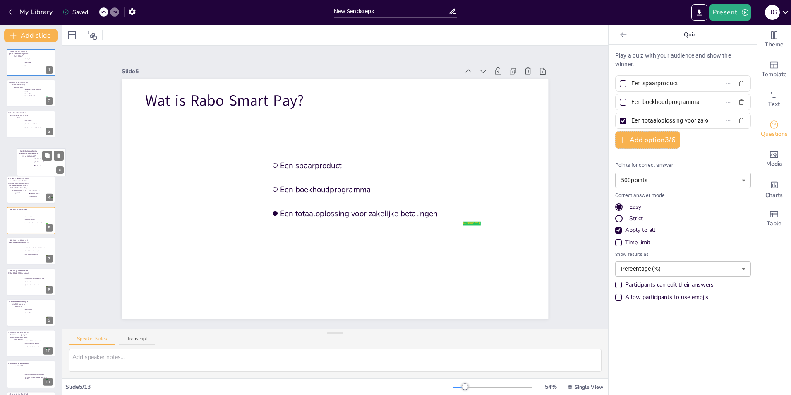
drag, startPoint x: 26, startPoint y: 217, endPoint x: 27, endPoint y: 83, distance: 134.5
click at [34, 161] on li "Rabo Betaalverzoek Plus" at bounding box center [46, 162] width 24 height 3
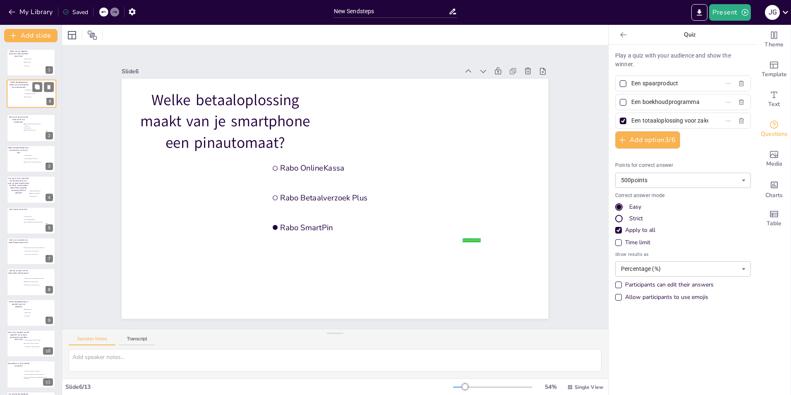
type input "Rabo OnlineKassa"
type input "Rabo Betaalverzoek Plus"
type input "Rabo SmartPin"
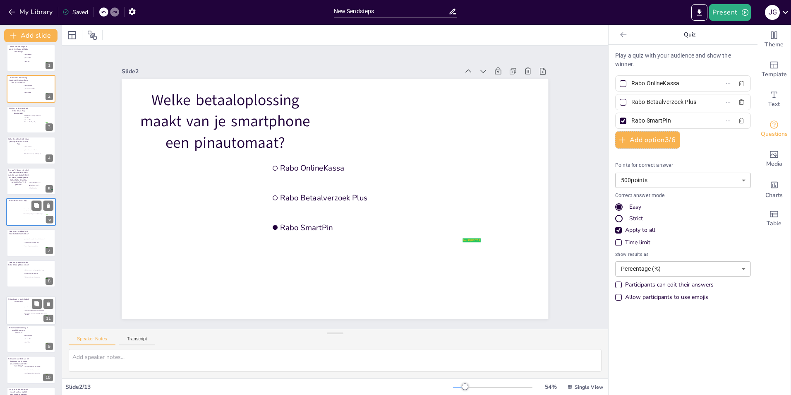
drag, startPoint x: 24, startPoint y: 370, endPoint x: 23, endPoint y: 273, distance: 96.9
click at [24, 305] on ul "Je moet een nieuw contract afsluiten Je moet contact opnemen met de klantenserv…" at bounding box center [36, 310] width 24 height 10
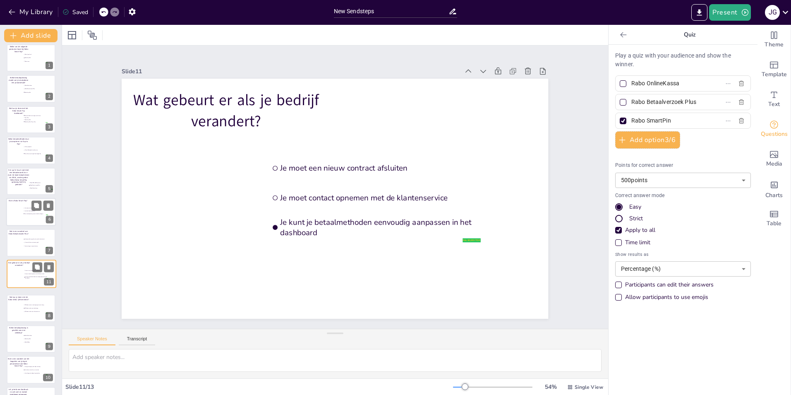
type input "Je moet een nieuw contract afsluiten"
type input "Je moet contact opnemen met de klantenservice"
type input "Je kunt je betaalmethoden eenvoudig aanpassen in het dashboard"
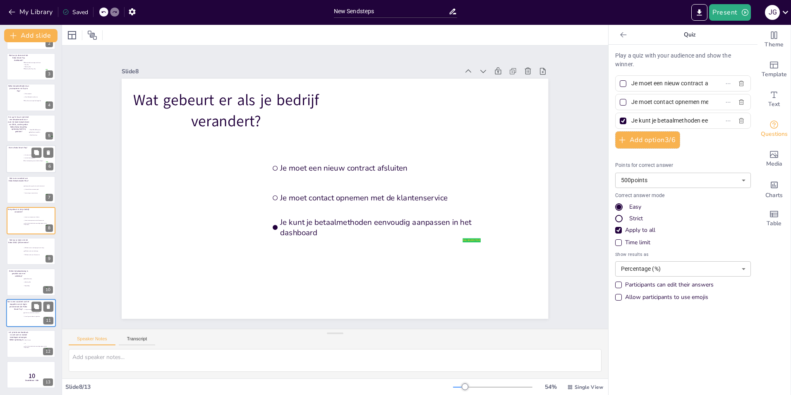
scroll to position [58, 0]
drag, startPoint x: 24, startPoint y: 264, endPoint x: 24, endPoint y: 281, distance: 16.6
click at [24, 281] on div "Welke van de volgende producten hoort bij Rabo Smart Pay? false | editor Rabo H…" at bounding box center [31, 189] width 62 height 397
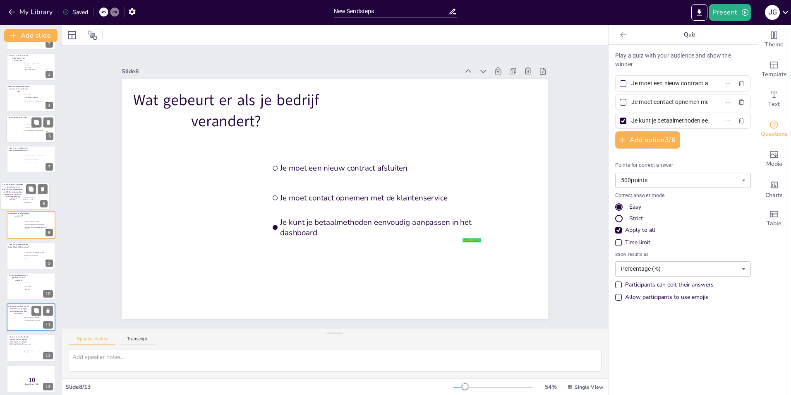
drag, startPoint x: 26, startPoint y: 125, endPoint x: 22, endPoint y: 200, distance: 75.1
click at [21, 198] on p "Een zzp’er stuurt zijn klant een betaalverzoek via e-mail. De klant betaalt dir…" at bounding box center [13, 191] width 22 height 17
type input "Rabo iDEAL QR Generator"
type input "Rabo Betaalverzoek Plus"
type input "Rabo OnlineKassa"
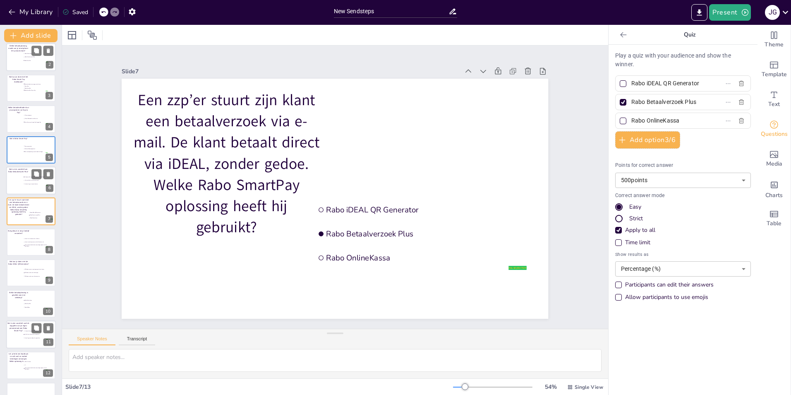
scroll to position [0, 0]
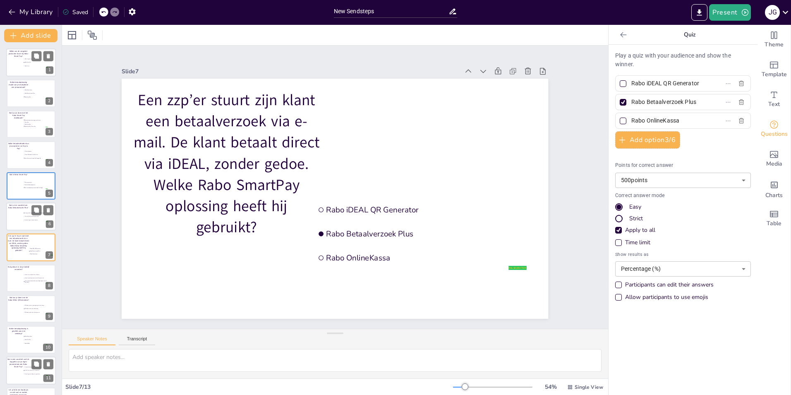
click at [16, 62] on div at bounding box center [31, 62] width 50 height 28
type input "Rabo Hypotheek"
type input "Rabo SmartPin"
type input "Rabo Lease"
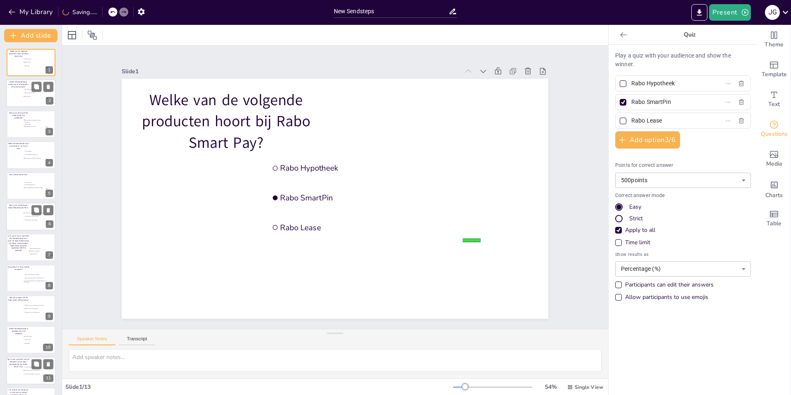
click at [29, 97] on span "Rabo SmartPin" at bounding box center [36, 96] width 23 height 1
type input "Rabo OnlineKassa"
type input "Rabo Betaalverzoek Plus"
type input "Rabo SmartPin"
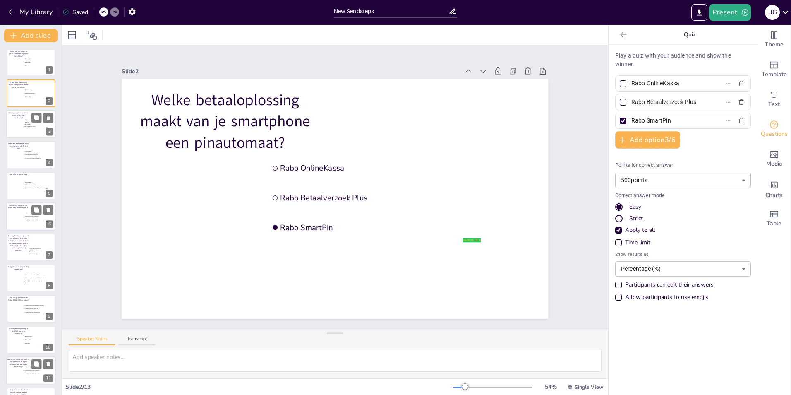
click at [21, 128] on div at bounding box center [31, 124] width 50 height 28
type input "Betaalmethoden toevoegen en beheren"
type input "Tap to Pay"
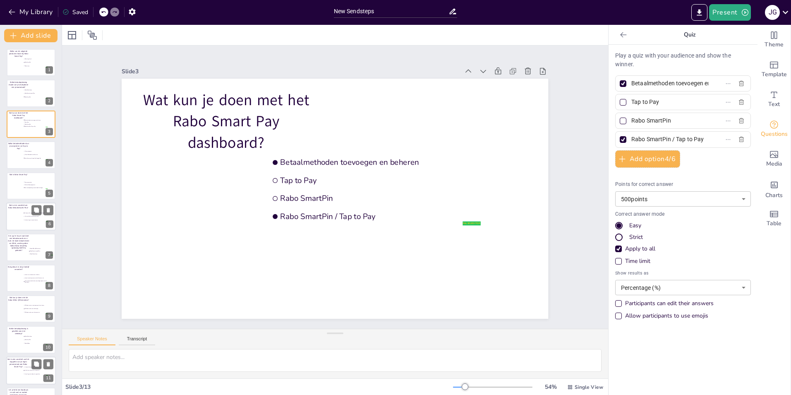
click at [620, 82] on div at bounding box center [623, 83] width 7 height 7
click at [632, 82] on input "Betaalmethoden toevoegen en beheren" at bounding box center [670, 83] width 77 height 12
checkbox input "false"
type input "Een spaarproduct"
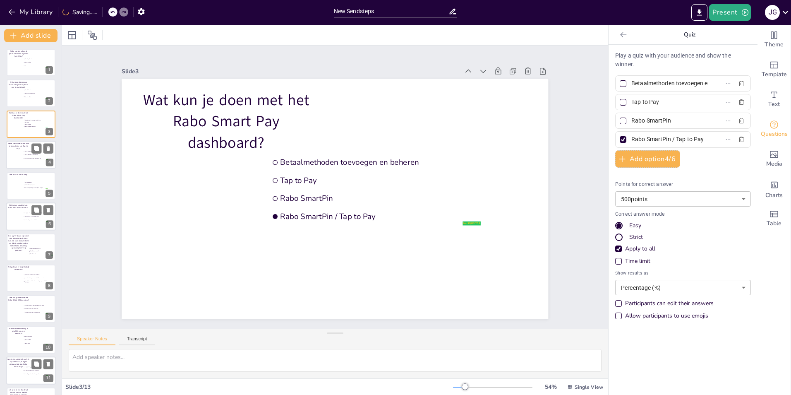
type input "Een boekhoudprogramma"
type input "Een totaaloplossing voor zakelijke betalingen"
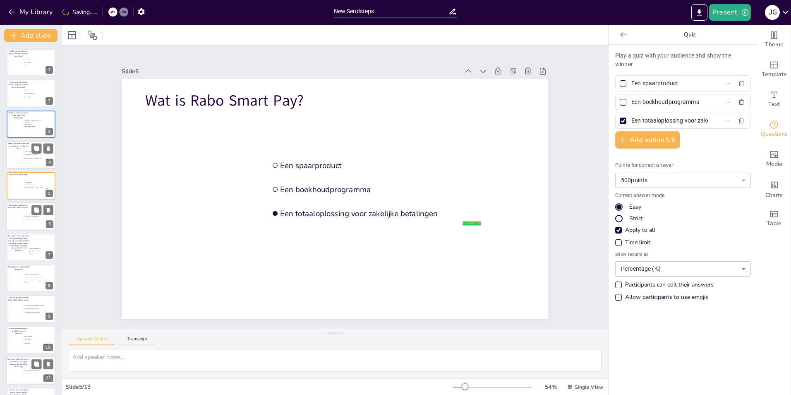
type input "Je krijgt sneller je geld, ook vanuit het buitenland"
type input "Het werkt alleen met contant geld"
type input "Je betaalt geen transactiekosten"
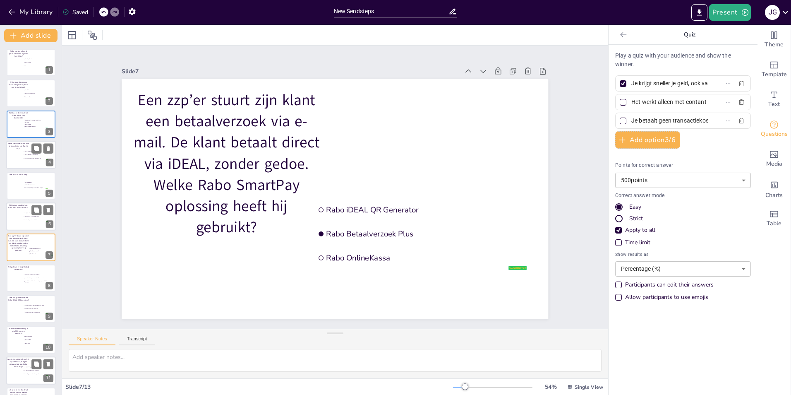
type input "Rabo iDEAL QR Generator"
type input "Rabo Betaalverzoek Plus"
type input "Rabo OnlineKassa"
type input "Je moet een nieuw contract afsluiten"
type input "Je moet contact opnemen met de klantenservice"
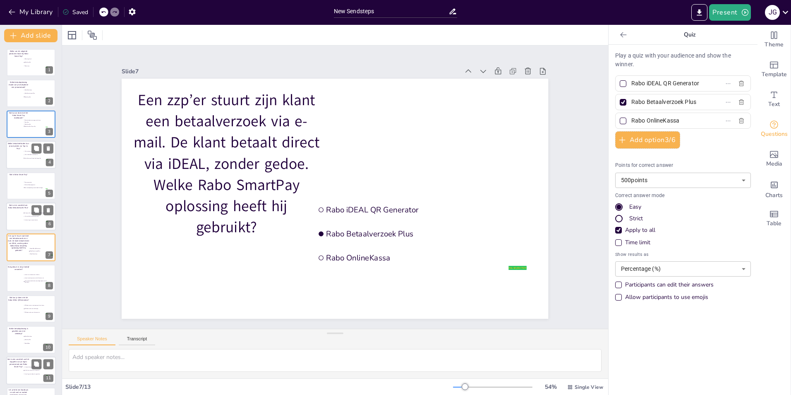
type input "Je kunt je betaalmethoden eenvoudig aanpassen in het dashboard"
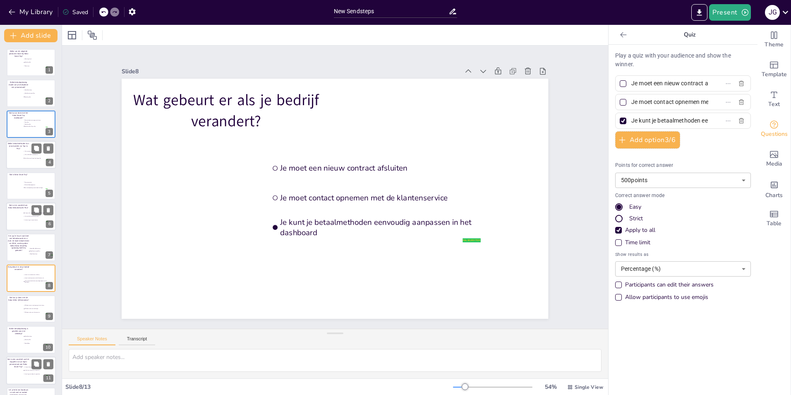
type input "QR-codes scannen voor toegang tot je rekening"
type input "QR-codes maken voor betalingen"
type input "QR-codes maken voor klantenservice"
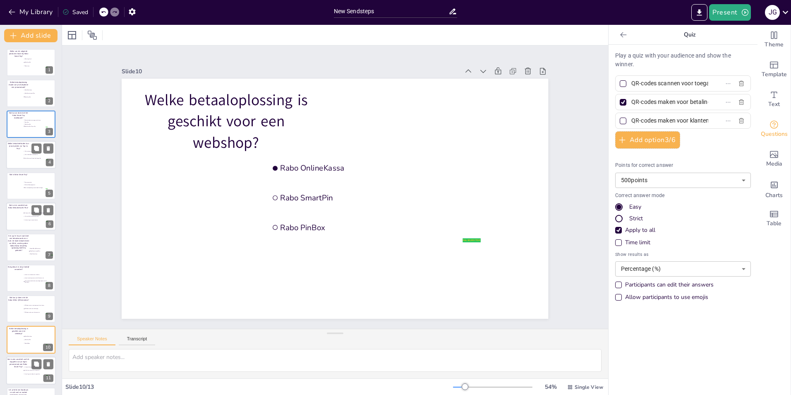
type input "Rabo OnlineKassa"
type input "Rabo SmartPin"
type input "Rabo PinBox"
type input "Je krijgt korting op je zakelijke rekening"
type input "Je hebt meer inzicht in je transacties"
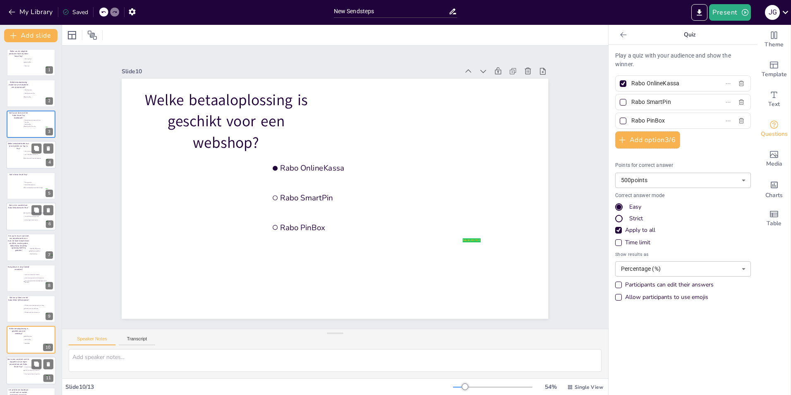
type input "Je hoeft geen dashboard te gebruiken"
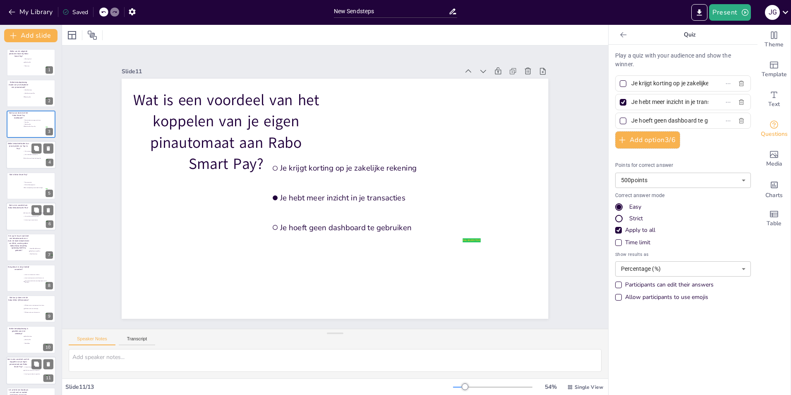
type input "Rabo Afstorten"
type input "ta"
type input "Je kunt je betaalmethoden eenvoudig aanpassen in het dashboard"
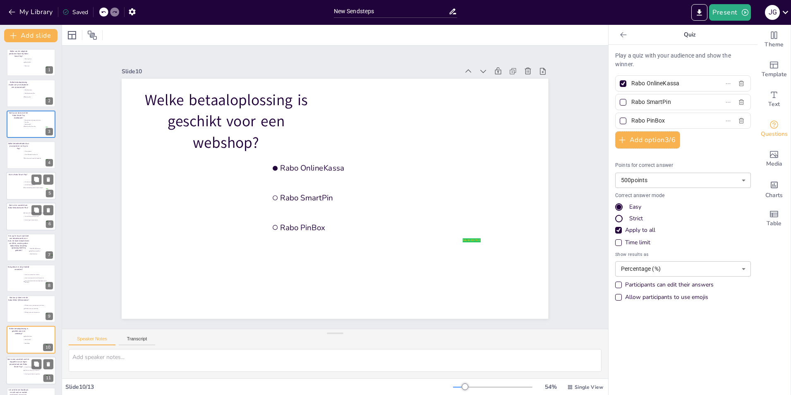
type input "QR-codes scannen voor toegang tot je rekening"
type input "QR-codes maken voor betalingen"
type input "QR-codes maken voor klantenservice"
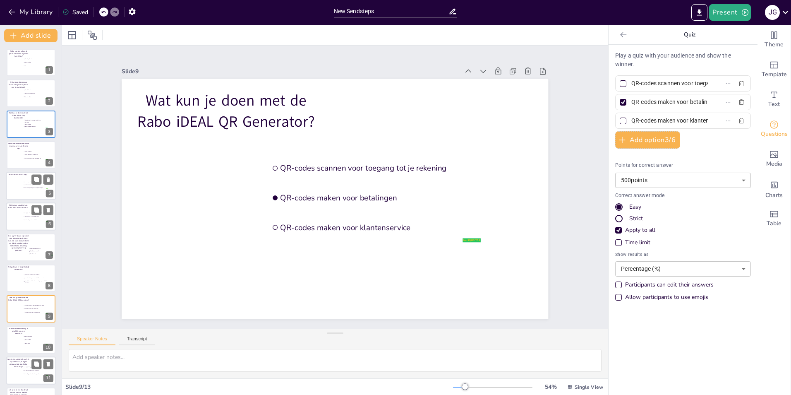
type input "Je moet een nieuw contract afsluiten"
type input "Je moet contact opnemen met de klantenservice"
type input "Je kunt je betaalmethoden eenvoudig aanpassen in het dashboard"
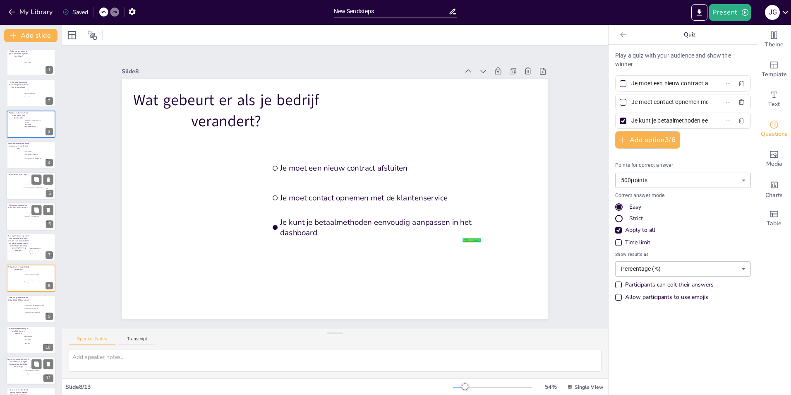
type input "Rabo iDEAL QR Generator"
type input "Rabo Betaalverzoek Plus"
type input "Rabo OnlineKassa"
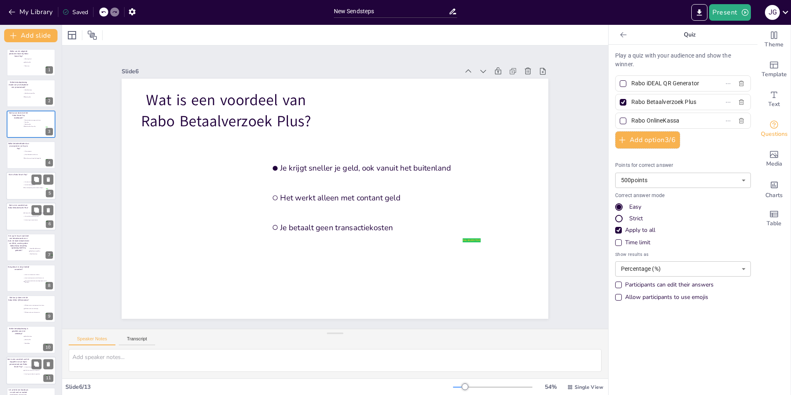
type input "Je krijgt sneller je geld, ook vanuit het buitenland"
type input "Het werkt alleen met contant geld"
type input "Je betaalt geen transactiekosten"
type input "QR-codes scannen voor toegang tot je rekening"
type input "QR-codes maken voor betalingen"
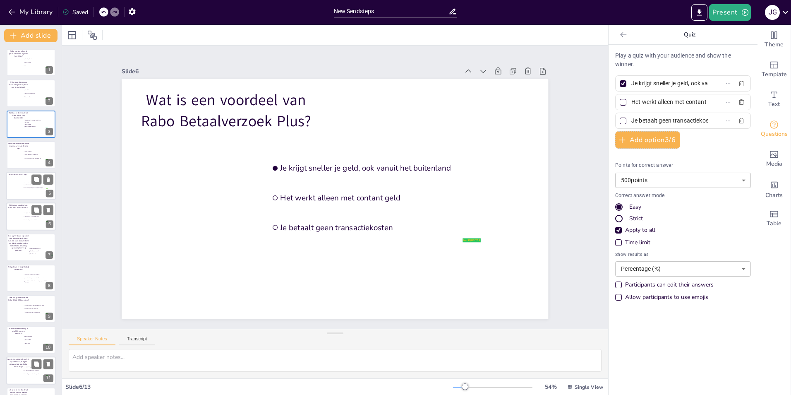
type input "QR-codes maken voor klantenservice"
type input "Rabo OnlineKassa"
type input "Rabo SmartPin"
type input "Rabo PinBox"
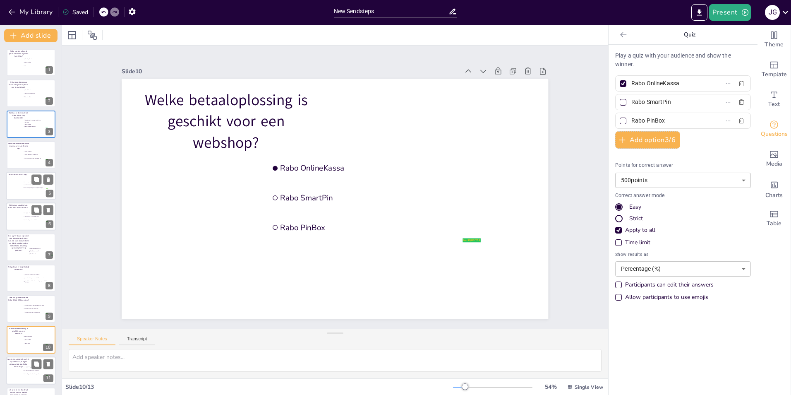
type input "Je krijgt korting op je zakelijke rekening"
type input "Je hebt meer inzicht in je transacties"
type input "Je hoeft geen dashboard te gebruiken"
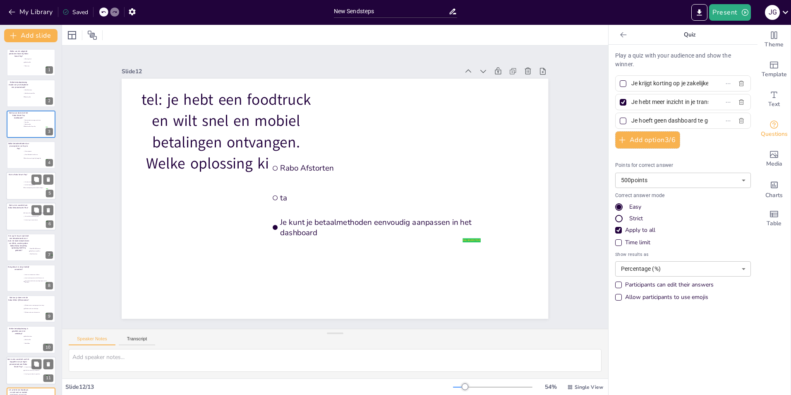
type input "Rabo Afstorten"
type input "ta"
type input "Je kunt je betaalmethoden eenvoudig aanpassen in het dashboard"
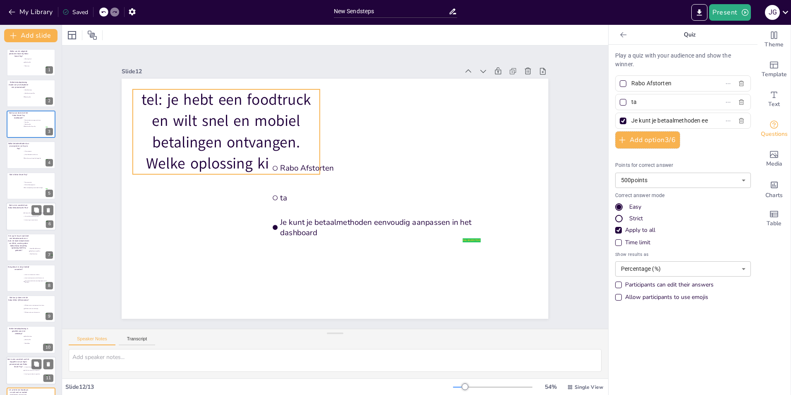
click at [153, 102] on p "tel: je hebt een foodtruck en wilt snel en mobiel betalingen ontvangen. Welke o…" at bounding box center [226, 131] width 187 height 84
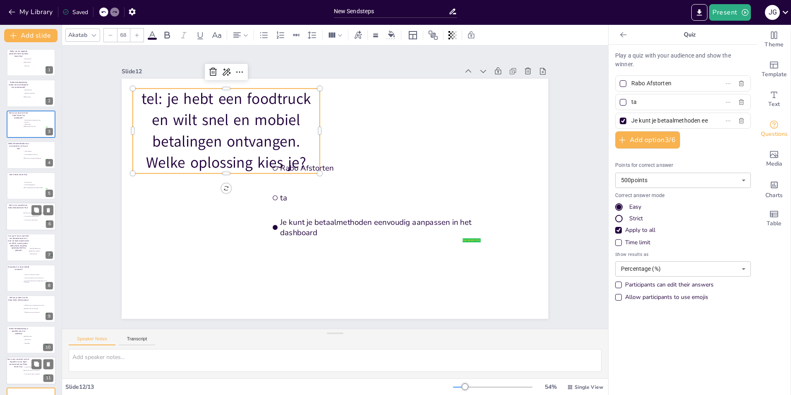
click at [135, 91] on p "tel: je hebt een foodtruck en wilt snel en mobiel betalingen ontvangen. Welke o…" at bounding box center [226, 131] width 187 height 84
click at [646, 99] on input "ta" at bounding box center [670, 102] width 77 height 12
type input "t"
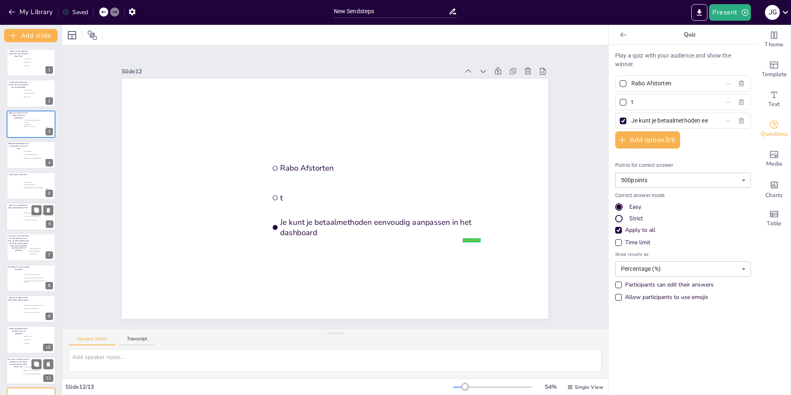
click at [655, 104] on input "t" at bounding box center [670, 102] width 77 height 12
click at [49, 120] on icon at bounding box center [49, 118] width 6 height 6
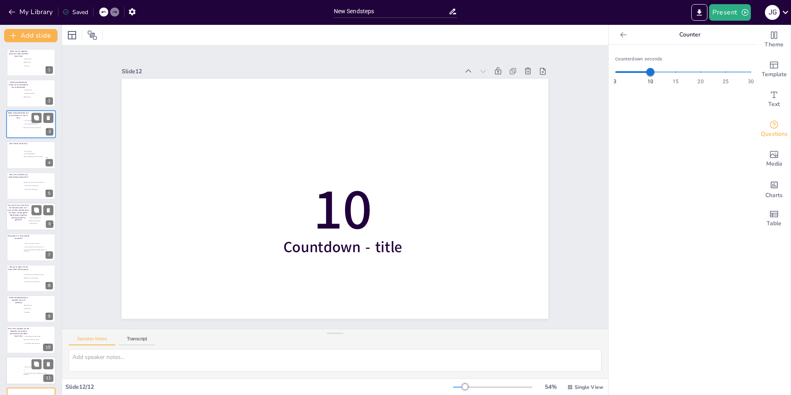
click at [33, 123] on span "Alleen Rabobank-betaalkaarten" at bounding box center [36, 123] width 23 height 1
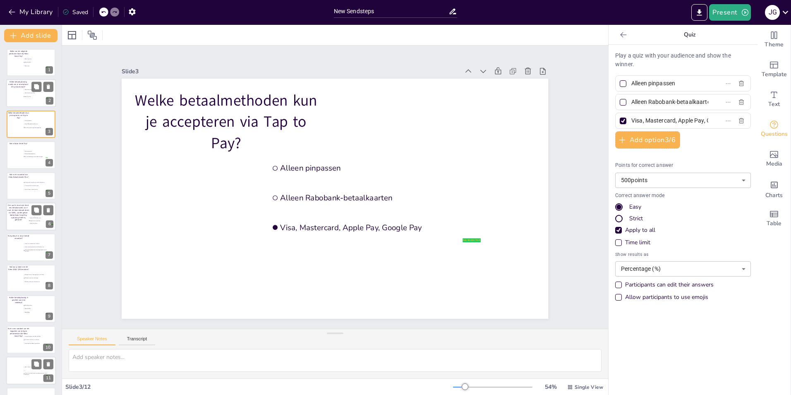
click at [26, 92] on li "Rabo Betaalverzoek Plus" at bounding box center [35, 92] width 25 height 3
type input "Rabo OnlineKassa"
type input "Rabo Betaalverzoek Plus"
type input "Rabo SmartPin"
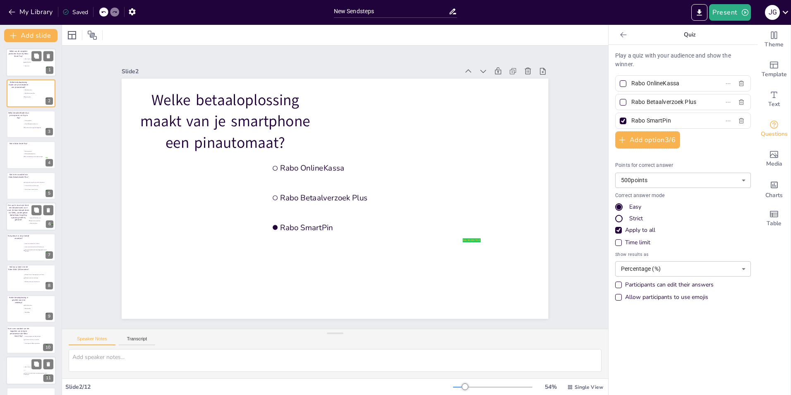
click at [23, 61] on li "Rabo SmartPin" at bounding box center [35, 62] width 25 height 3
type input "Rabo Hypotheek"
type input "Rabo SmartPin"
type input "Rabo Lease"
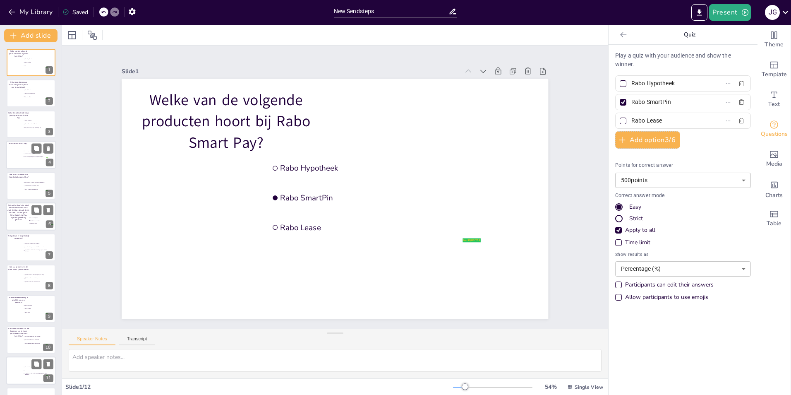
click at [18, 156] on div at bounding box center [31, 155] width 50 height 28
type input "Een spaarproduct"
type input "Een boekhoudprogramma"
type input "Een totaaloplossing voor zakelijke betalingen"
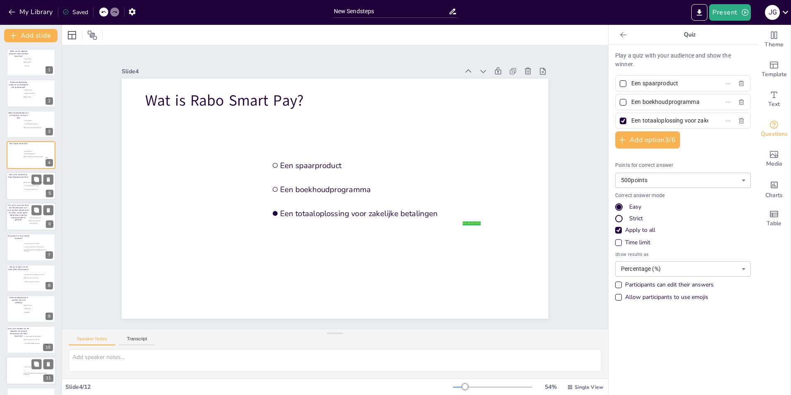
click at [19, 183] on div at bounding box center [31, 186] width 50 height 28
type input "Je krijgt sneller je geld, ook vanuit het buitenland"
type input "Het werkt alleen met contant geld"
type input "Je betaalt geen transactiekosten"
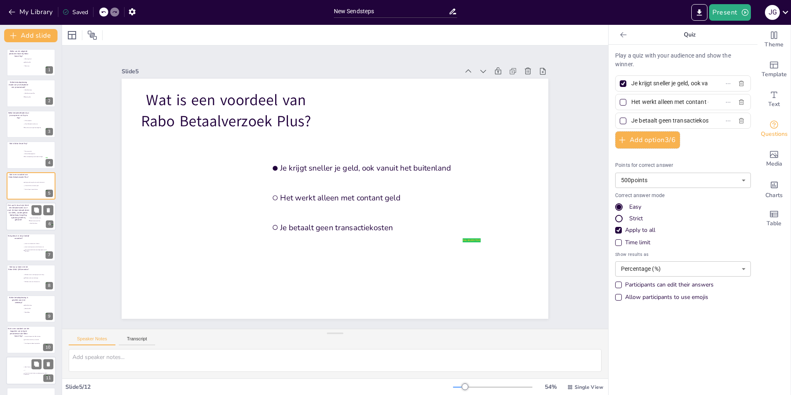
click at [19, 213] on p "Een zzp’er stuurt zijn klant een betaalverzoek via e-mail. De klant betaalt dir…" at bounding box center [18, 212] width 22 height 17
type input "Rabo iDEAL QR Generator"
type input "Rabo Betaalverzoek Plus"
type input "Rabo OnlineKassa"
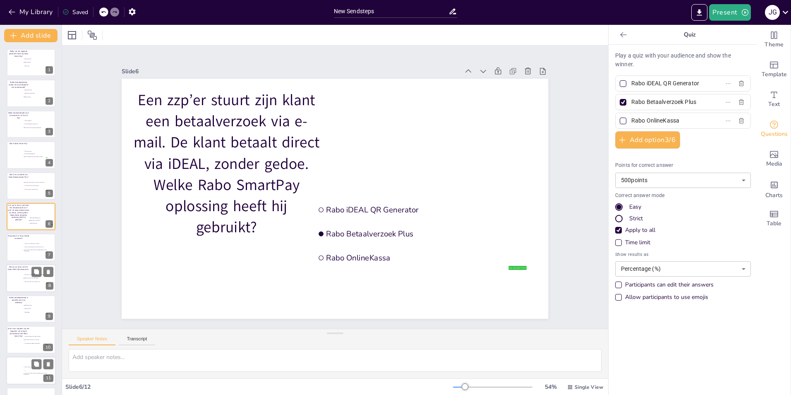
click at [23, 245] on div at bounding box center [31, 246] width 49 height 27
type input "Je moet een nieuw contract afsluiten"
type input "Je moet contact opnemen met de klantenservice"
type input "Je kunt je betaalmethoden eenvoudig aanpassen in het dashboard"
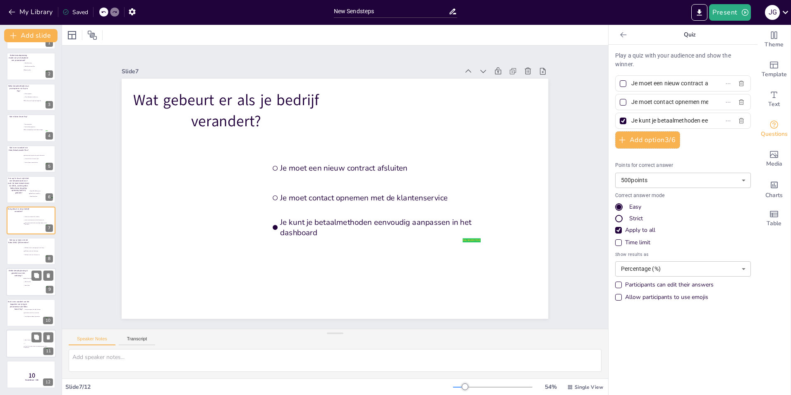
click at [27, 280] on ul "Rabo OnlineKassa Rabo SmartPin Rabo PinBox" at bounding box center [35, 282] width 25 height 10
type input "Rabo OnlineKassa"
type input "Rabo SmartPin"
type input "Rabo PinBox"
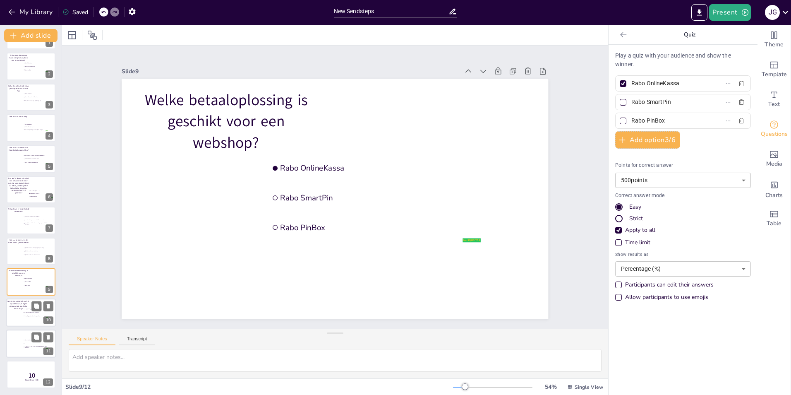
click at [31, 311] on div at bounding box center [42, 306] width 22 height 10
type input "Je krijgt korting op je zakelijke rekening"
type input "Je hebt meer inzicht in je transacties"
type input "Je hoeft geen dashboard te gebruiken"
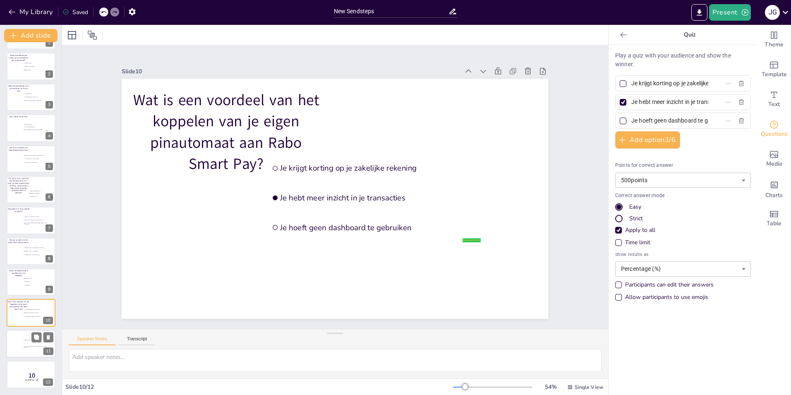
click at [20, 345] on div at bounding box center [31, 343] width 50 height 28
type input "Rabo Afstorten"
type input "t"
type input "Je kunt je betaalmethoden eenvoudig aanpassen in het dashboard"
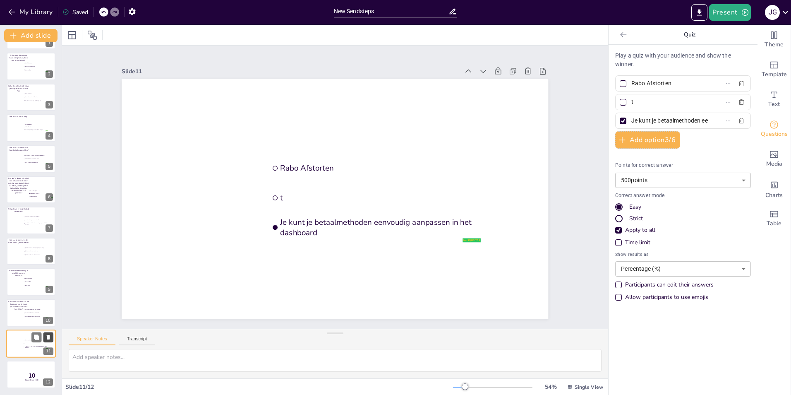
click at [49, 339] on icon at bounding box center [48, 337] width 3 height 5
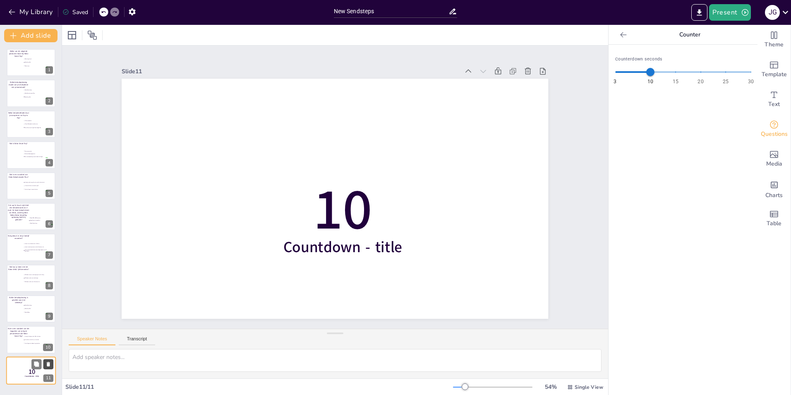
scroll to position [0, 0]
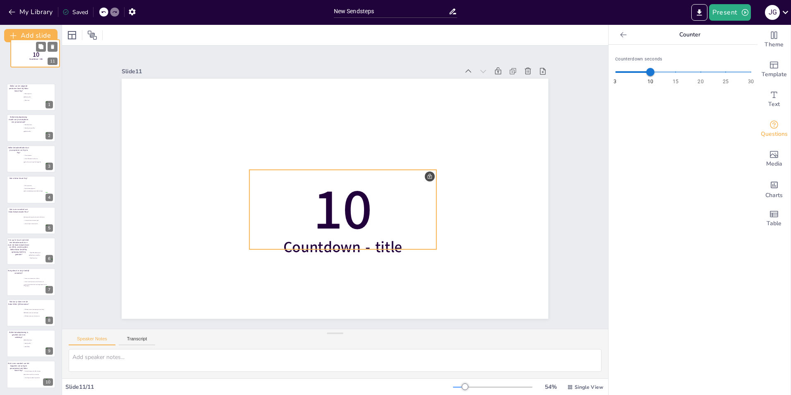
drag, startPoint x: 22, startPoint y: 373, endPoint x: 27, endPoint y: 60, distance: 312.9
click at [27, 59] on p "10" at bounding box center [36, 54] width 22 height 9
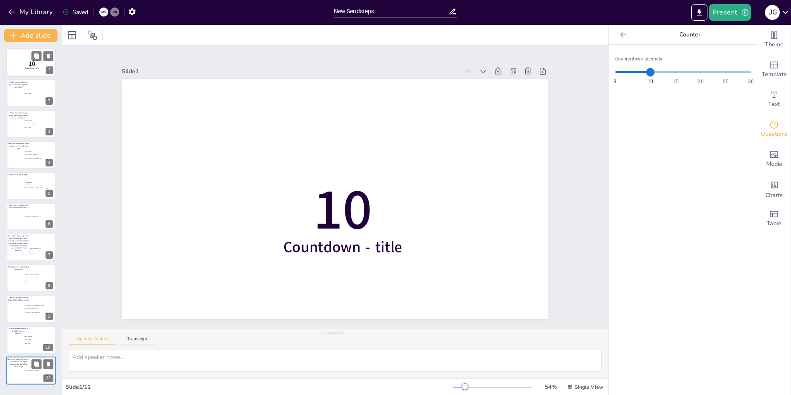
click at [22, 103] on div at bounding box center [31, 92] width 49 height 27
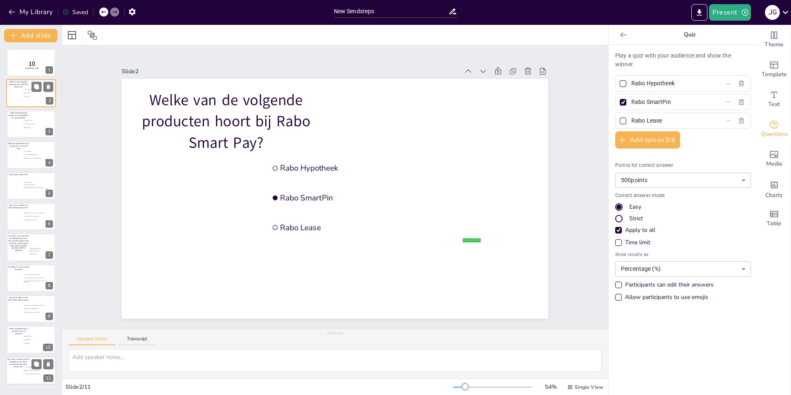
type input "Rabo OnlineKassa"
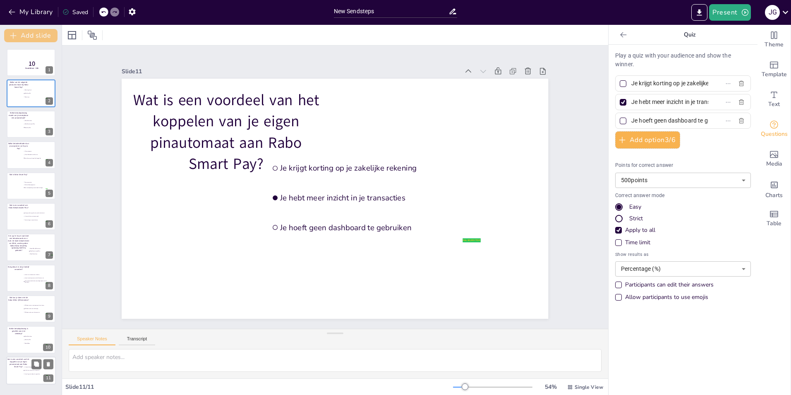
click at [29, 35] on button "Add slide" at bounding box center [30, 35] width 53 height 13
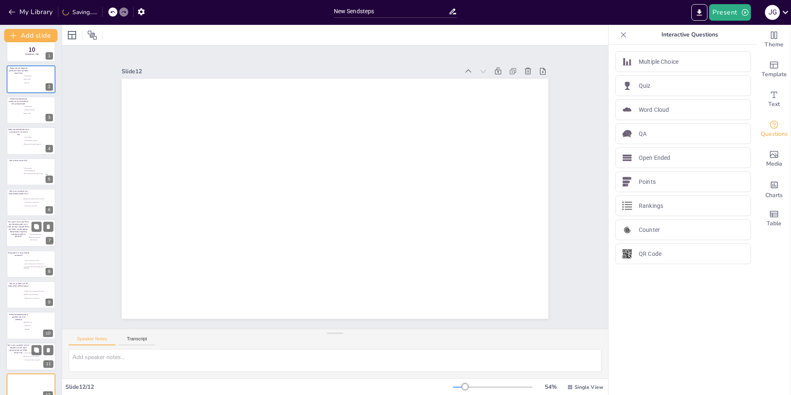
scroll to position [27, 0]
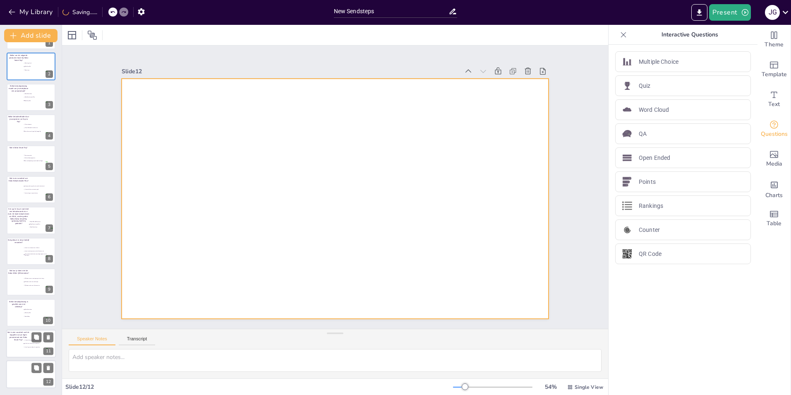
drag, startPoint x: 33, startPoint y: 374, endPoint x: 40, endPoint y: 375, distance: 7.5
click at [33, 374] on div at bounding box center [31, 374] width 50 height 28
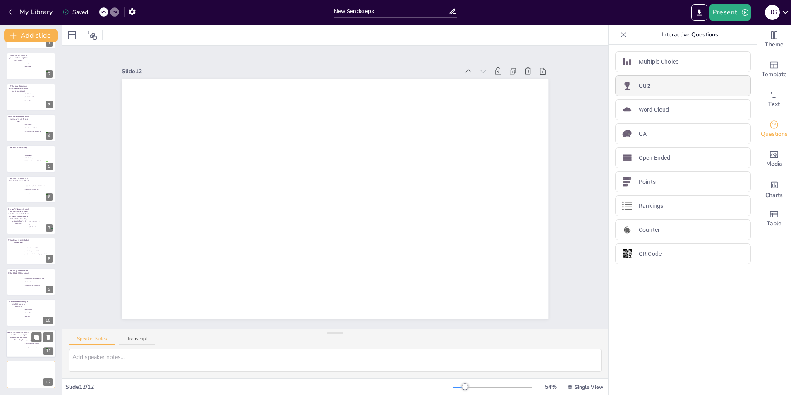
click at [684, 89] on div "Quiz" at bounding box center [683, 85] width 136 height 21
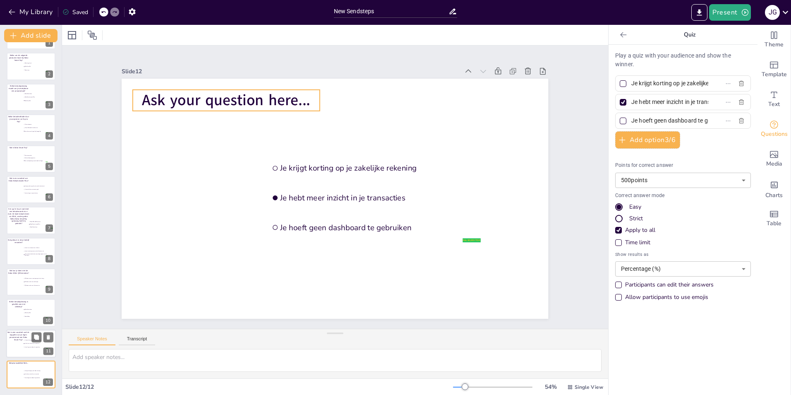
click at [238, 96] on span "Ask your question here..." at bounding box center [226, 100] width 168 height 21
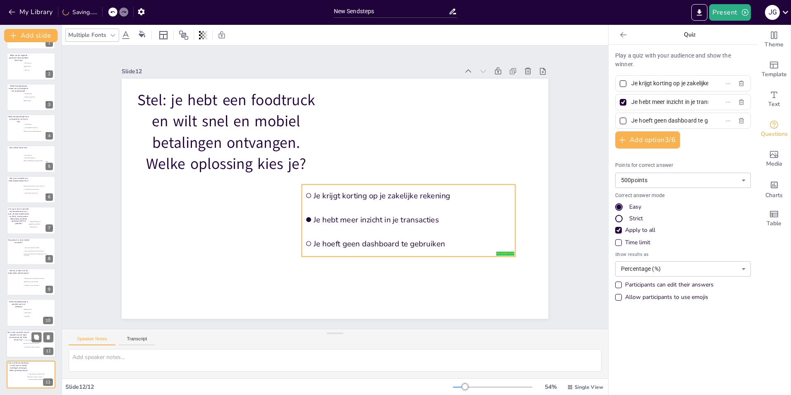
drag, startPoint x: 343, startPoint y: 191, endPoint x: 380, endPoint y: 224, distance: 49.8
click at [380, 224] on span "Je hebt meer inzicht in je transacties" at bounding box center [413, 219] width 198 height 10
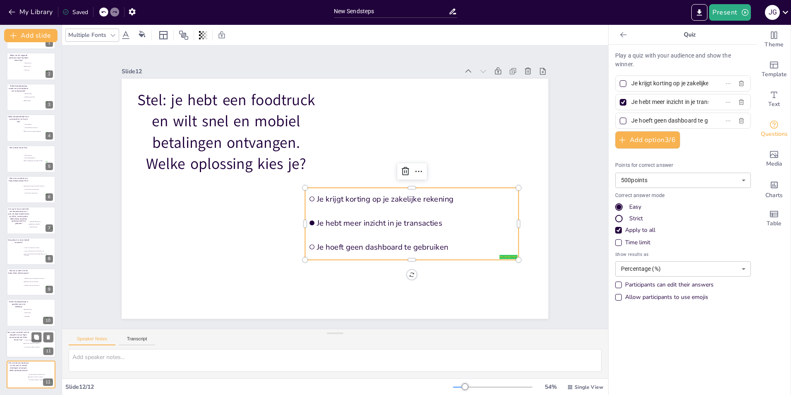
click at [649, 104] on input "Je hebt meer inzicht in je transacties" at bounding box center [670, 102] width 77 height 12
paste input "Rabo OnlineKassa"
click at [651, 84] on input "Je krijgt korting op je zakelijke rekening" at bounding box center [670, 83] width 77 height 12
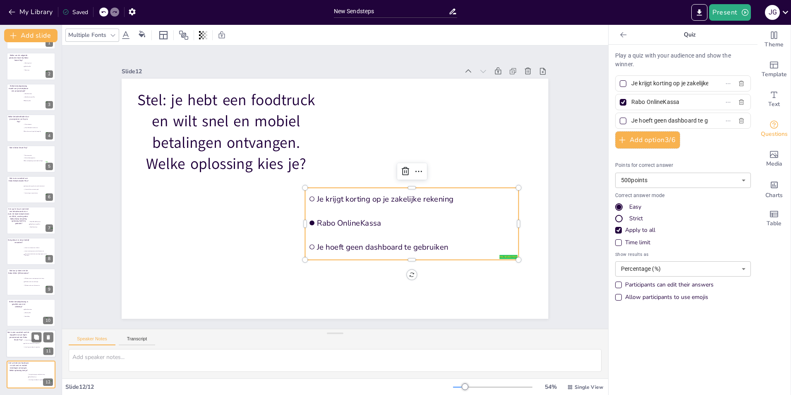
click at [651, 84] on input "Je krijgt korting op je zakelijke rekening" at bounding box center [670, 83] width 77 height 12
paste input "Tap to Pay"
click at [639, 119] on input "Je hoeft geen dashboard te gebruiken" at bounding box center [670, 121] width 77 height 12
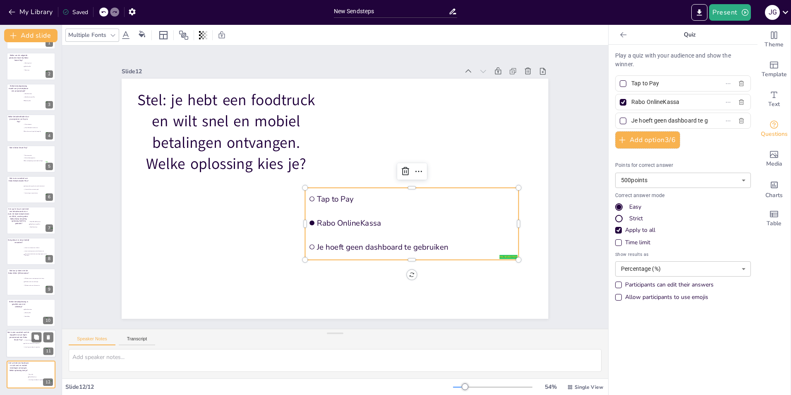
click at [639, 119] on input "Je hoeft geen dashboard te gebruiken" at bounding box center [670, 121] width 77 height 12
paste input "Rabo SmartPi"
click at [620, 121] on div at bounding box center [623, 121] width 7 height 7
click at [632, 121] on input "Rabo SmartPin" at bounding box center [670, 121] width 77 height 12
click at [620, 101] on div at bounding box center [623, 102] width 7 height 7
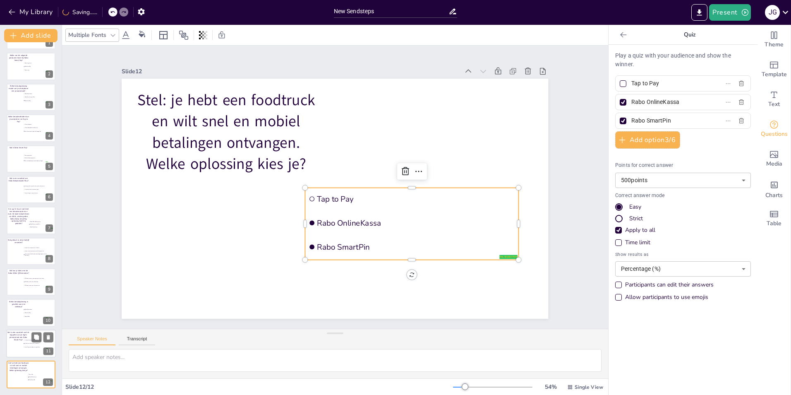
click at [632, 101] on input "Rabo OnlineKassa" at bounding box center [670, 102] width 77 height 12
click at [621, 85] on div at bounding box center [623, 84] width 10 height 10
click at [632, 85] on input "Tap to Pay" at bounding box center [670, 83] width 77 height 12
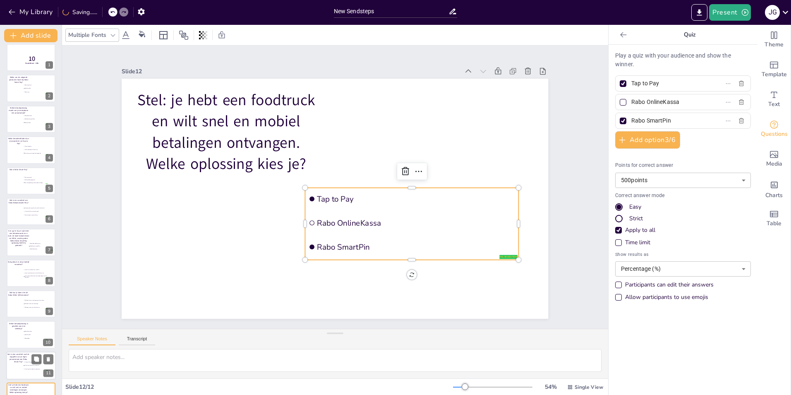
scroll to position [0, 0]
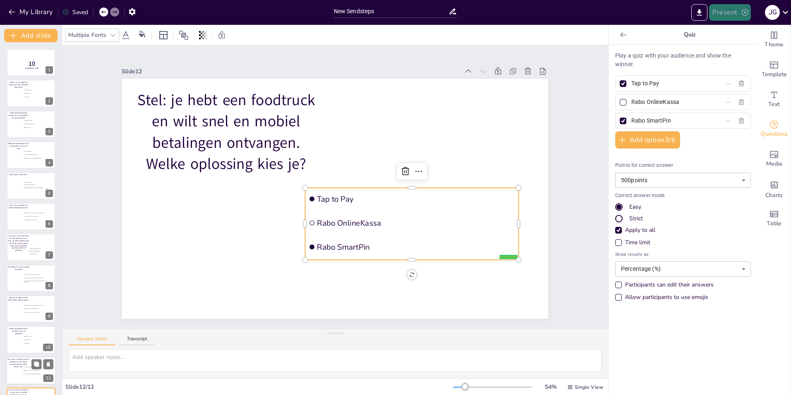
click at [731, 15] on button "Present" at bounding box center [729, 12] width 41 height 17
click at [749, 31] on li "Preview presentation" at bounding box center [742, 30] width 65 height 13
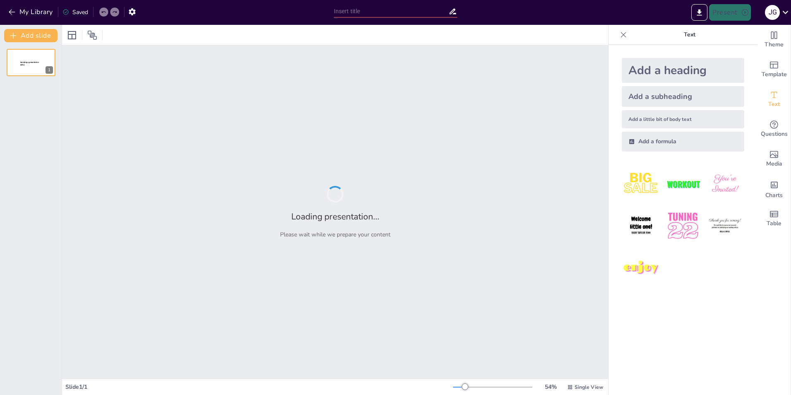
type input "New Sendsteps"
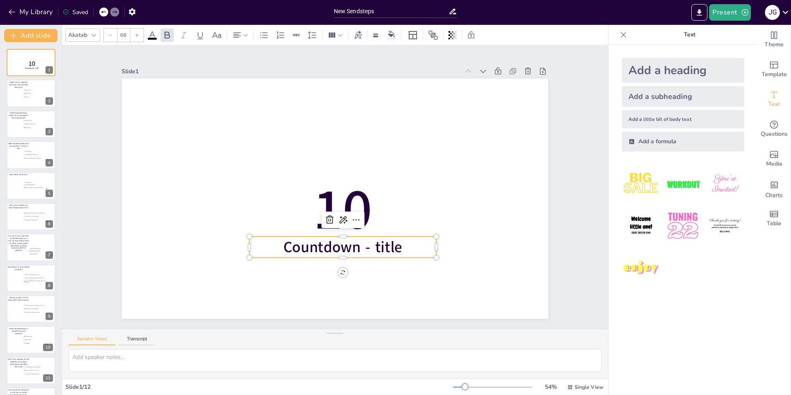
click at [362, 242] on span "Countdown - title" at bounding box center [343, 247] width 119 height 21
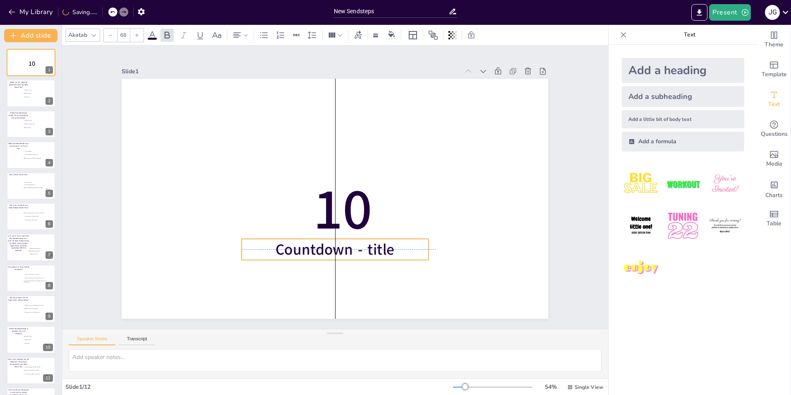
drag, startPoint x: 336, startPoint y: 235, endPoint x: 400, endPoint y: 248, distance: 64.6
click at [400, 248] on p "Countdown - title" at bounding box center [335, 249] width 187 height 21
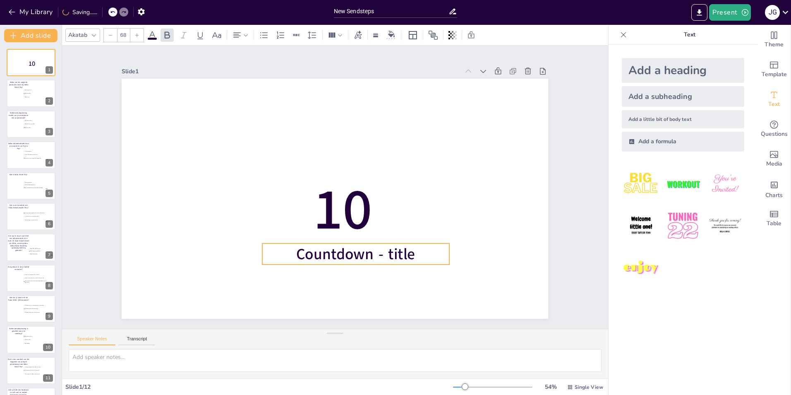
drag, startPoint x: 381, startPoint y: 248, endPoint x: 392, endPoint y: 251, distance: 11.4
click at [400, 252] on span "Countdown - title" at bounding box center [355, 253] width 119 height 21
click at [371, 251] on span "Countdown - title" at bounding box center [355, 253] width 119 height 21
click at [371, 251] on span "Countdown - title" at bounding box center [348, 255] width 120 height 33
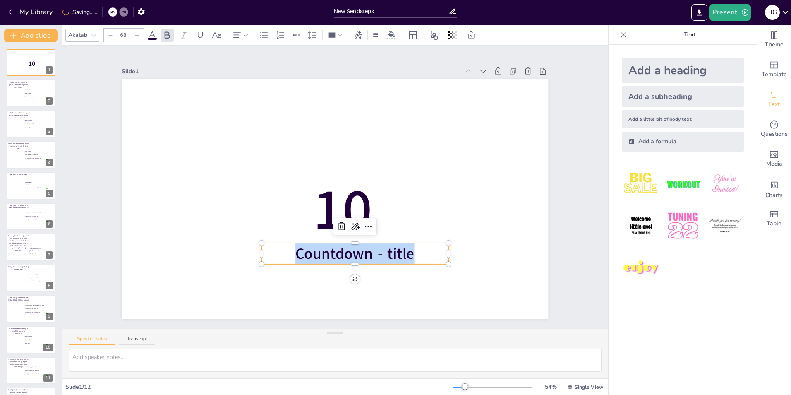
click at [371, 251] on span "Countdown - title" at bounding box center [355, 253] width 119 height 21
click at [419, 249] on p "Countdown - title" at bounding box center [355, 253] width 187 height 21
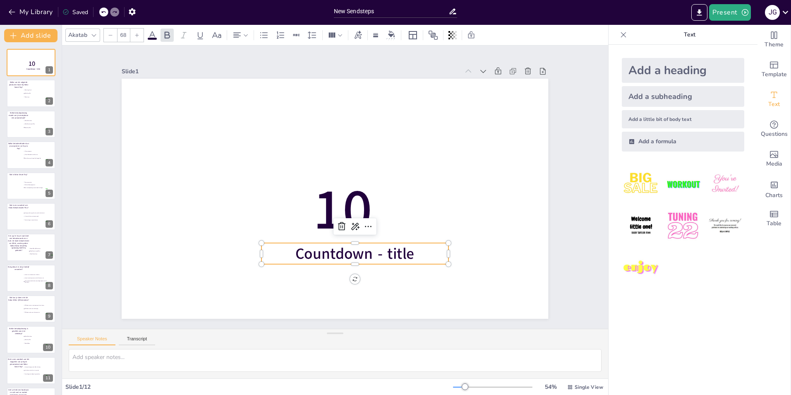
click at [415, 248] on p "Countdown - title" at bounding box center [355, 253] width 187 height 21
click at [412, 252] on p "Countdown - title" at bounding box center [355, 253] width 187 height 21
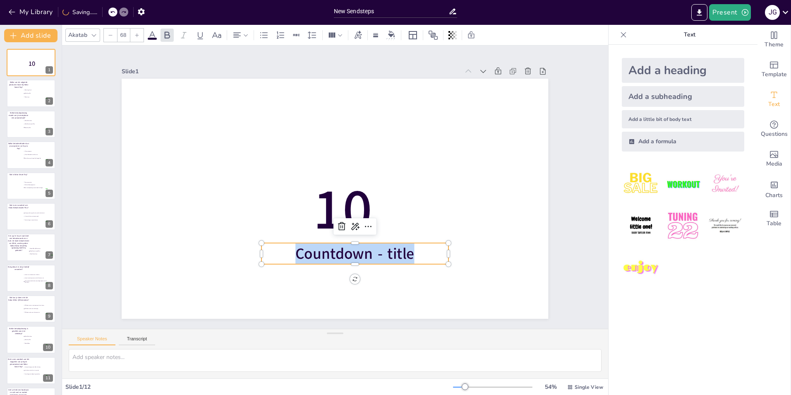
click at [412, 252] on p "Countdown - title" at bounding box center [355, 253] width 187 height 21
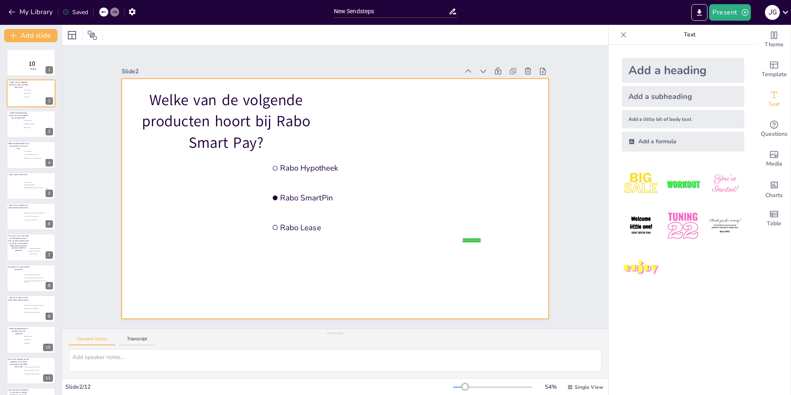
click at [36, 77] on div "10 Smartay 1 Welke van de volgende producten hoort bij Rabo Smart Pay? false | …" at bounding box center [31, 232] width 62 height 366
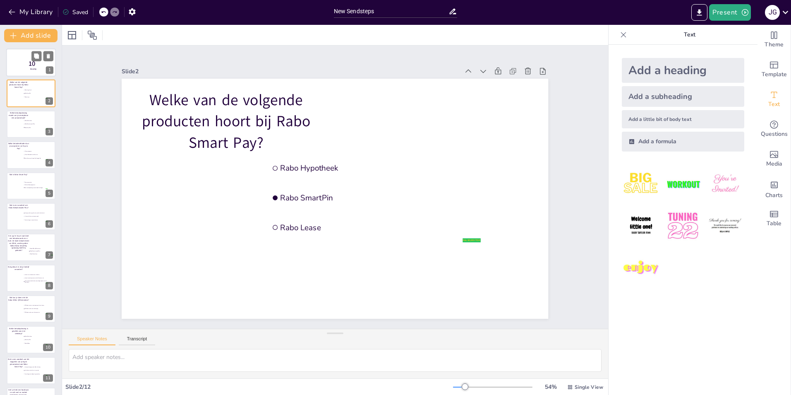
click at [34, 64] on span "10" at bounding box center [32, 63] width 7 height 9
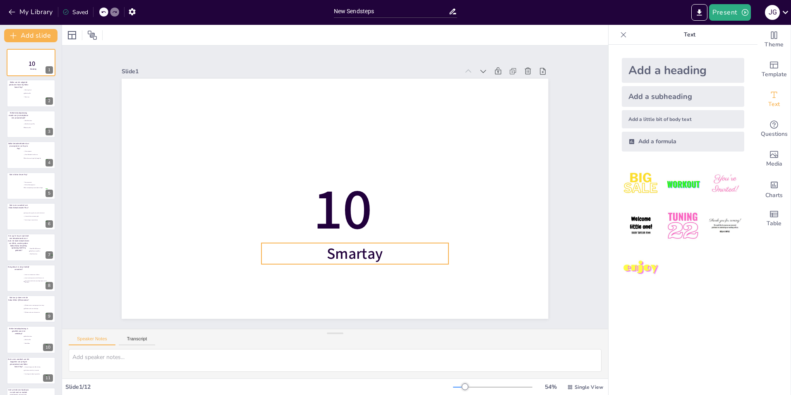
click at [352, 251] on span "Smartay" at bounding box center [355, 253] width 56 height 21
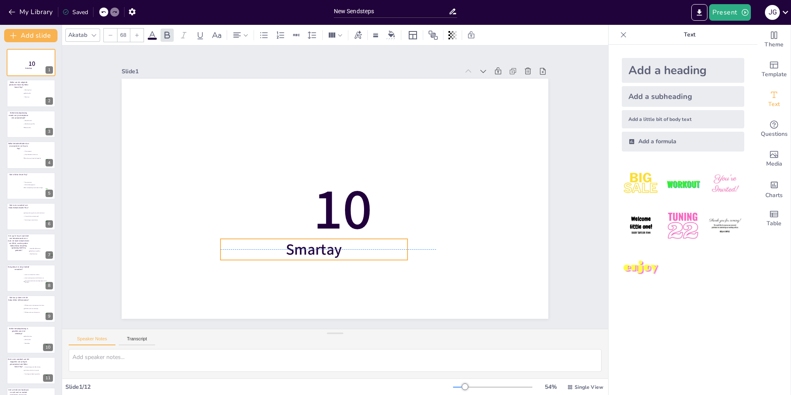
drag, startPoint x: 352, startPoint y: 251, endPoint x: 308, endPoint y: 248, distance: 44.4
click at [308, 248] on span "Smartay" at bounding box center [314, 249] width 56 height 21
click at [345, 250] on p "Smart" at bounding box center [310, 249] width 187 height 21
click at [286, 246] on span "Smartkennisquiz" at bounding box center [311, 249] width 113 height 21
click at [291, 247] on span "Smartkennisquiz" at bounding box center [283, 229] width 108 height 74
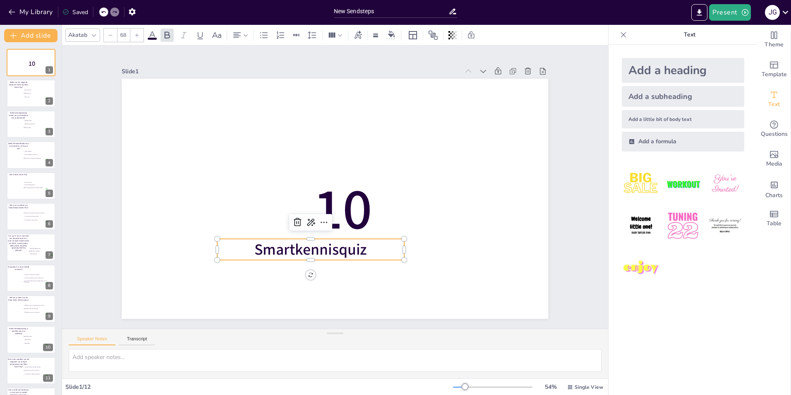
click at [370, 252] on p "Smartkennisquiz" at bounding box center [310, 249] width 187 height 21
click at [370, 251] on p "Smartkennisquiz" at bounding box center [310, 249] width 187 height 21
click at [370, 251] on p "Smartkennisquiz" at bounding box center [305, 246] width 188 height 41
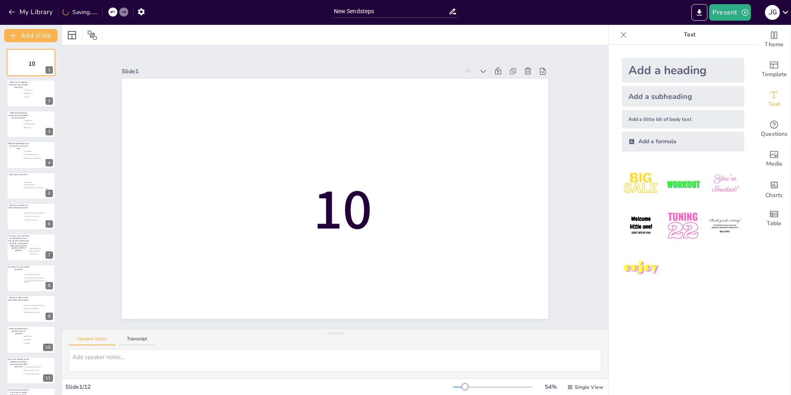
click at [647, 76] on div "Add a heading" at bounding box center [683, 70] width 123 height 25
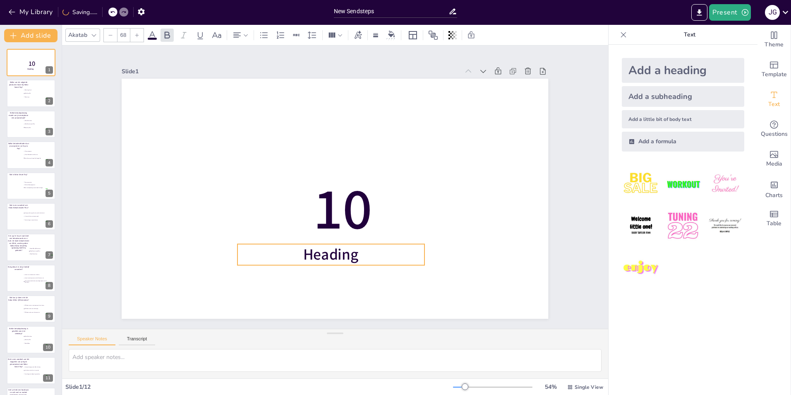
drag, startPoint x: 370, startPoint y: 200, endPoint x: 365, endPoint y: 252, distance: 52.8
click at [365, 252] on p "Heading" at bounding box center [331, 254] width 187 height 21
click at [367, 259] on p "Heading" at bounding box center [330, 259] width 187 height 21
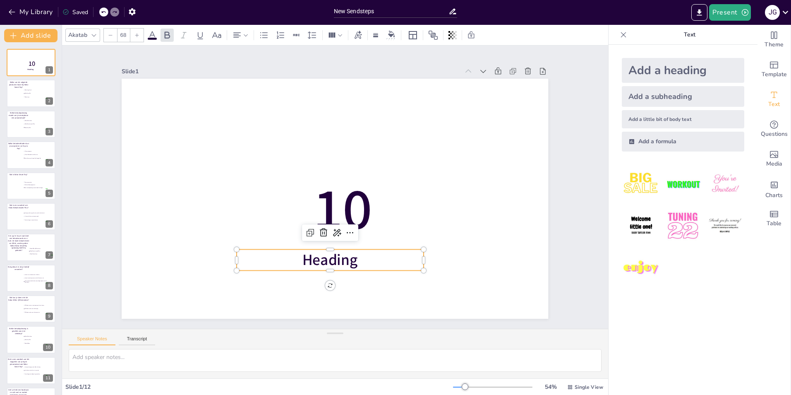
click at [338, 257] on span "Heading" at bounding box center [322, 259] width 57 height 26
click at [337, 257] on span "Heading" at bounding box center [330, 260] width 55 height 21
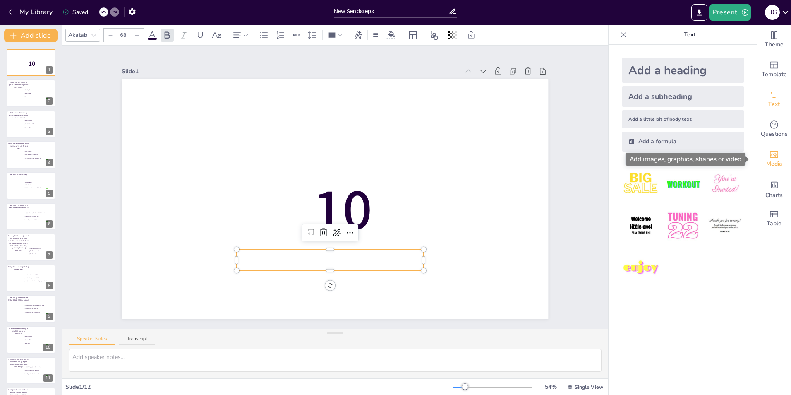
click at [775, 159] on div "Media" at bounding box center [774, 159] width 33 height 30
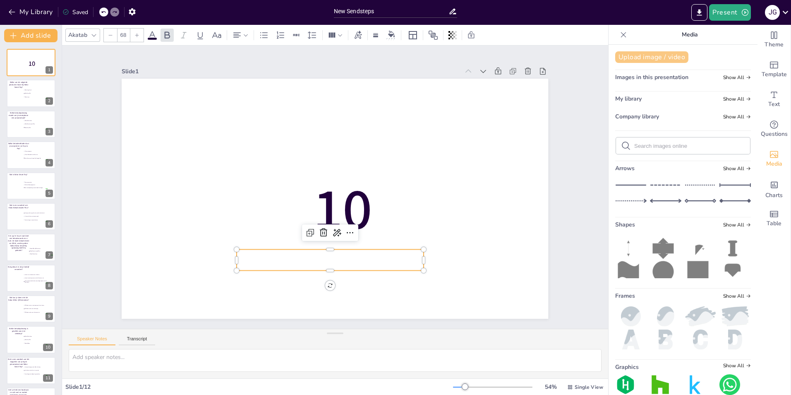
click at [636, 58] on button "Upload image / video" at bounding box center [651, 57] width 73 height 12
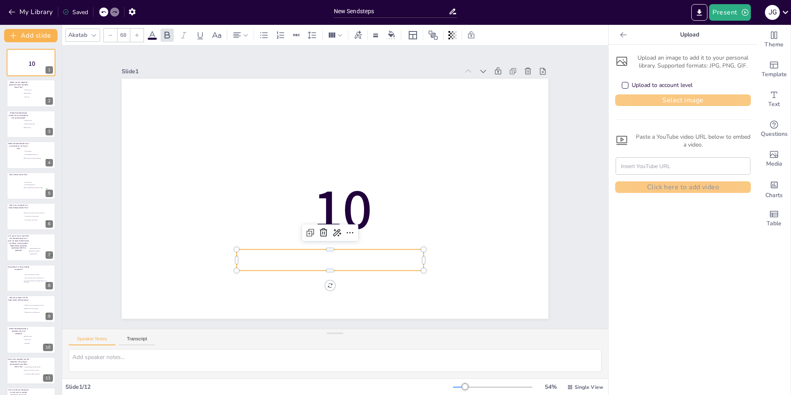
click at [683, 99] on button "Select image" at bounding box center [683, 100] width 136 height 12
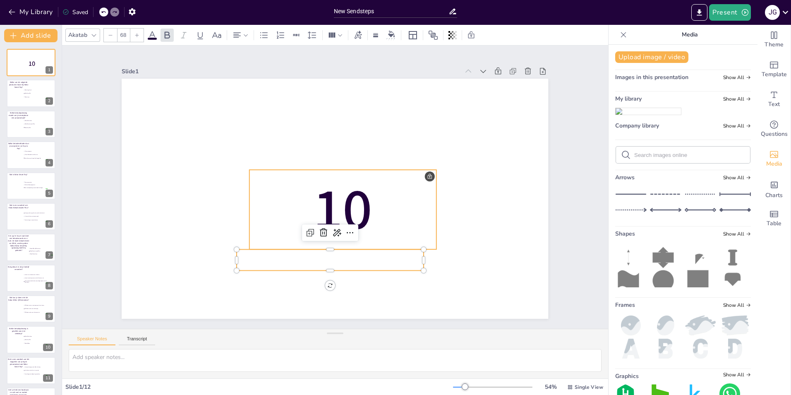
drag, startPoint x: 637, startPoint y: 135, endPoint x: 318, endPoint y: 197, distance: 325.2
click at [313, 201] on div "Document fonts Akatab Recently used Akatab Popular fonts Lato Montserrat Open S…" at bounding box center [395, 210] width 791 height 370
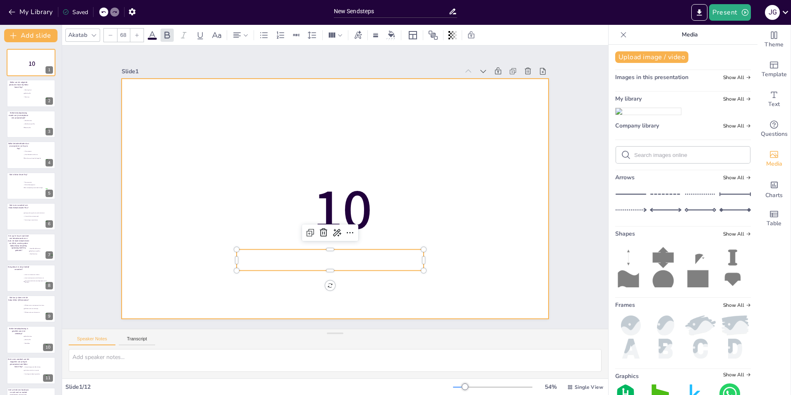
drag, startPoint x: 639, startPoint y: 142, endPoint x: 445, endPoint y: 159, distance: 194.5
click at [443, 159] on div "Document fonts Akatab Recently used Akatab Popular fonts Lato Montserrat Open S…" at bounding box center [395, 210] width 791 height 370
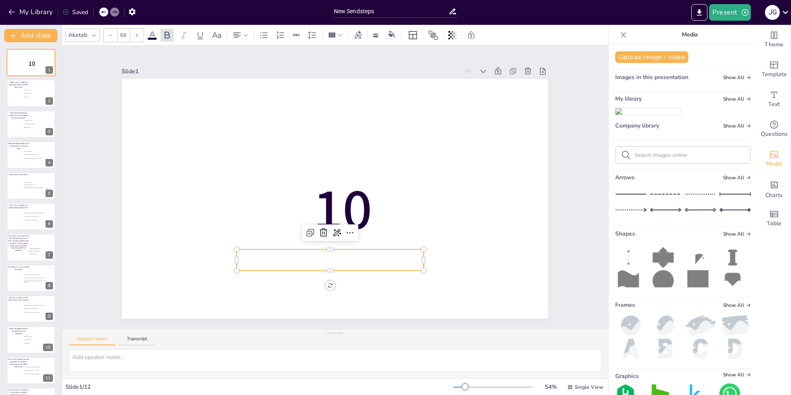
click at [653, 115] on img at bounding box center [648, 111] width 65 height 7
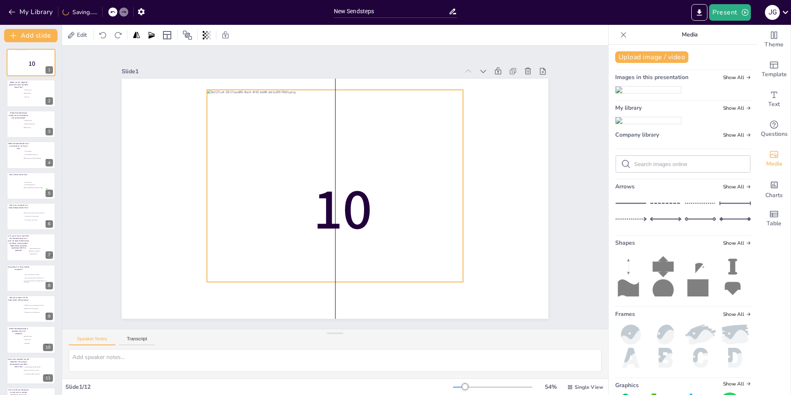
drag, startPoint x: 332, startPoint y: 185, endPoint x: 331, endPoint y: 173, distance: 12.9
click at [331, 173] on div at bounding box center [335, 186] width 256 height 192
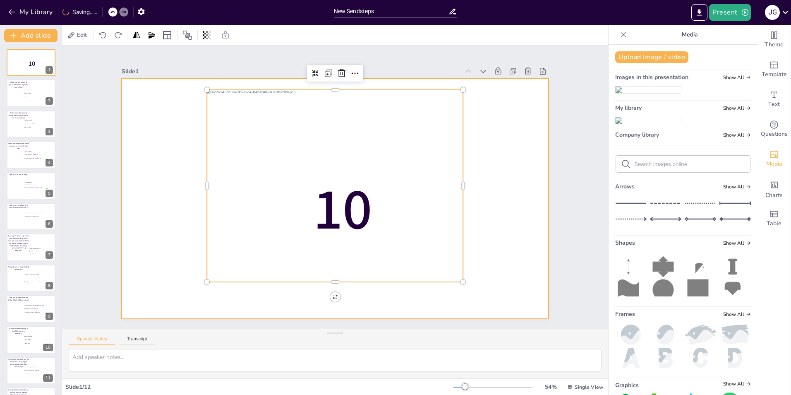
click at [525, 175] on div at bounding box center [333, 198] width 449 height 283
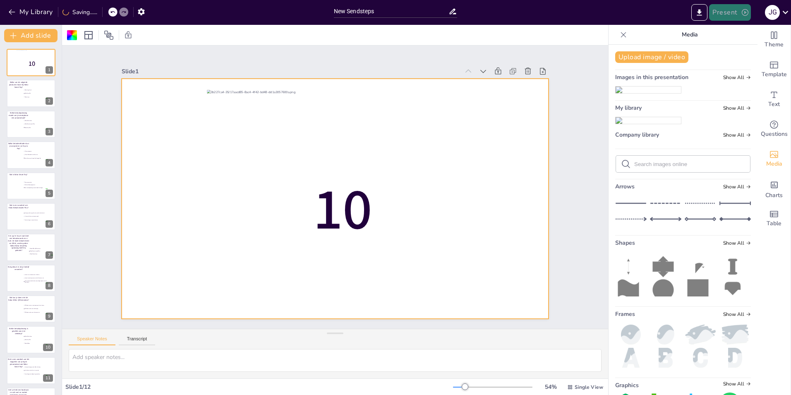
click at [731, 15] on button "Present" at bounding box center [729, 12] width 41 height 17
click at [734, 29] on li "Preview presentation" at bounding box center [742, 30] width 65 height 13
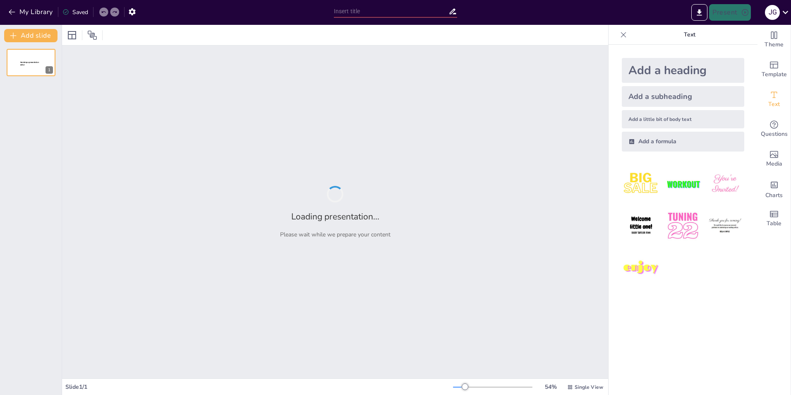
type input "New Sendsteps"
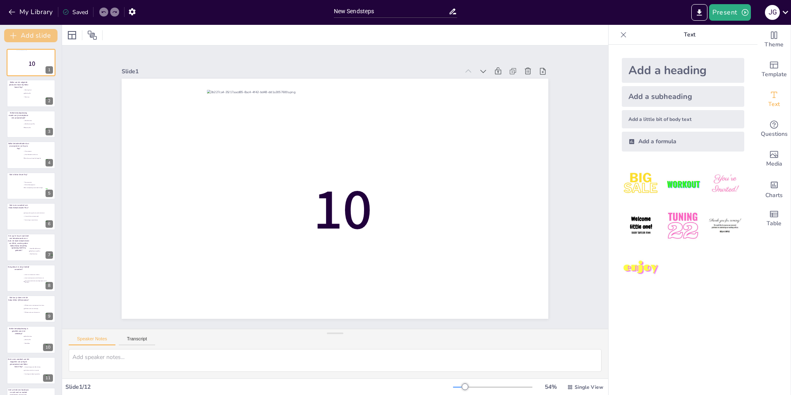
click at [27, 39] on button "Add slide" at bounding box center [30, 35] width 53 height 13
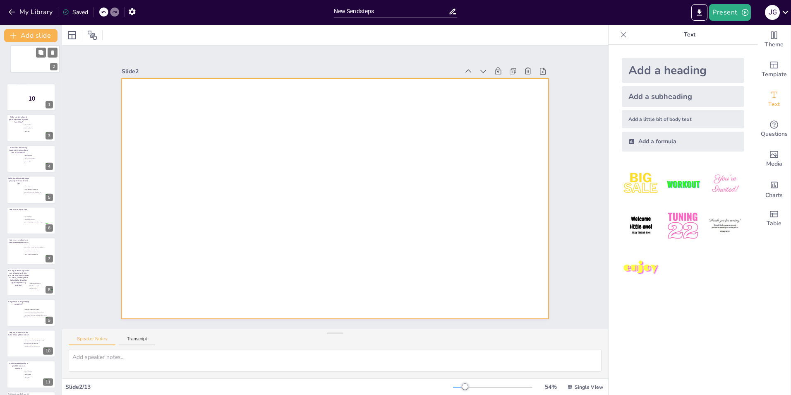
drag, startPoint x: 25, startPoint y: 96, endPoint x: 28, endPoint y: 55, distance: 41.5
click at [28, 55] on div at bounding box center [35, 58] width 49 height 27
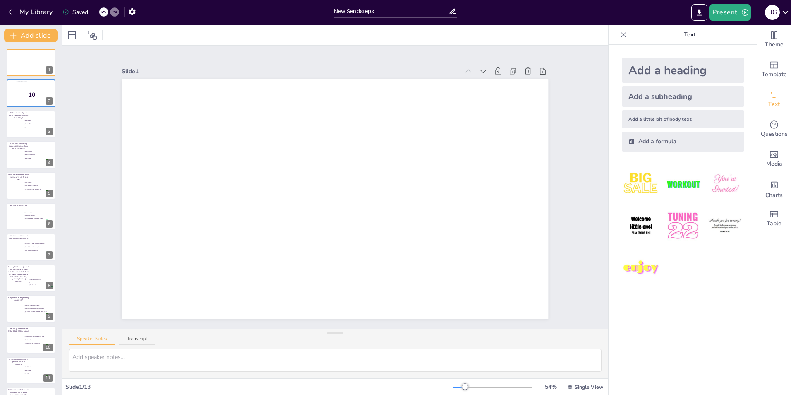
click at [620, 32] on icon at bounding box center [624, 35] width 8 height 8
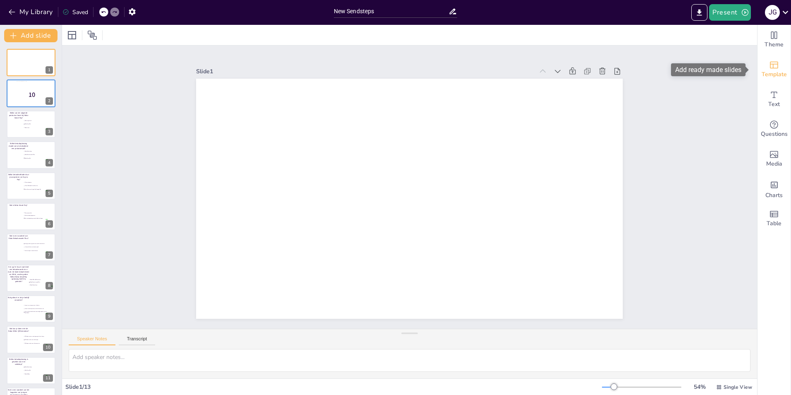
click at [767, 72] on span "Template" at bounding box center [774, 74] width 25 height 9
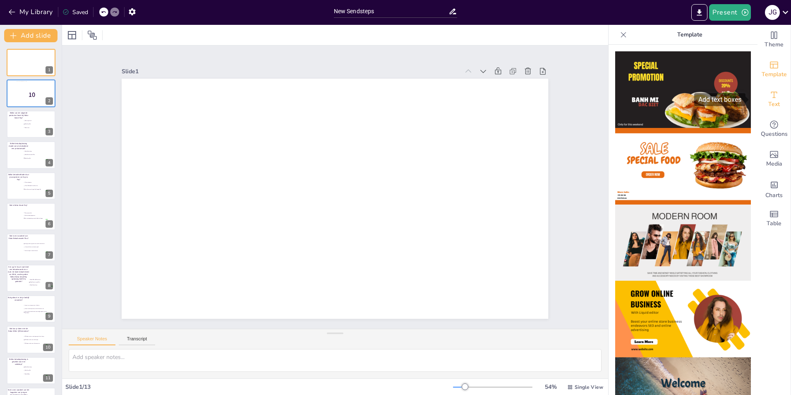
click at [769, 106] on span "Text" at bounding box center [775, 104] width 12 height 9
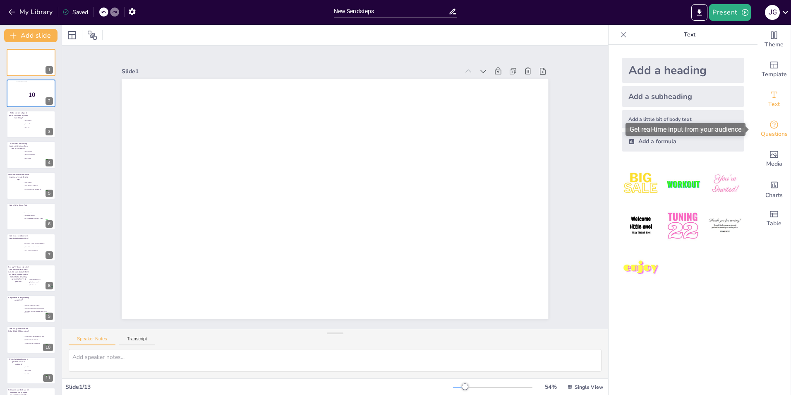
click at [770, 128] on icon "Get real-time input from your audience" at bounding box center [774, 124] width 8 height 8
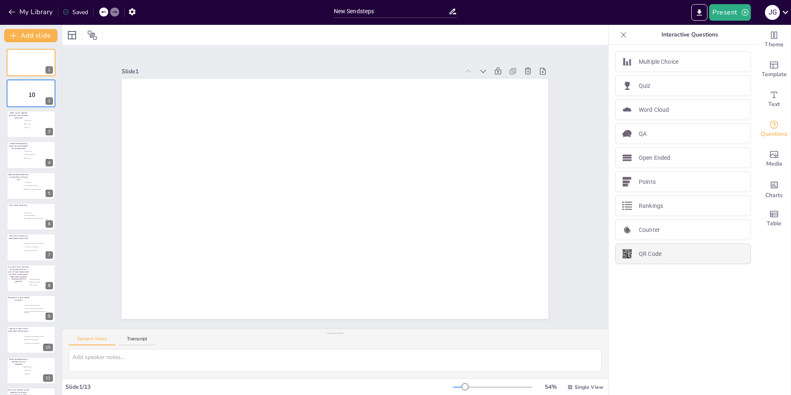
click at [679, 252] on div "QR Code" at bounding box center [683, 253] width 136 height 21
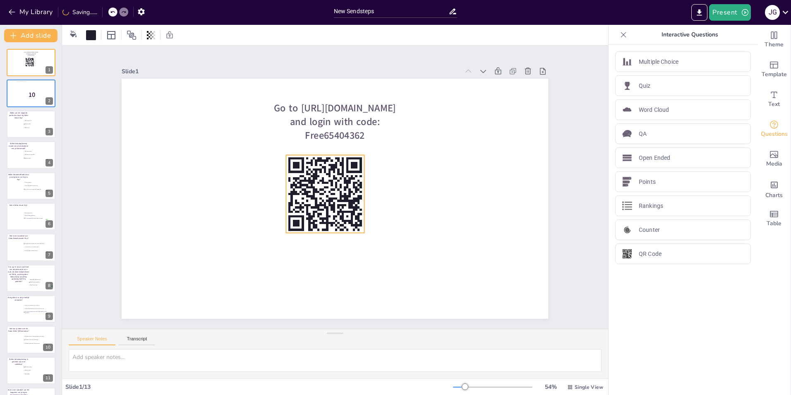
drag, startPoint x: 173, startPoint y: 141, endPoint x: 323, endPoint y: 187, distance: 157.1
click at [323, 187] on rect at bounding box center [325, 194] width 78 height 78
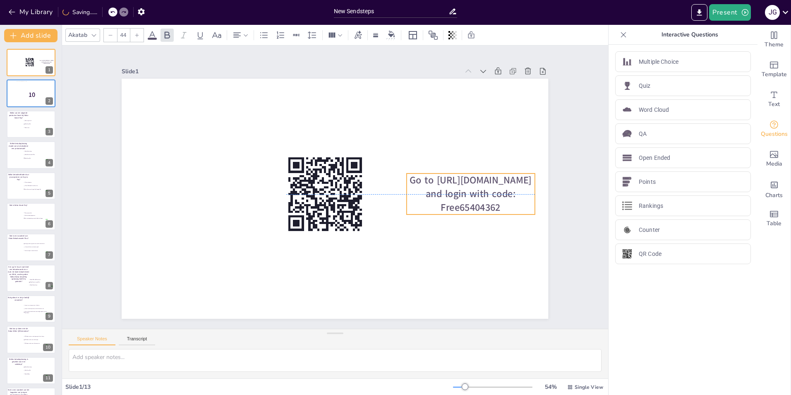
drag, startPoint x: 333, startPoint y: 115, endPoint x: 443, endPoint y: 178, distance: 127.4
click at [468, 185] on span "Go to [URL][DOMAIN_NAME] and login with code: Free65404362" at bounding box center [471, 193] width 122 height 41
click at [329, 165] on icon at bounding box center [325, 193] width 86 height 86
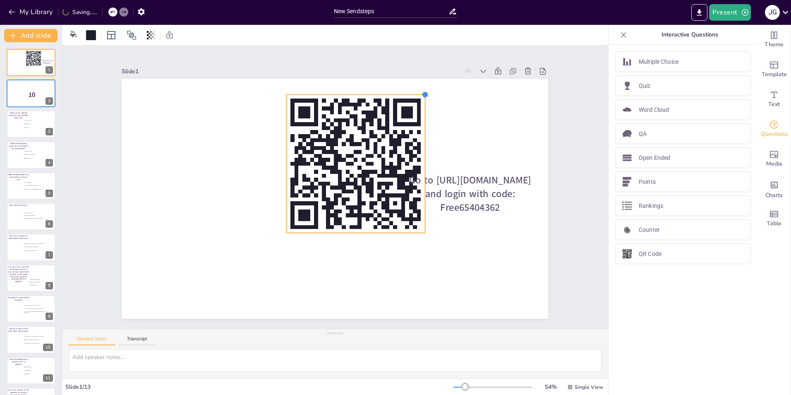
drag, startPoint x: 358, startPoint y: 151, endPoint x: 332, endPoint y: 147, distance: 27.1
click at [418, 142] on div "Go to [URL][DOMAIN_NAME] and login with code: Free65404362" at bounding box center [333, 199] width 449 height 284
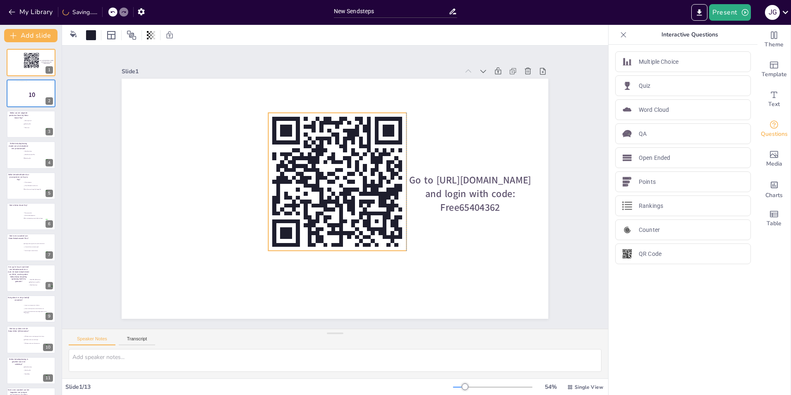
drag, startPoint x: 330, startPoint y: 149, endPoint x: 310, endPoint y: 165, distance: 25.6
click at [331, 168] on rect at bounding box center [343, 170] width 24 height 4
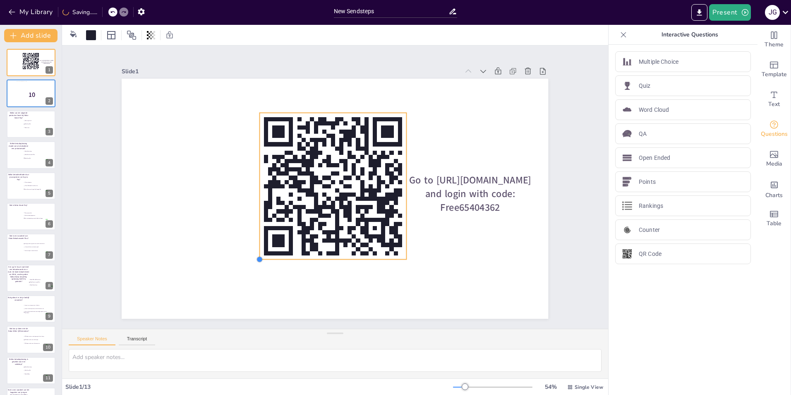
drag, startPoint x: 262, startPoint y: 247, endPoint x: 252, endPoint y: 255, distance: 11.8
click at [245, 237] on div at bounding box center [241, 232] width 8 height 8
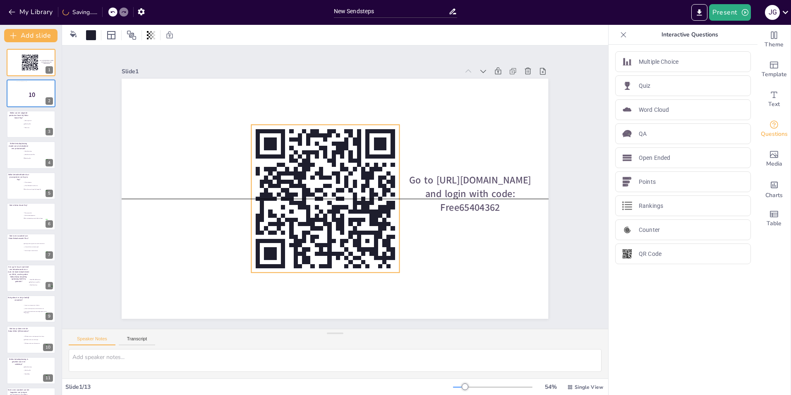
drag, startPoint x: 317, startPoint y: 186, endPoint x: 310, endPoint y: 199, distance: 15.4
click at [310, 199] on icon at bounding box center [324, 197] width 163 height 163
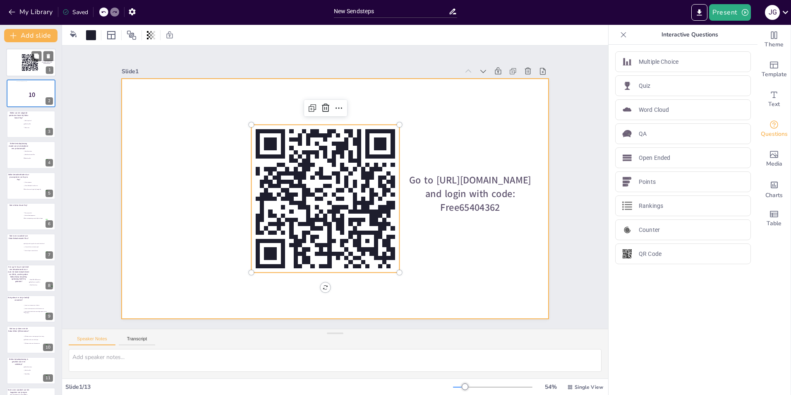
click at [17, 59] on div at bounding box center [31, 62] width 50 height 28
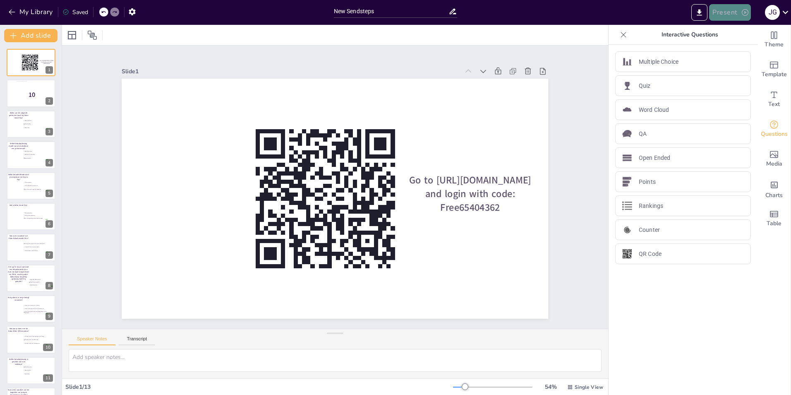
click at [724, 9] on button "Present" at bounding box center [729, 12] width 41 height 17
click at [725, 27] on li "Preview presentation" at bounding box center [742, 30] width 65 height 13
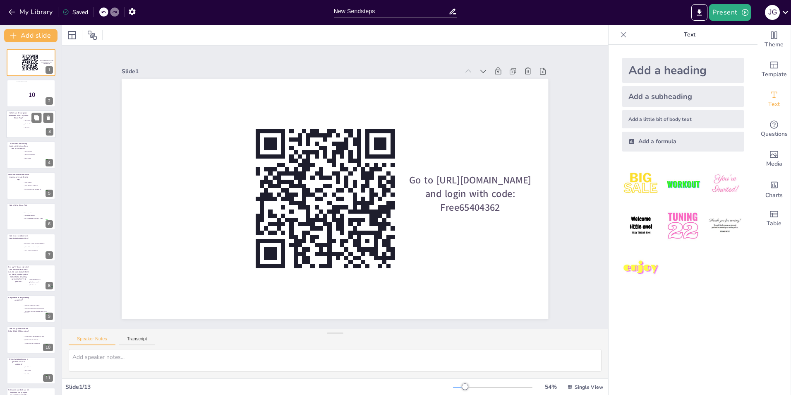
click at [20, 121] on div at bounding box center [31, 124] width 50 height 28
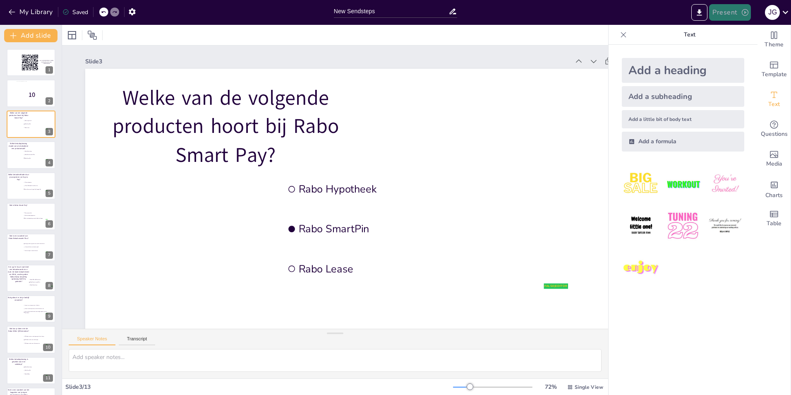
click at [726, 11] on button "Present" at bounding box center [729, 12] width 41 height 17
click at [735, 50] on li "Play presentation" at bounding box center [743, 50] width 66 height 13
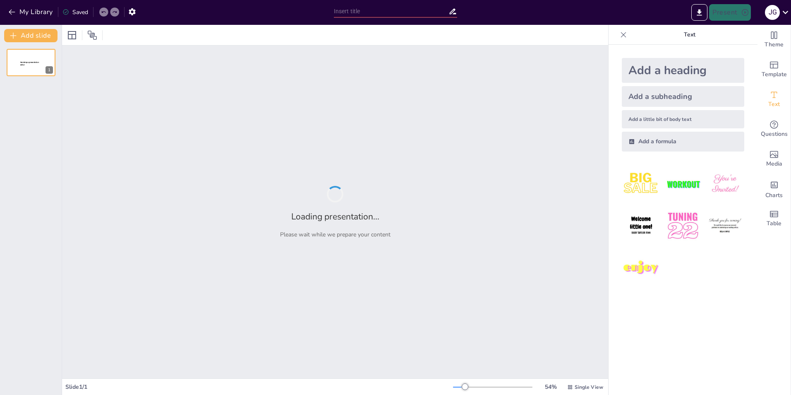
type input "New Sendsteps"
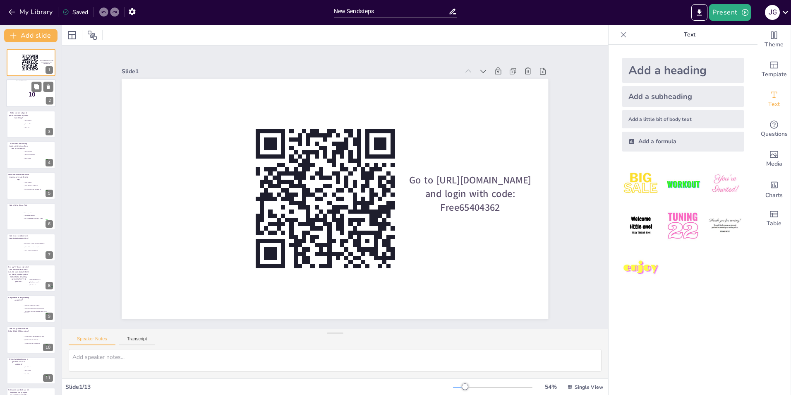
click at [20, 94] on div at bounding box center [31, 92] width 30 height 22
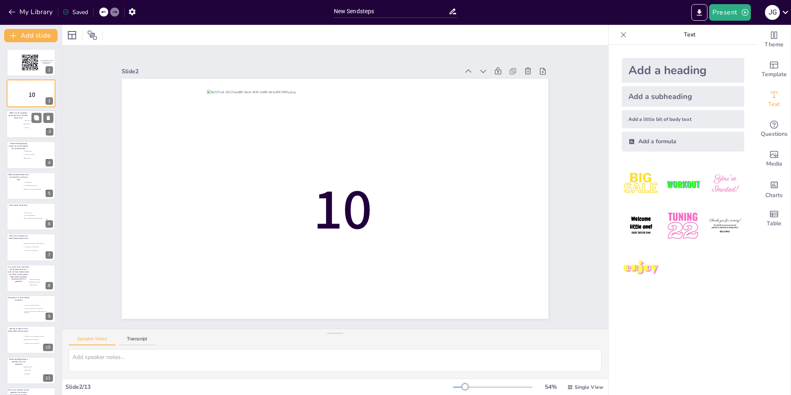
click at [23, 127] on li "Rabo Lease" at bounding box center [35, 127] width 25 height 3
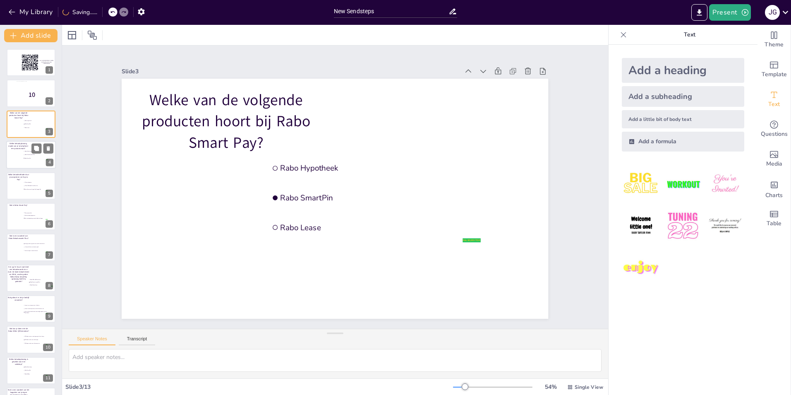
click at [21, 154] on div at bounding box center [31, 155] width 50 height 28
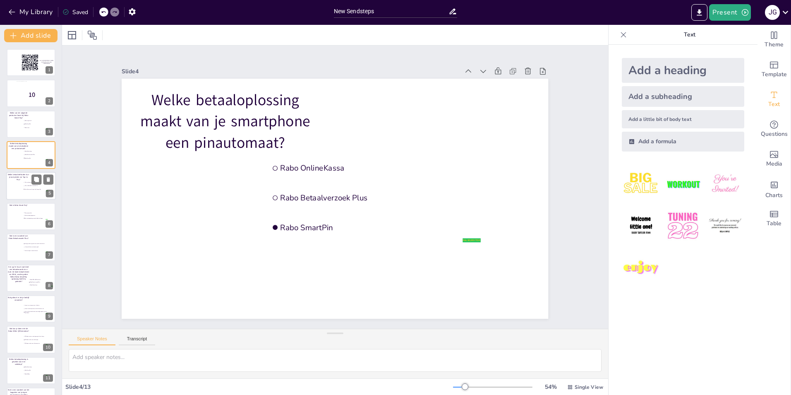
click at [29, 190] on li "Visa, Mastercard, Apple Pay, Google Pay" at bounding box center [35, 188] width 25 height 3
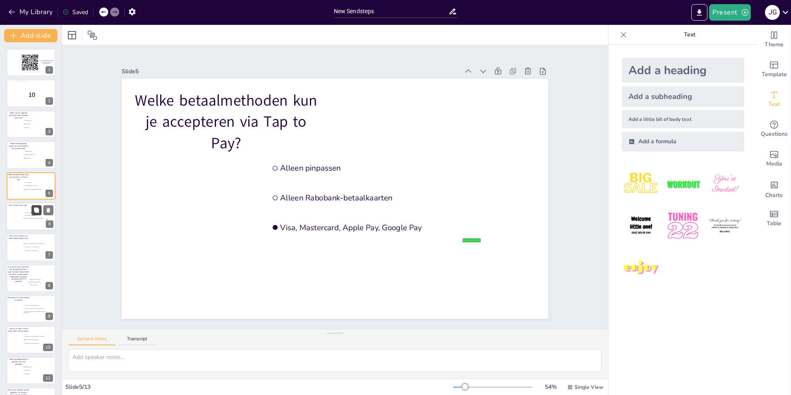
click at [33, 214] on button at bounding box center [36, 210] width 10 height 10
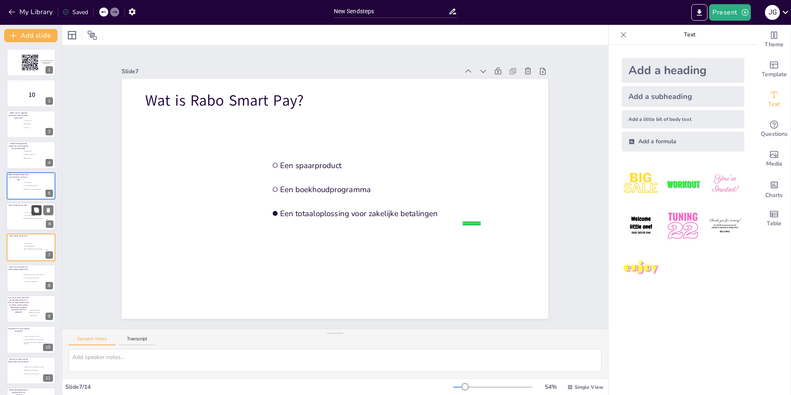
scroll to position [29, 0]
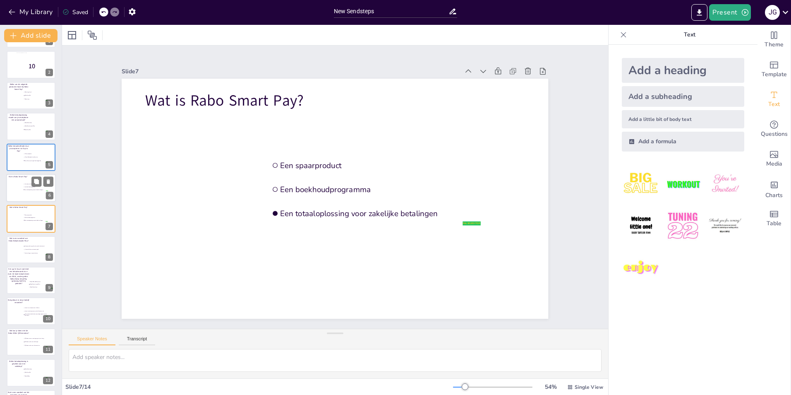
click at [24, 184] on input "checkbox" at bounding box center [24, 184] width 0 height 0
checkbox input "false"
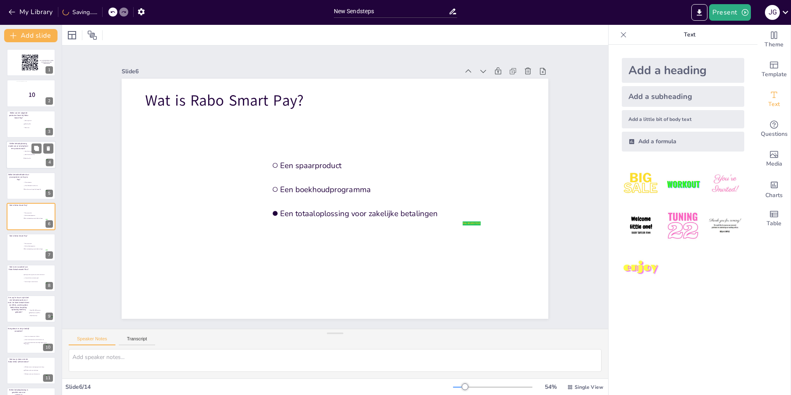
click at [25, 158] on span "Rabo SmartPin" at bounding box center [36, 158] width 23 height 1
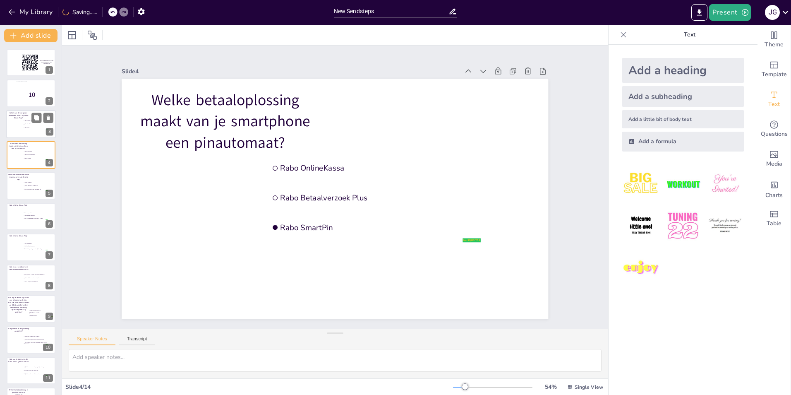
click at [19, 127] on div at bounding box center [31, 124] width 50 height 28
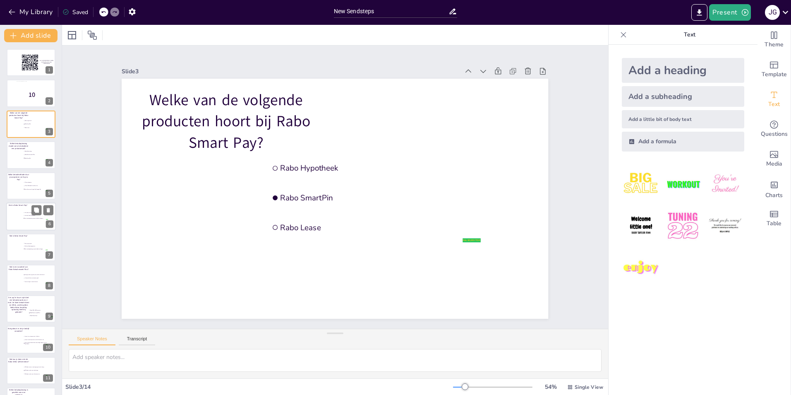
click at [27, 218] on span "Een totaaloplossing voor zakelijke betalingen" at bounding box center [36, 218] width 23 height 1
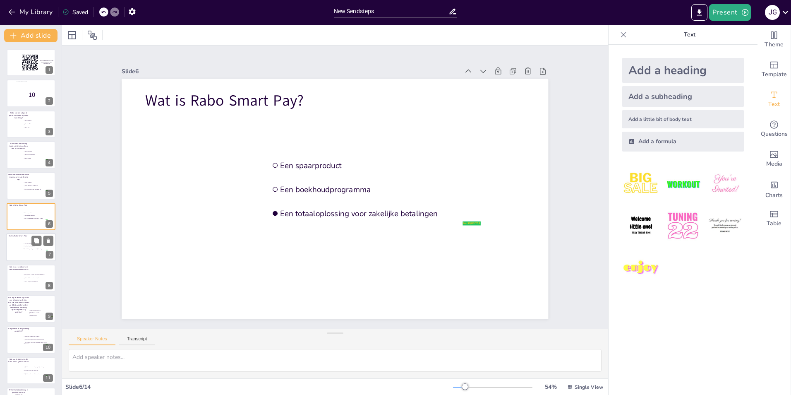
click at [19, 240] on div at bounding box center [31, 247] width 50 height 28
click at [20, 251] on div at bounding box center [31, 250] width 50 height 28
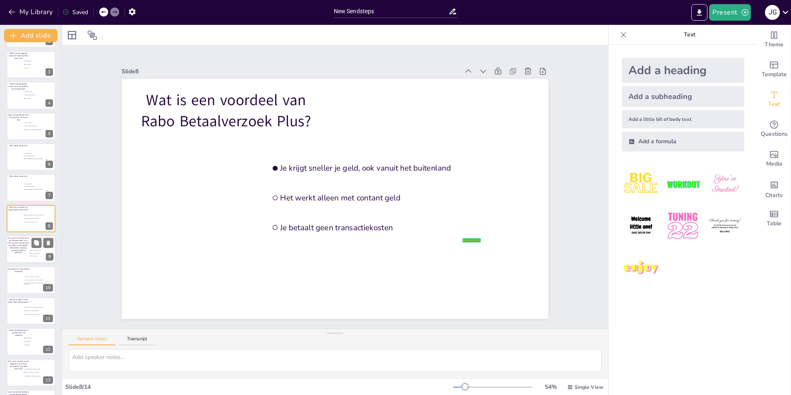
click at [13, 255] on div at bounding box center [31, 249] width 50 height 28
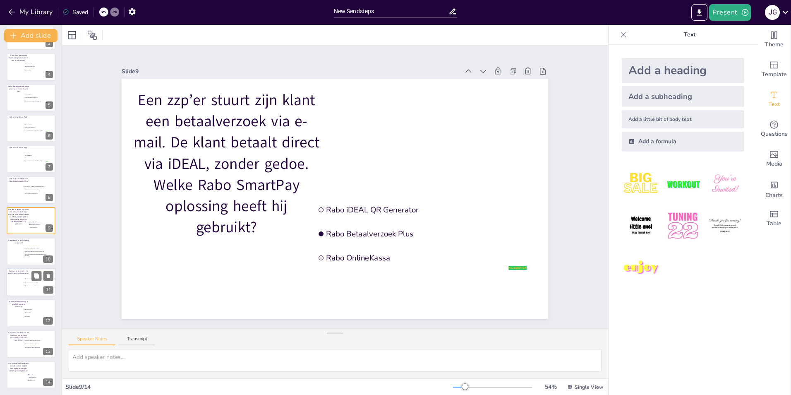
click at [14, 291] on div at bounding box center [31, 282] width 50 height 28
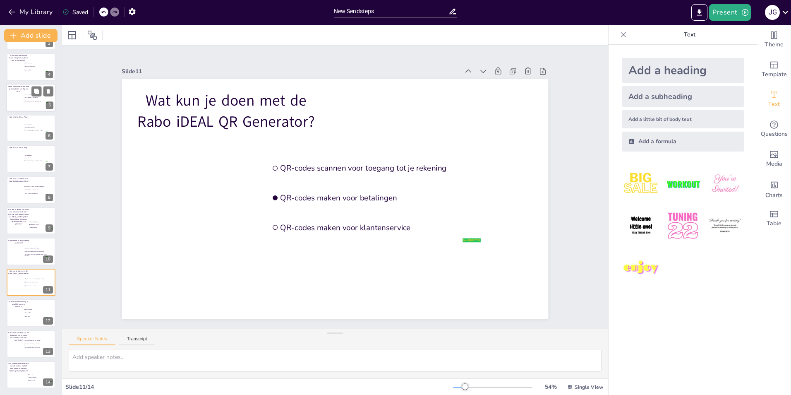
click at [21, 98] on div at bounding box center [31, 98] width 50 height 28
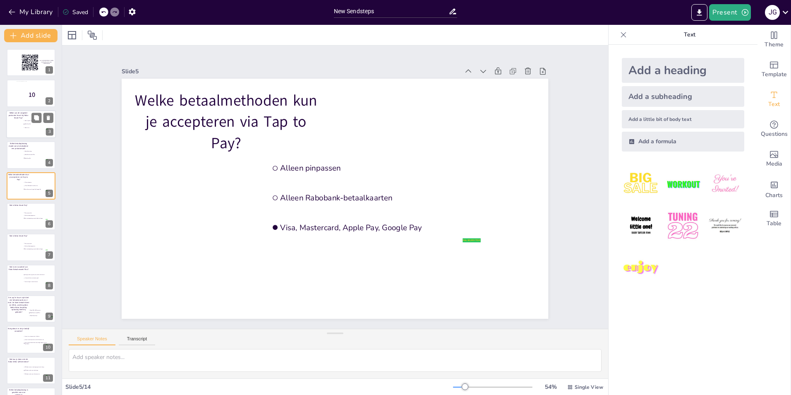
click at [27, 130] on div at bounding box center [31, 124] width 50 height 28
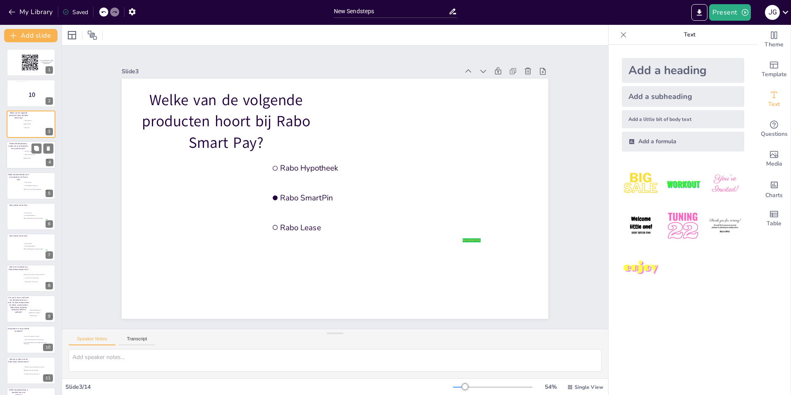
click at [26, 157] on li "Rabo SmartPin" at bounding box center [35, 157] width 25 height 3
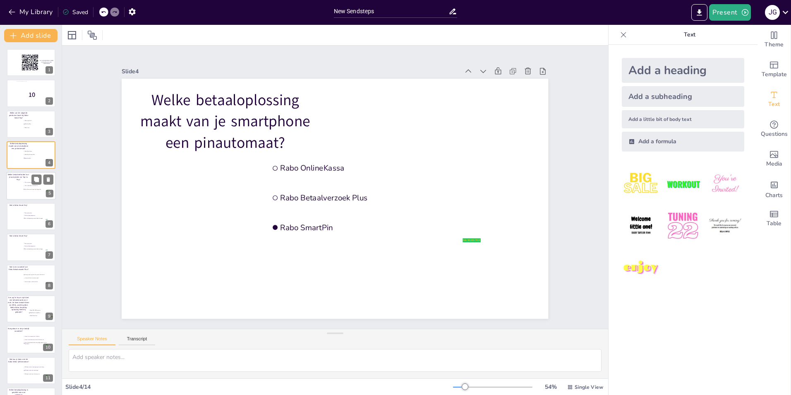
click at [25, 182] on span "Alleen pinpassen" at bounding box center [36, 182] width 23 height 1
